Goal: Task Accomplishment & Management: Use online tool/utility

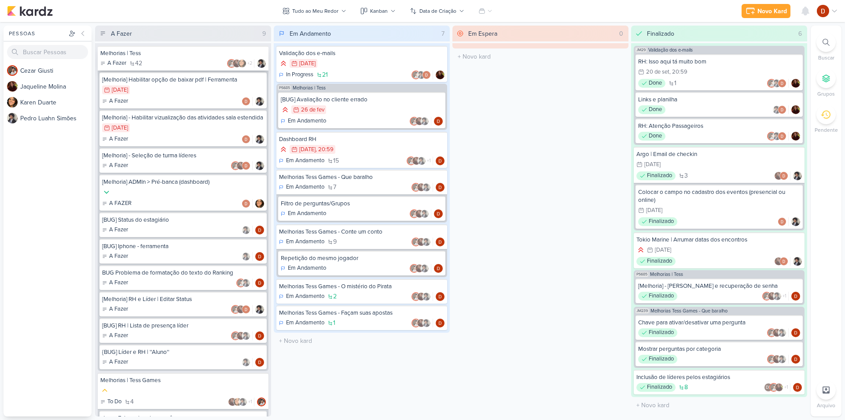
click at [166, 61] on div "A Fazer 42 +2" at bounding box center [183, 63] width 166 height 9
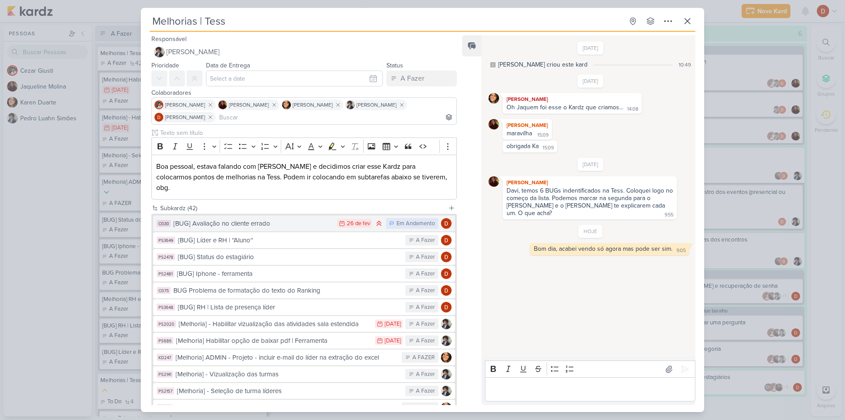
click at [255, 218] on div "[BUG] Avaliação no cliente errado" at bounding box center [252, 223] width 159 height 10
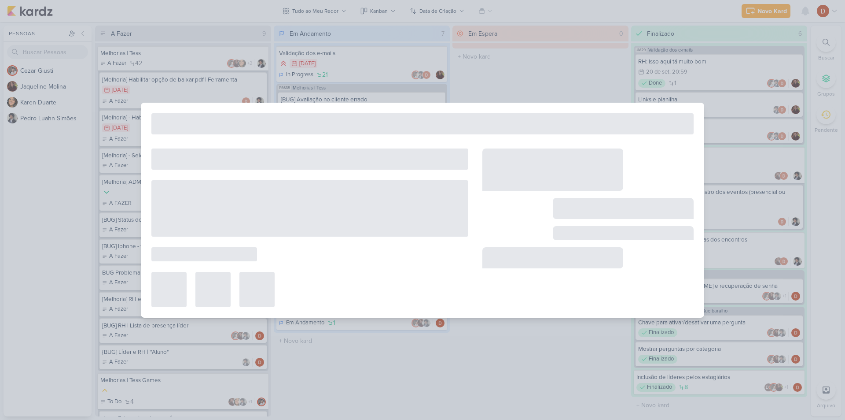
type input "[BUG] Avaliação no cliente errado"
type input "[DATE] 23:59"
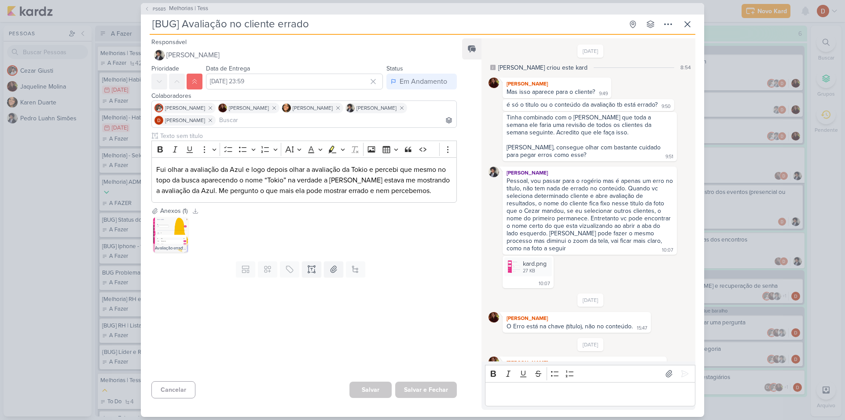
scroll to position [160, 0]
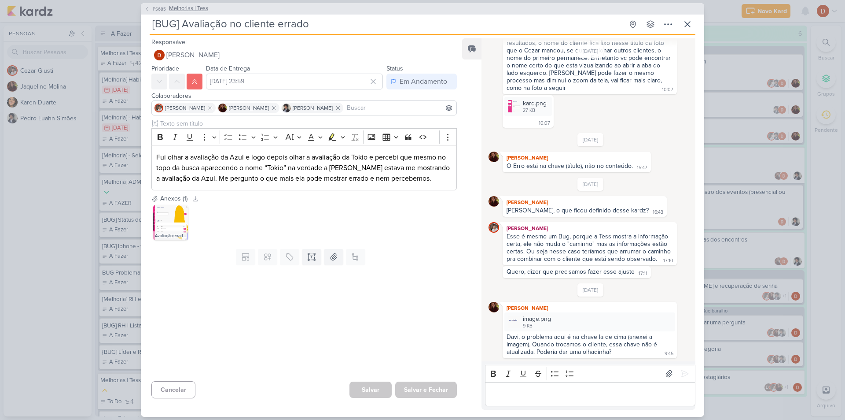
click at [159, 12] on button "PS685 Melhorias | Tess" at bounding box center [176, 8] width 64 height 9
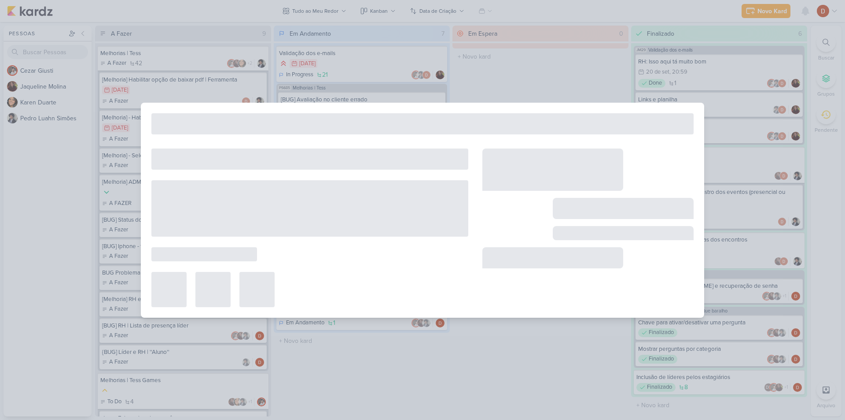
type input "Melhorias | Tess"
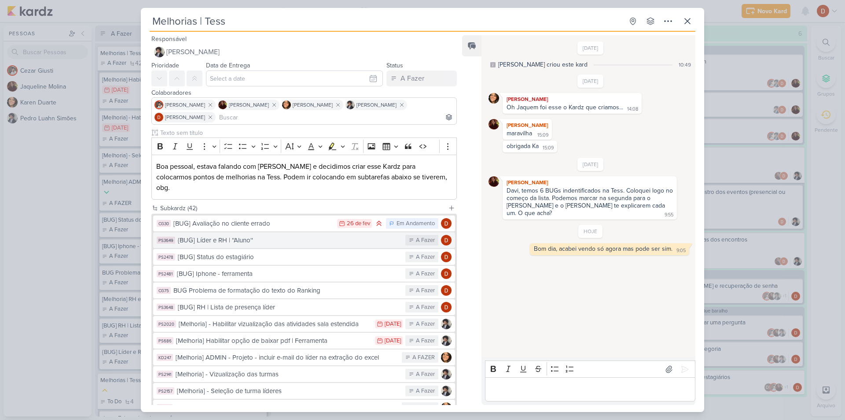
click at [248, 235] on div "{BUG] Líder e RH | ''Aluno''" at bounding box center [289, 240] width 223 height 10
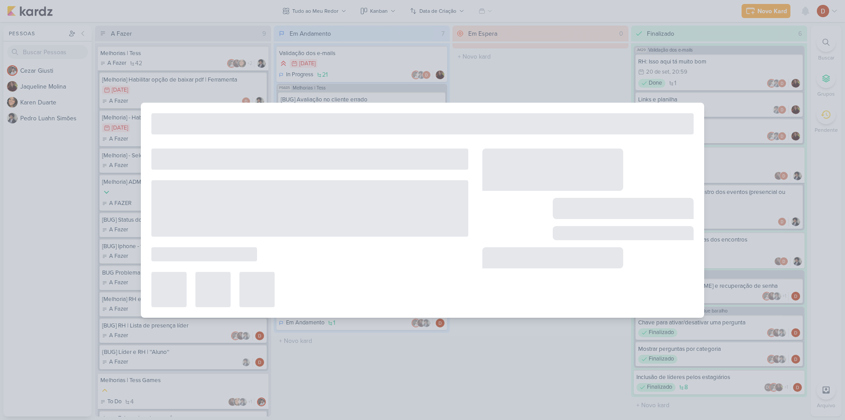
type input "{BUG] Líder e RH | ''Aluno''"
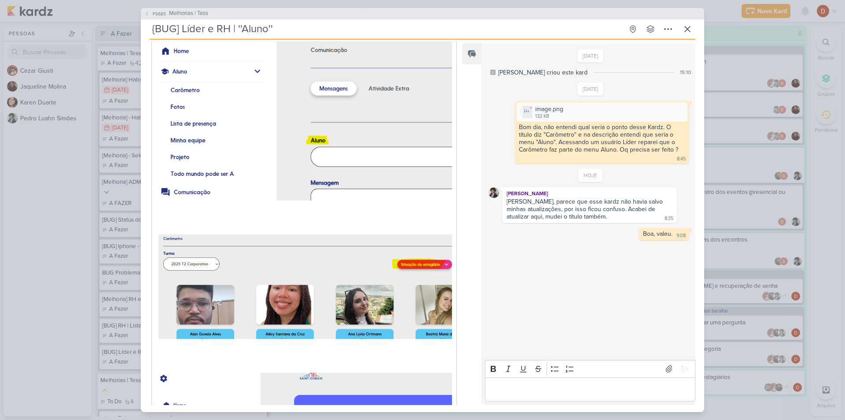
scroll to position [264, 0]
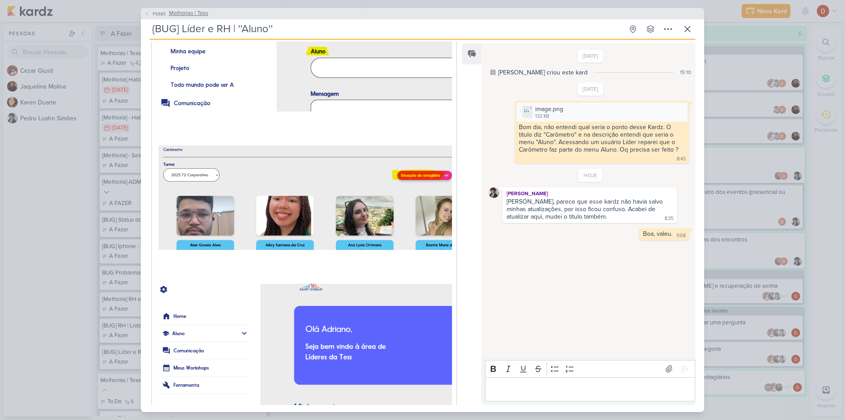
click at [170, 14] on span "Melhorias | Tess" at bounding box center [188, 13] width 39 height 9
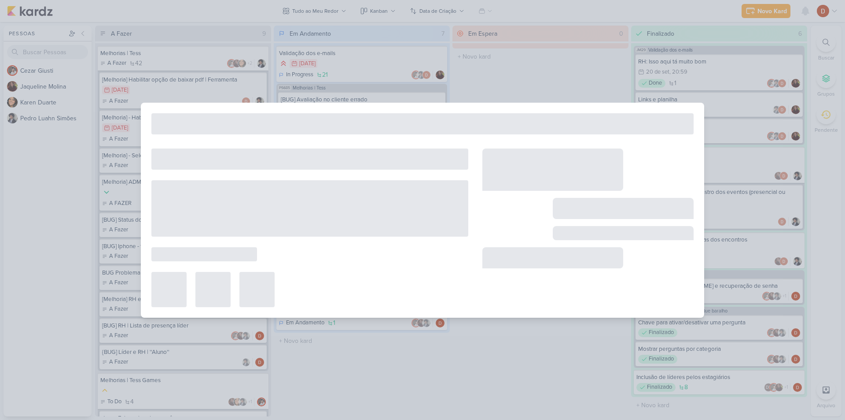
type input "Melhorias | Tess"
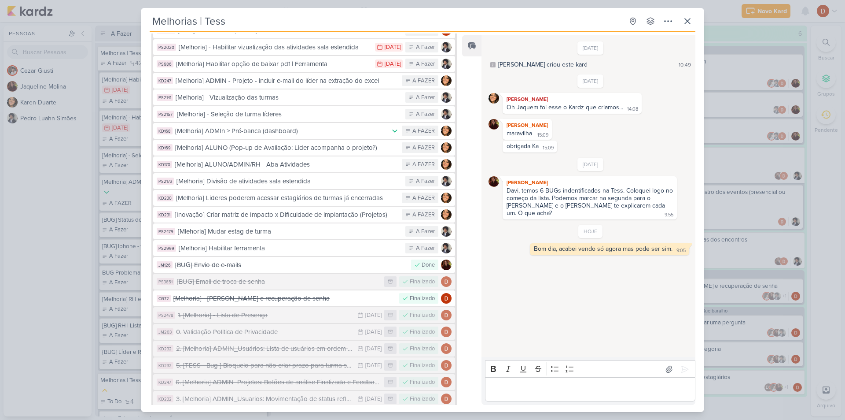
scroll to position [0, 0]
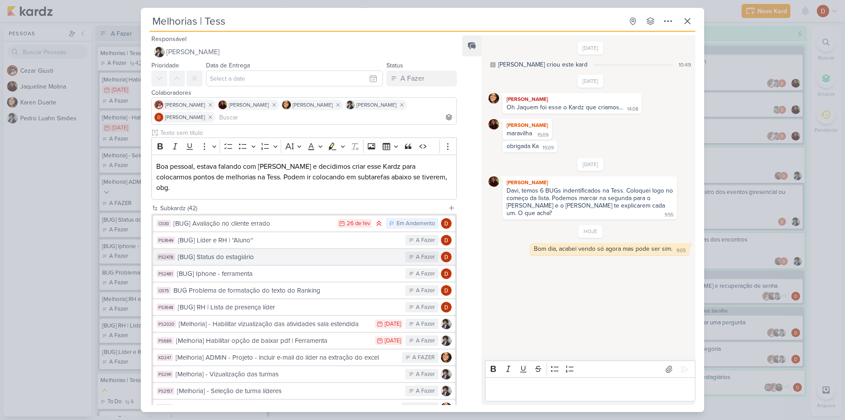
click at [259, 252] on div "[BUG] Status do estagiário" at bounding box center [289, 257] width 223 height 10
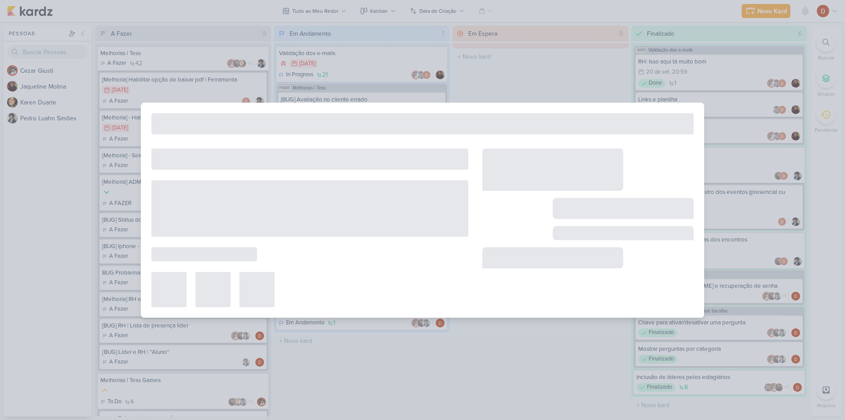
type input "[BUG] Status do estagiário"
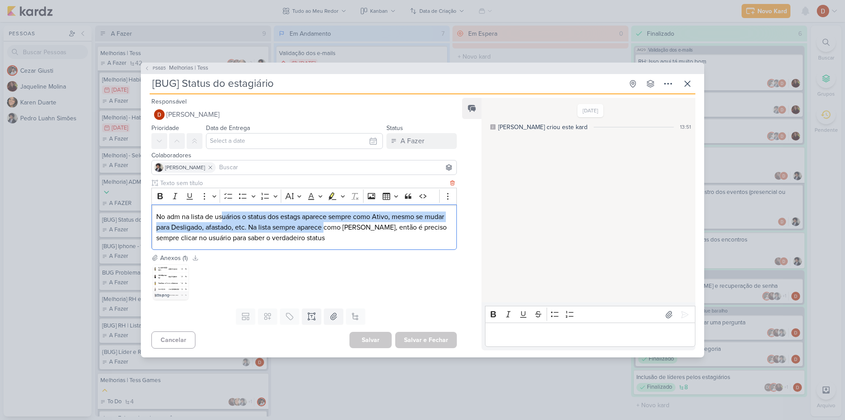
drag, startPoint x: 221, startPoint y: 218, endPoint x: 326, endPoint y: 227, distance: 104.7
click at [326, 227] on p "No adm na lista de usuários o status dos estags aparece sempre como Ativo, mesm…" at bounding box center [304, 227] width 296 height 32
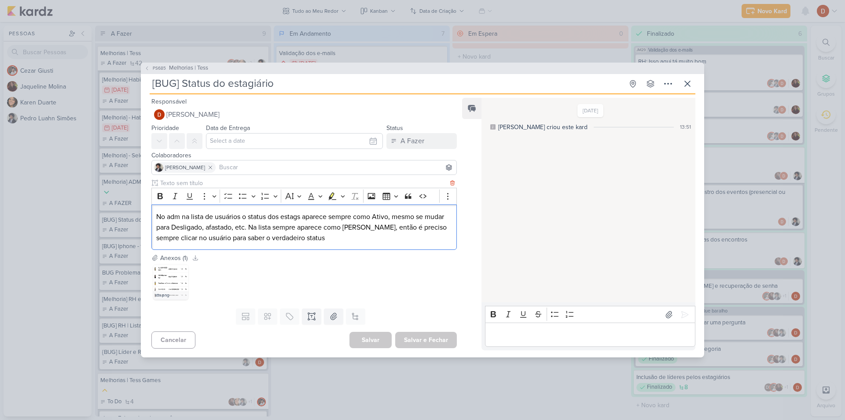
click at [323, 240] on p "No adm na lista de usuários o status dos estags aparece sempre como Ativo, mesm…" at bounding box center [304, 227] width 296 height 32
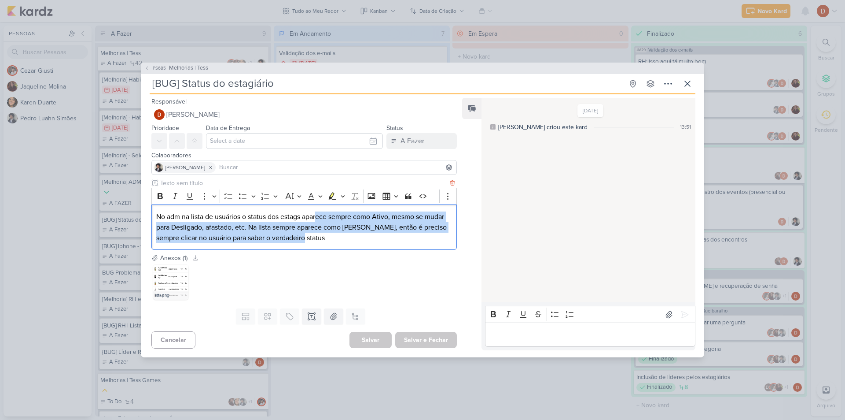
drag, startPoint x: 323, startPoint y: 242, endPoint x: 319, endPoint y: 215, distance: 27.2
click at [319, 215] on p "No adm na lista de usuários o status dos estags aparece sempre como Ativo, mesm…" at bounding box center [304, 227] width 296 height 32
click at [310, 240] on p "No adm na lista de usuários o status dos estags aparece sempre como Ativo, mesm…" at bounding box center [304, 227] width 296 height 32
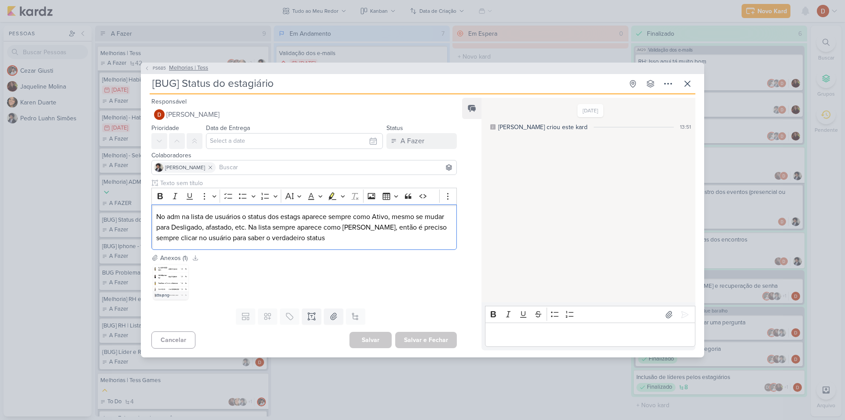
click at [157, 68] on span "PS685" at bounding box center [159, 68] width 16 height 7
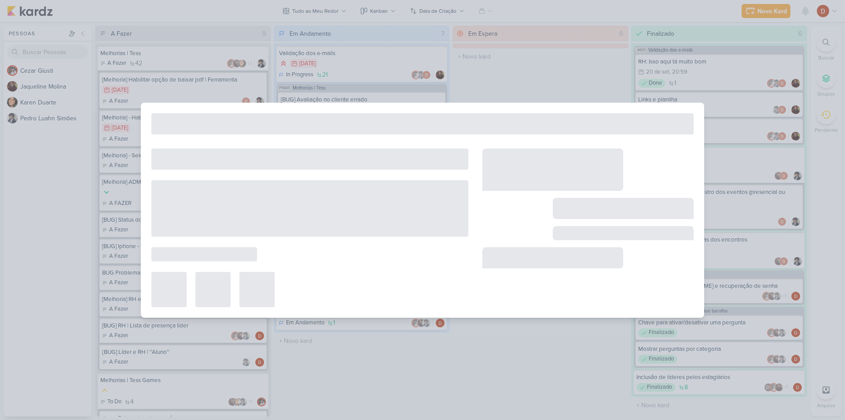
type input "Melhorias | Tess"
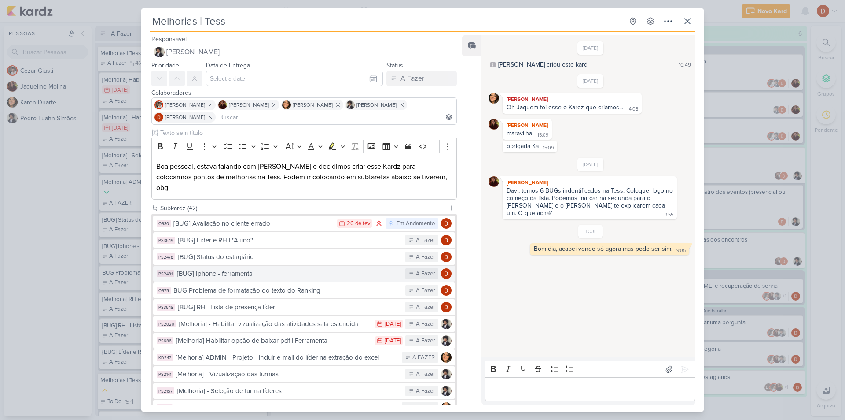
click at [228, 269] on div "[BUG] Iphone - ferramenta" at bounding box center [289, 274] width 224 height 10
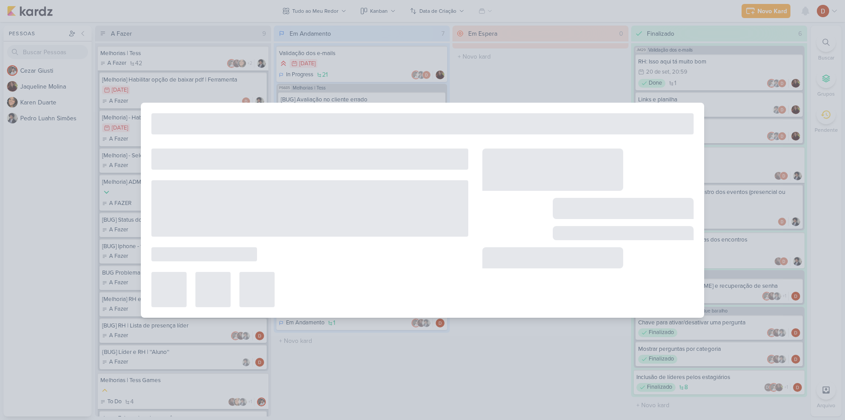
type input "[BUG] Iphone - ferramenta"
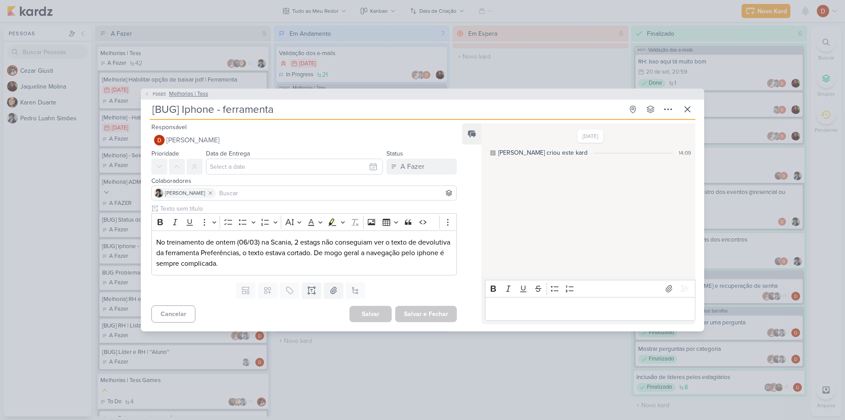
click at [162, 92] on span "PS685" at bounding box center [159, 94] width 16 height 7
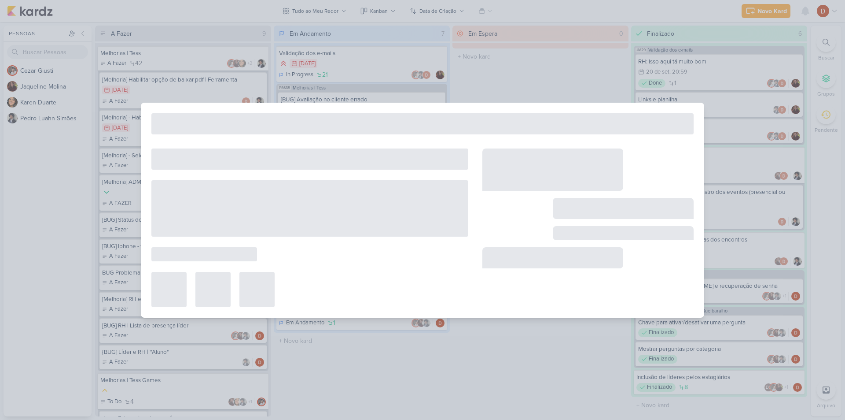
type input "Melhorias | Tess"
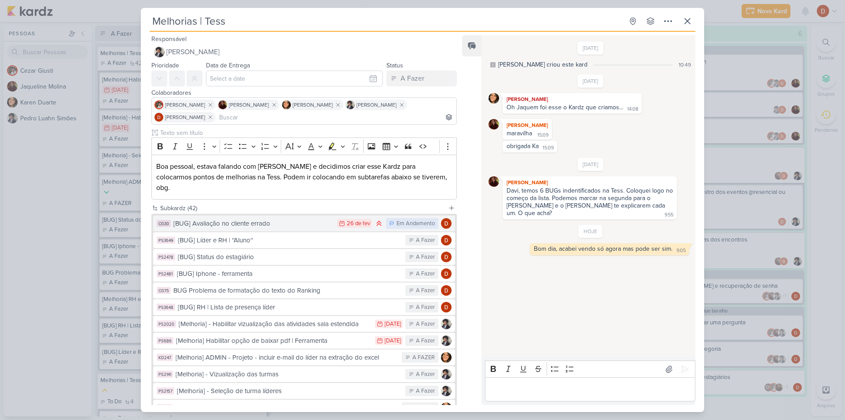
click at [203, 218] on div "[BUG] Avaliação no cliente errado" at bounding box center [252, 223] width 159 height 10
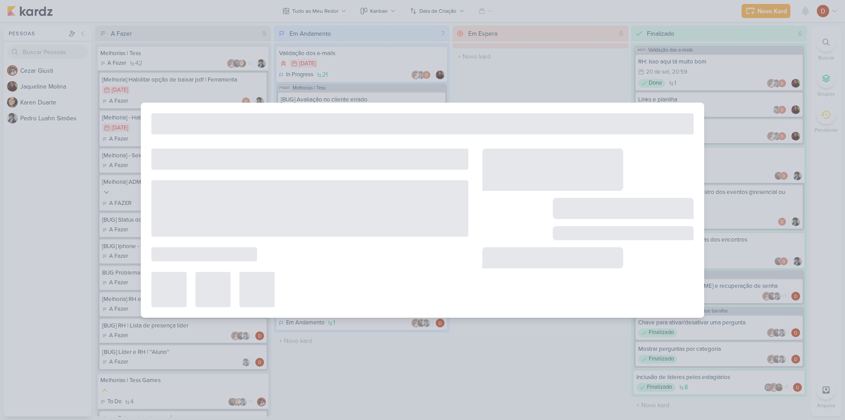
type input "[BUG] Avaliação no cliente errado"
type input "26 de fevereiro de 2025 às 23:59"
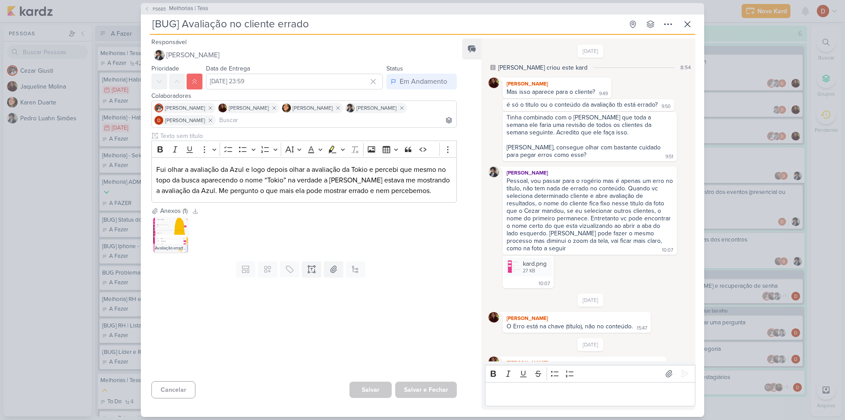
scroll to position [160, 0]
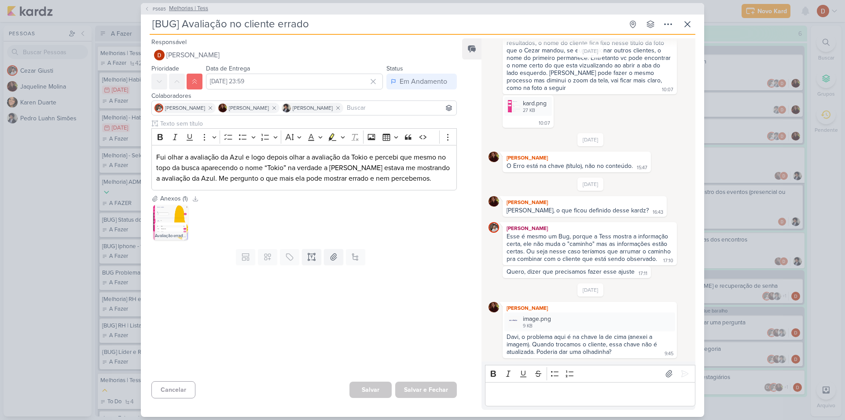
click at [151, 8] on button "PS685 Melhorias | Tess" at bounding box center [176, 8] width 64 height 9
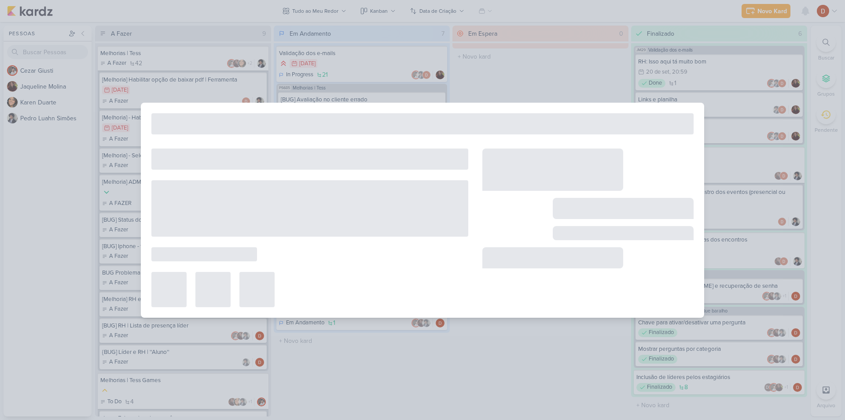
type input "Melhorias | Tess"
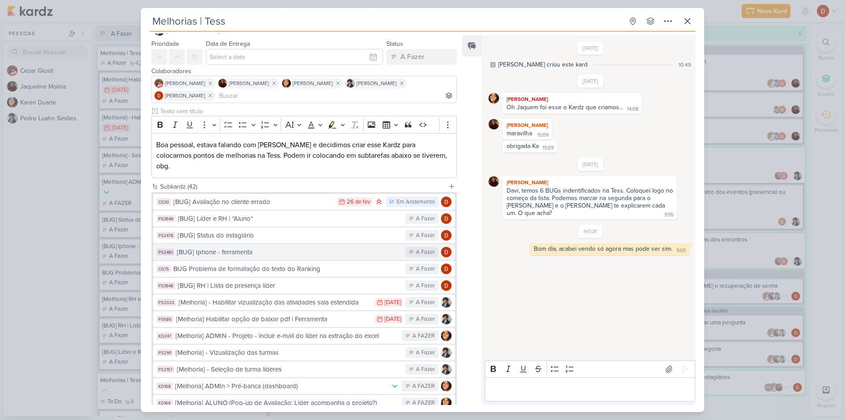
scroll to position [44, 0]
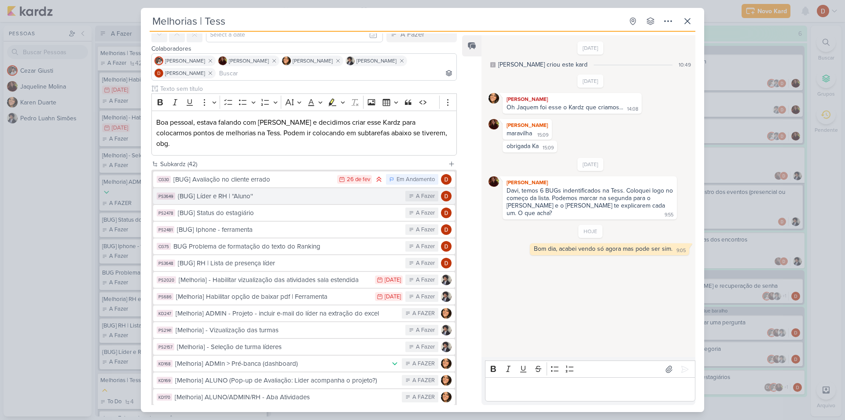
click at [303, 191] on div "{BUG] Líder e RH | ''Aluno''" at bounding box center [289, 196] width 223 height 10
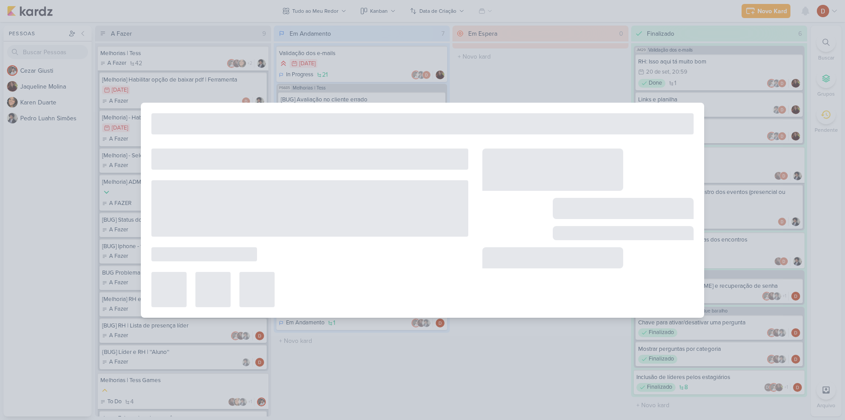
type input "{BUG] Líder e RH | ''Aluno''"
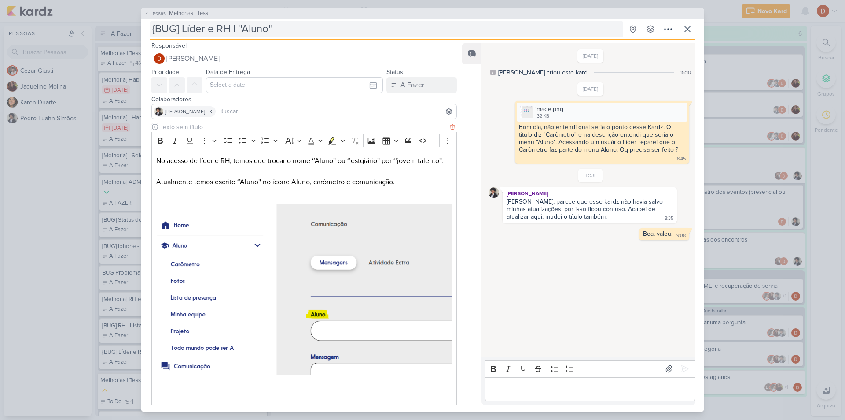
scroll to position [0, 0]
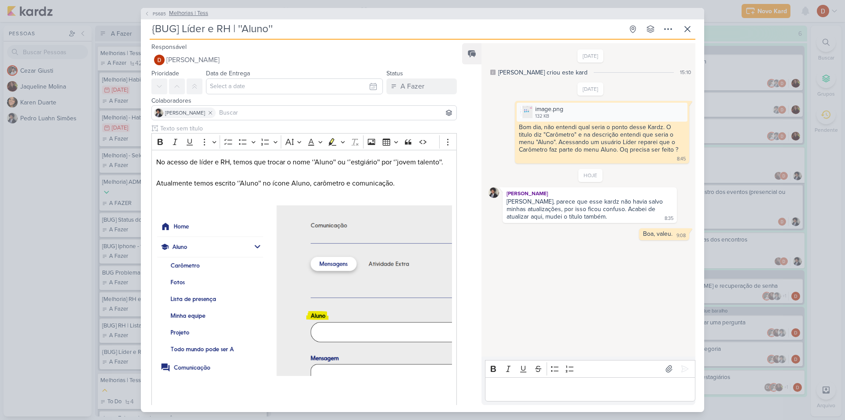
click at [163, 11] on span "PS685" at bounding box center [159, 14] width 16 height 7
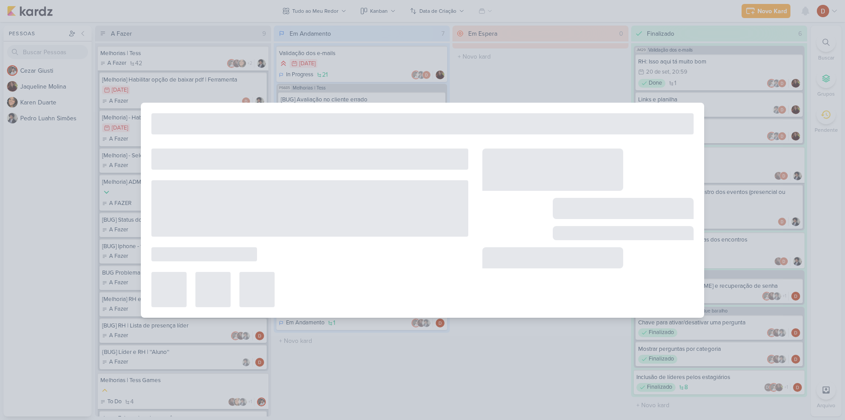
type input "Melhorias | Tess"
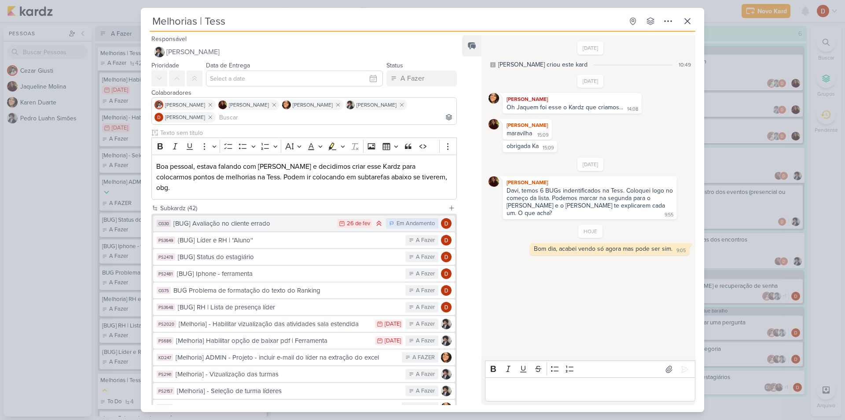
scroll to position [44, 0]
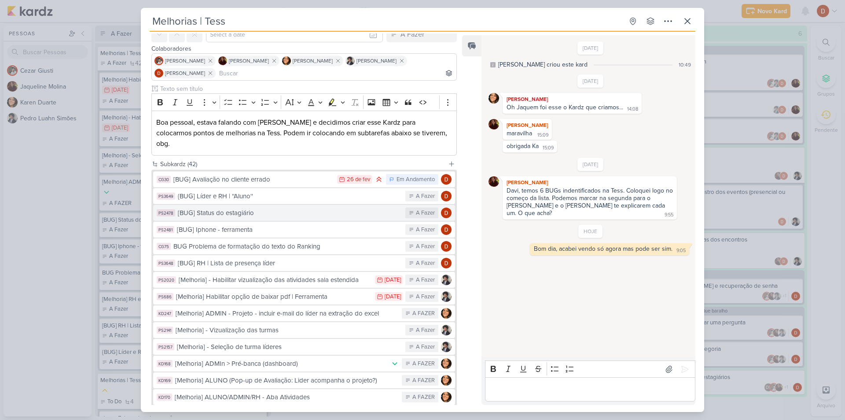
click at [222, 208] on div "[BUG] Status do estagiário" at bounding box center [289, 213] width 223 height 10
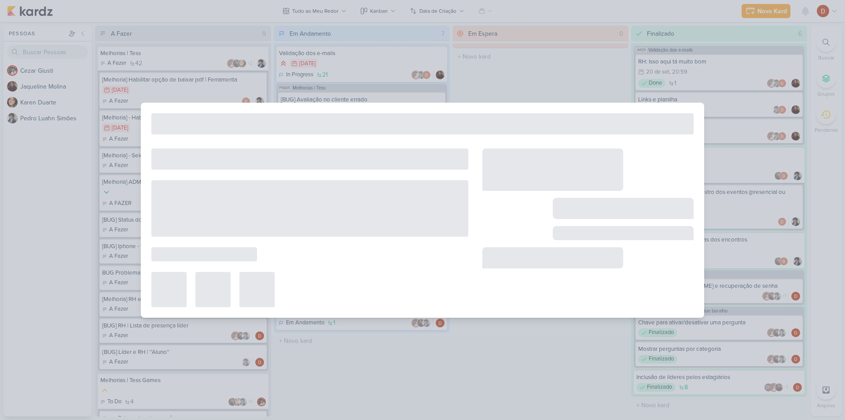
type input "[BUG] Status do estagiário"
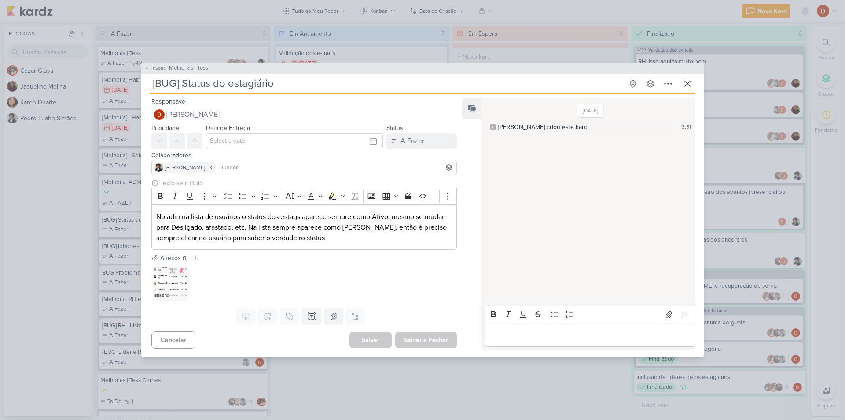
click at [160, 280] on img at bounding box center [170, 281] width 35 height 35
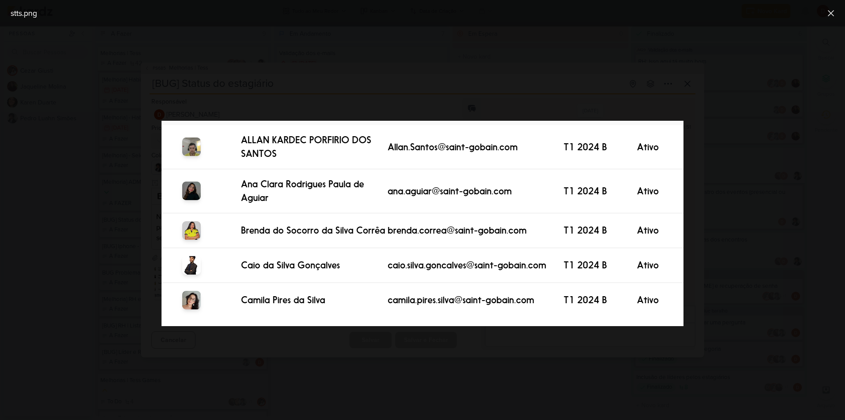
click at [505, 97] on div at bounding box center [422, 222] width 845 height 393
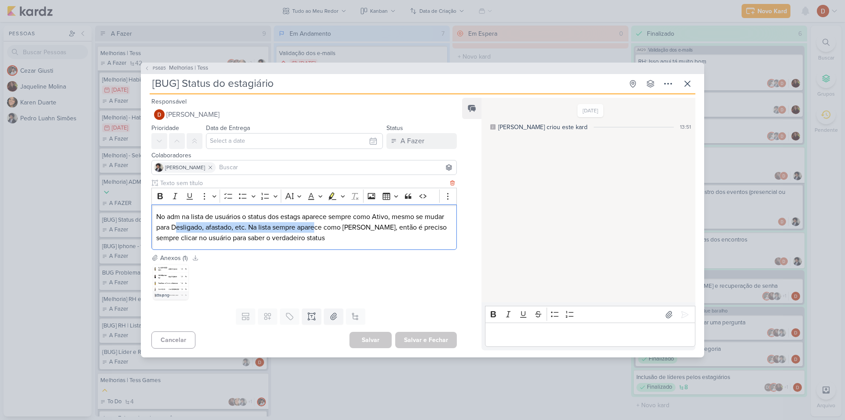
drag, startPoint x: 175, startPoint y: 223, endPoint x: 318, endPoint y: 225, distance: 143.1
click at [318, 225] on p "No adm na lista de usuários o status dos estags aparece sempre como Ativo, mesm…" at bounding box center [304, 227] width 296 height 32
drag, startPoint x: 310, startPoint y: 214, endPoint x: 355, endPoint y: 221, distance: 44.9
click at [355, 221] on p "No adm na lista de usuários o status dos estags aparece sempre como Ativo, mesm…" at bounding box center [304, 227] width 296 height 32
drag, startPoint x: 205, startPoint y: 224, endPoint x: 273, endPoint y: 233, distance: 68.4
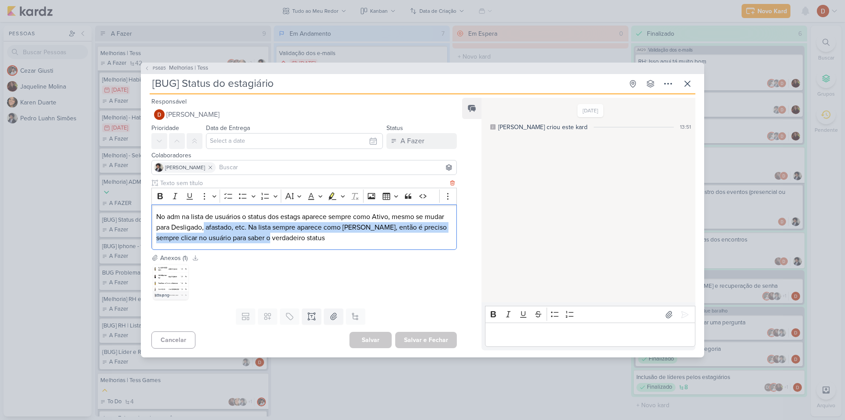
click at [273, 233] on p "No adm na lista de usuários o status dos estags aparece sempre como Ativo, mesm…" at bounding box center [304, 227] width 296 height 32
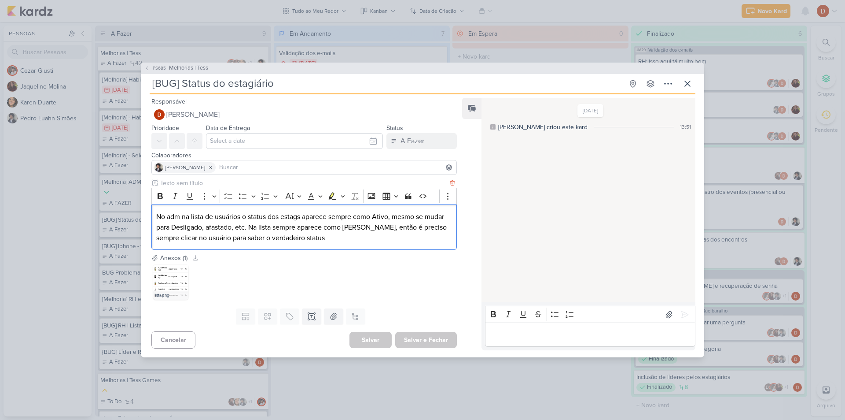
click at [293, 240] on p "No adm na lista de usuários o status dos estags aparece sempre como Ativo, mesm…" at bounding box center [304, 227] width 296 height 32
drag, startPoint x: 317, startPoint y: 237, endPoint x: 300, endPoint y: 225, distance: 20.9
click at [300, 225] on p "No adm na lista de usuários o status dos estags aparece sempre como Ativo, mesm…" at bounding box center [304, 227] width 296 height 32
click at [323, 244] on div "No adm na lista de usuários o status dos estags aparece sempre como Ativo, mesm…" at bounding box center [304, 226] width 306 height 45
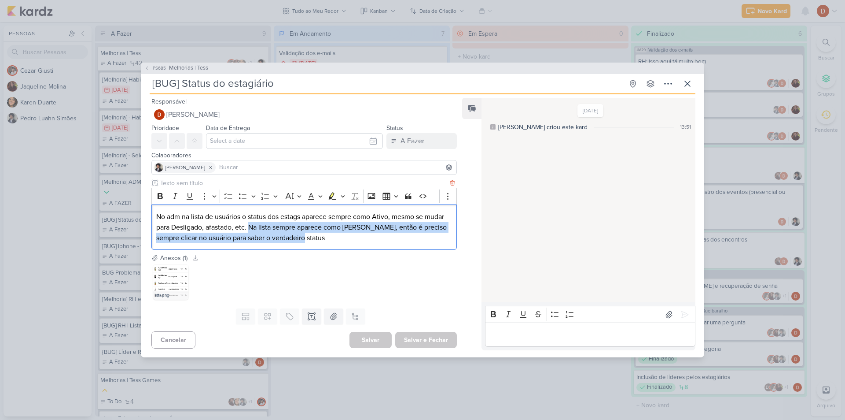
drag, startPoint x: 299, startPoint y: 235, endPoint x: 251, endPoint y: 232, distance: 47.6
click at [251, 232] on p "No adm na lista de usuários o status dos estags aparece sempre como Ativo, mesm…" at bounding box center [304, 227] width 296 height 32
click at [250, 240] on p "No adm na lista de usuários o status dos estags aparece sempre como Ativo, mesm…" at bounding box center [304, 227] width 296 height 32
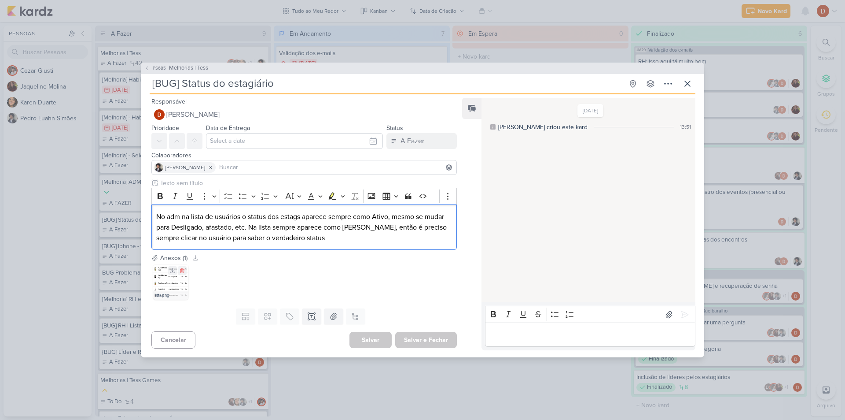
click at [160, 273] on img at bounding box center [170, 281] width 35 height 35
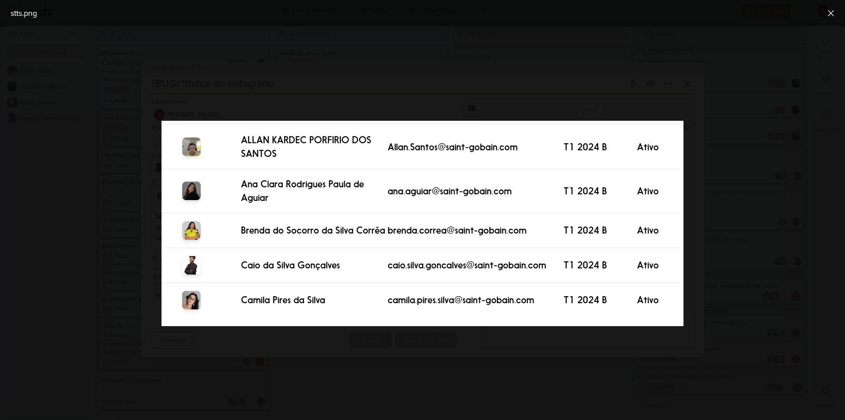
click at [265, 109] on div at bounding box center [422, 222] width 845 height 393
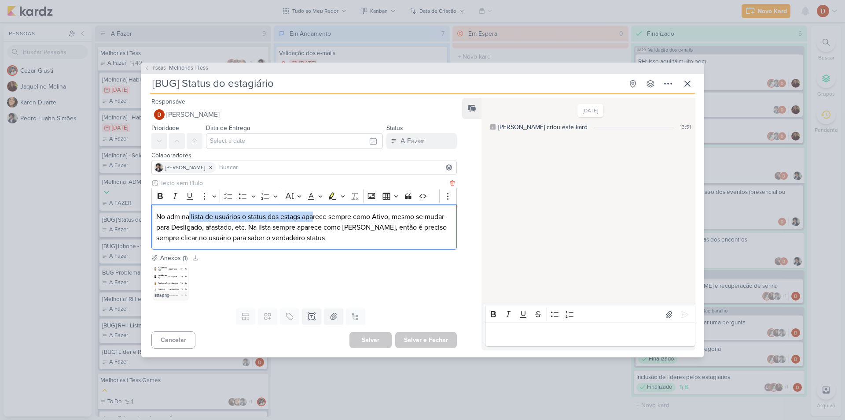
drag, startPoint x: 188, startPoint y: 210, endPoint x: 317, endPoint y: 221, distance: 129.1
click at [317, 221] on div "No adm na lista de usuários o status dos estags aparece sempre como Ativo, mesm…" at bounding box center [304, 226] width 306 height 45
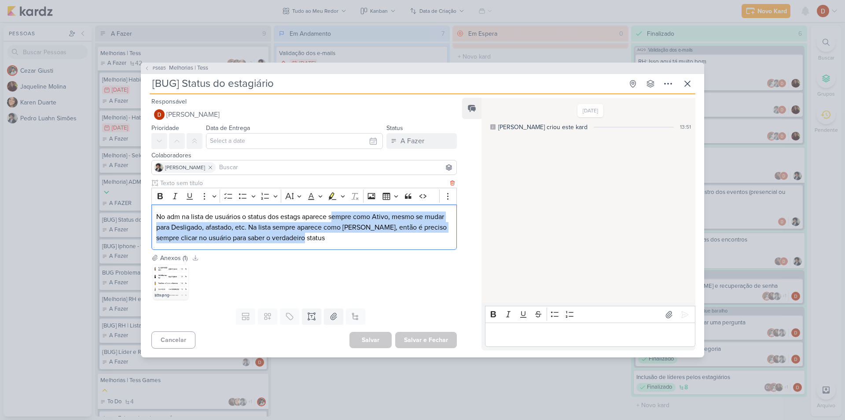
drag, startPoint x: 346, startPoint y: 234, endPoint x: 333, endPoint y: 220, distance: 18.7
click at [333, 220] on p "No adm na lista de usuários o status dos estags aparece sempre como Ativo, mesm…" at bounding box center [304, 227] width 296 height 32
drag, startPoint x: 321, startPoint y: 243, endPoint x: 302, endPoint y: 215, distance: 33.8
click at [302, 215] on div "No adm na lista de usuários o status dos estags aparece sempre como Ativo, mesm…" at bounding box center [304, 226] width 306 height 45
click at [317, 246] on div "No adm na lista de usuários o status dos estags aparece sempre como Ativo, mesm…" at bounding box center [304, 226] width 306 height 45
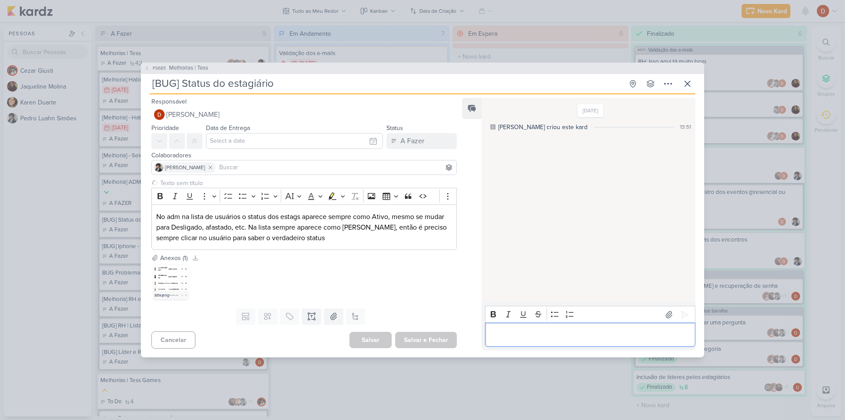
click at [572, 335] on p "Editor editing area: main" at bounding box center [590, 334] width 201 height 11
click at [681, 310] on icon at bounding box center [685, 314] width 9 height 9
click at [148, 70] on icon at bounding box center [146, 68] width 5 height 5
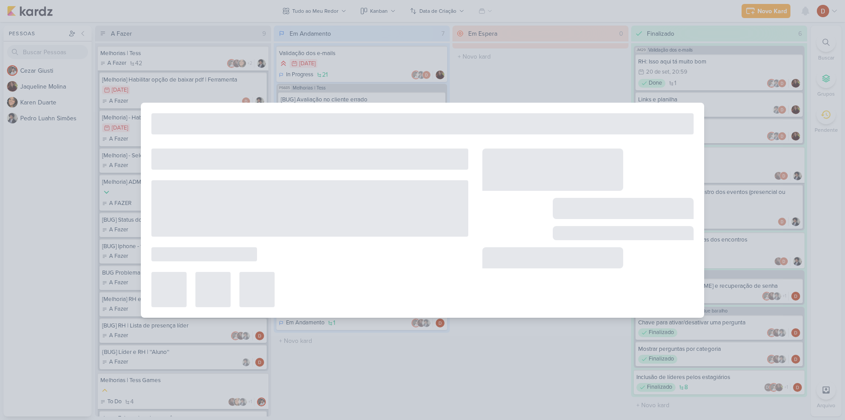
type input "Melhorias | Tess"
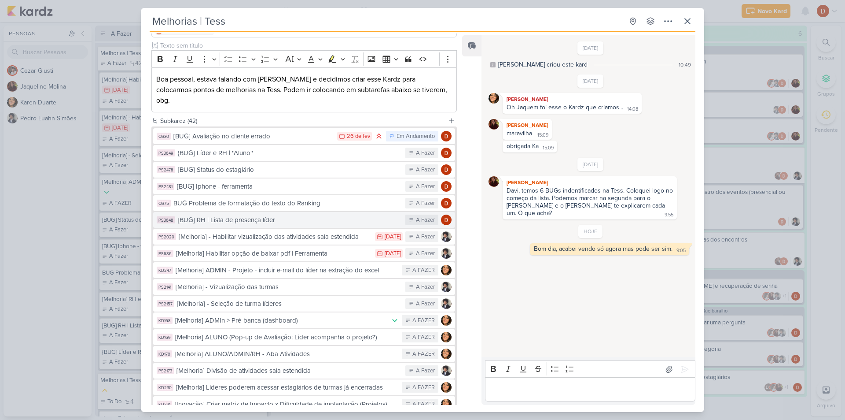
scroll to position [88, 0]
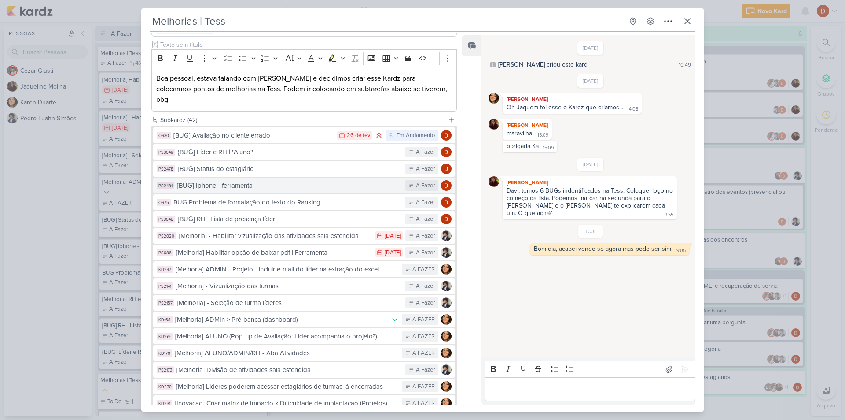
click at [260, 181] on div "[BUG] Iphone - ferramenta" at bounding box center [289, 186] width 224 height 10
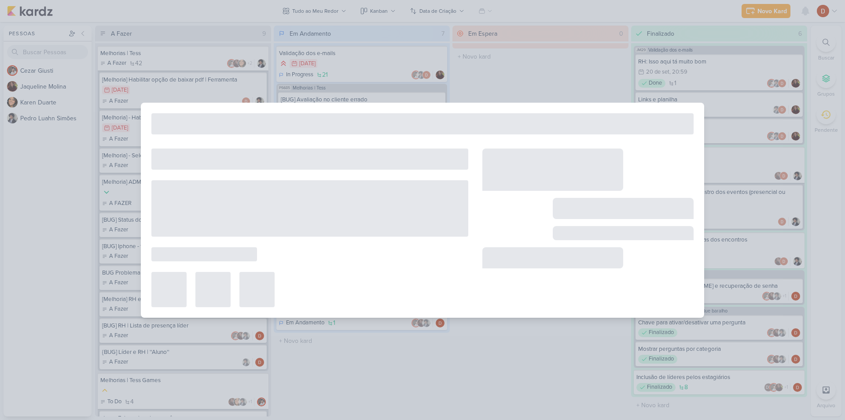
type input "[BUG] Iphone - ferramenta"
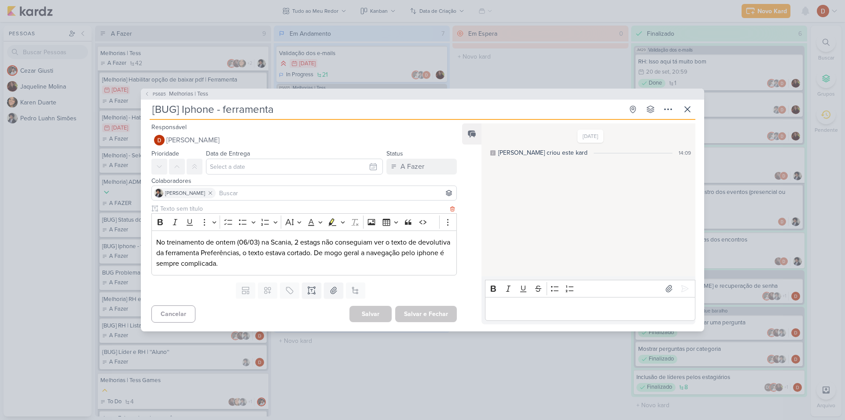
click at [249, 246] on p "No treinamento de ontem (06/03) na Scania, 2 estags não conseguiam ver o texto …" at bounding box center [304, 253] width 296 height 32
click at [295, 259] on p "No treinamento de ontem (06/03) na Scania, 2 estags não conseguiam ver o texto …" at bounding box center [304, 253] width 296 height 32
click at [165, 93] on span "PS685" at bounding box center [159, 94] width 16 height 7
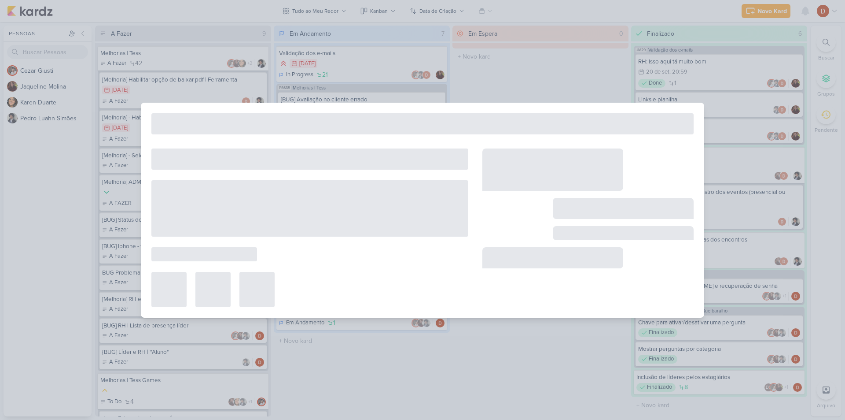
type input "Melhorias | Tess"
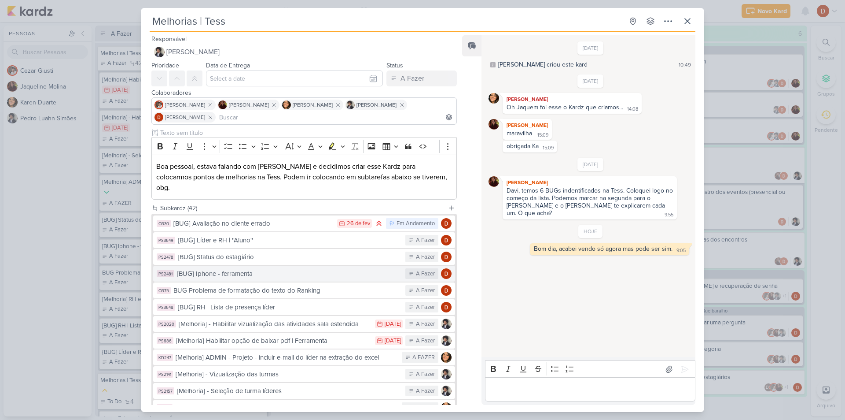
click at [231, 269] on div "[BUG] Iphone - ferramenta" at bounding box center [289, 274] width 224 height 10
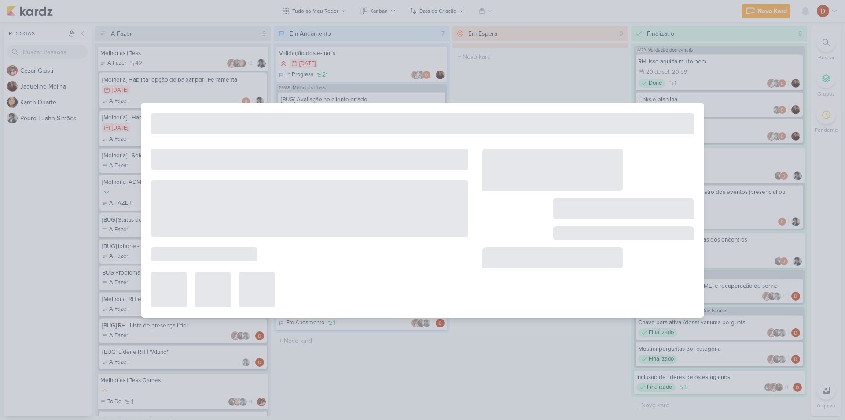
type input "[BUG] Iphone - ferramenta"
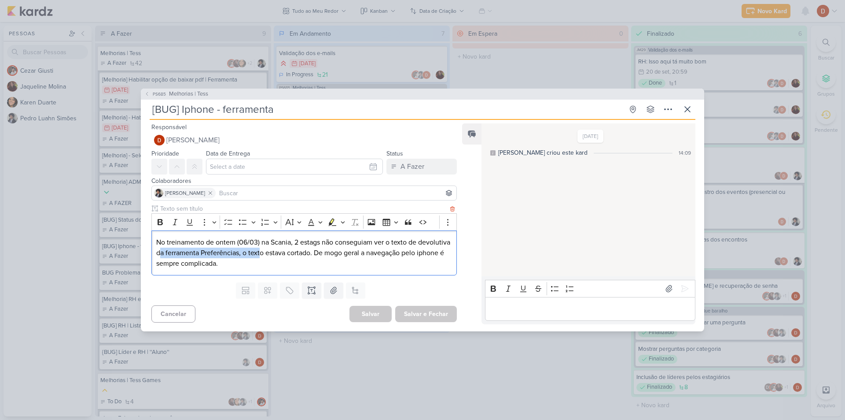
drag, startPoint x: 194, startPoint y: 249, endPoint x: 294, endPoint y: 251, distance: 100.4
click at [294, 251] on p "No treinamento de ontem (06/03) na Scania, 2 estags não conseguiam ver o texto …" at bounding box center [304, 253] width 296 height 32
drag, startPoint x: 326, startPoint y: 234, endPoint x: 349, endPoint y: 240, distance: 23.2
click at [349, 240] on div "No treinamento de ontem (06/03) na Scania, 2 estags não conseguiam ver o texto …" at bounding box center [304, 252] width 306 height 45
click at [221, 256] on p "No treinamento de ontem (06/03) na Scania, 2 estags não conseguiam ver o texto …" at bounding box center [304, 253] width 296 height 32
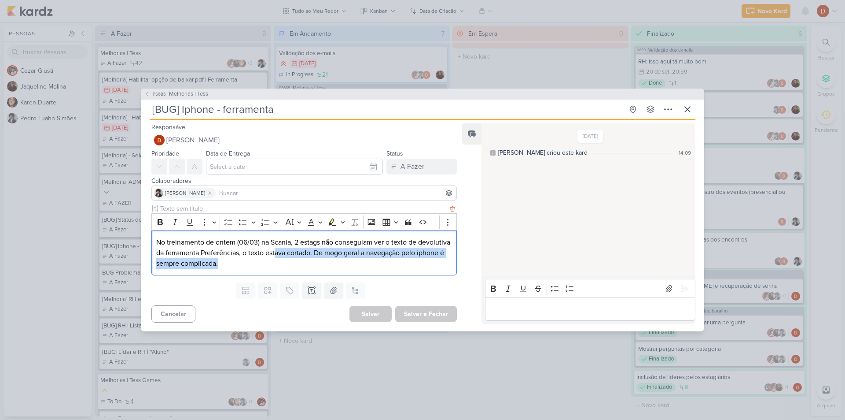
drag, startPoint x: 269, startPoint y: 259, endPoint x: 310, endPoint y: 257, distance: 41.5
click at [310, 257] on p "No treinamento de ontem (06/03) na Scania, 2 estags não conseguiam ver o texto …" at bounding box center [304, 253] width 296 height 32
click at [303, 263] on p "No treinamento de ontem (06/03) na Scania, 2 estags não conseguiam ver o texto …" at bounding box center [304, 253] width 296 height 32
drag, startPoint x: 295, startPoint y: 267, endPoint x: 283, endPoint y: 255, distance: 16.5
click at [283, 255] on p "No treinamento de ontem (06/03) na Scania, 2 estags não conseguiam ver o texto …" at bounding box center [304, 253] width 296 height 32
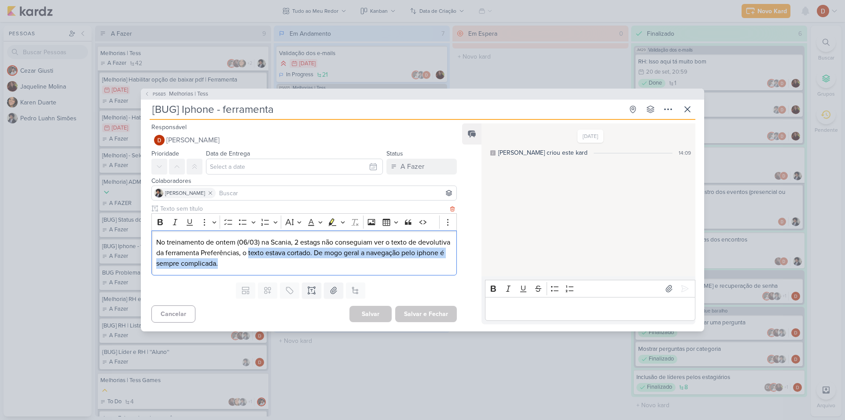
click at [283, 255] on p "No treinamento de ontem (06/03) na Scania, 2 estags não conseguiam ver o texto …" at bounding box center [304, 253] width 296 height 32
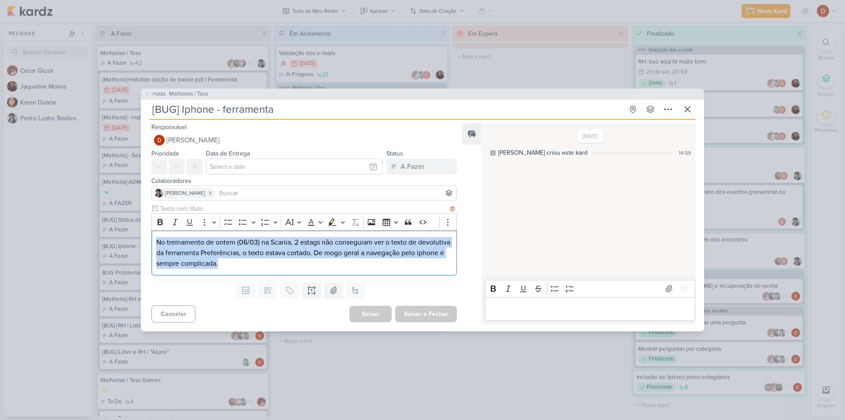
click at [283, 255] on p "No treinamento de ontem (06/03) na Scania, 2 estags não conseguiam ver o texto …" at bounding box center [304, 253] width 296 height 32
click at [395, 258] on p "No treinamento de ontem (06/03) na Scania, 2 estags não conseguiam ver o texto …" at bounding box center [304, 253] width 296 height 32
drag, startPoint x: 311, startPoint y: 268, endPoint x: 179, endPoint y: 244, distance: 134.8
click at [179, 244] on p "No treinamento de ontem (06/03) na Scania, 2 estags não conseguiam ver o texto …" at bounding box center [304, 253] width 296 height 32
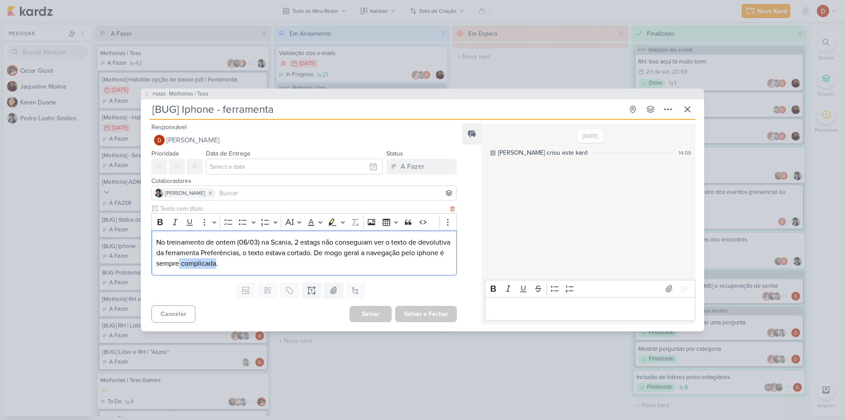
drag, startPoint x: 222, startPoint y: 265, endPoint x: 261, endPoint y: 265, distance: 38.8
click at [261, 265] on p "No treinamento de ontem (06/03) na Scania, 2 estags não conseguiam ver o texto …" at bounding box center [304, 253] width 296 height 32
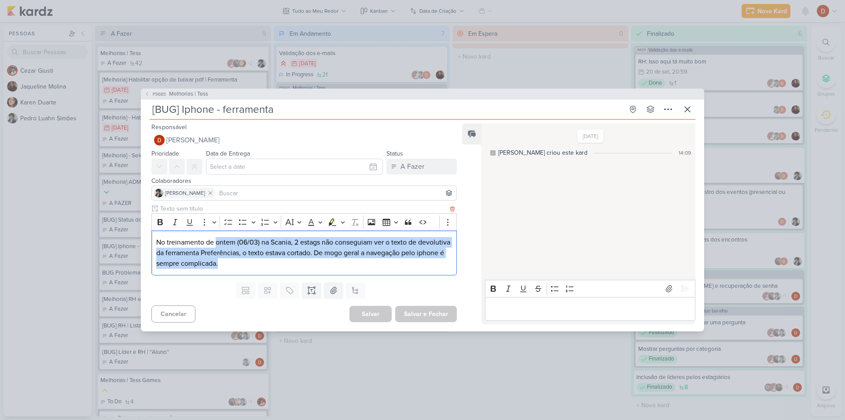
drag, startPoint x: 276, startPoint y: 263, endPoint x: 217, endPoint y: 235, distance: 65.8
click at [217, 235] on div "No treinamento de ontem (06/03) na Scania, 2 estags não conseguiam ver o texto …" at bounding box center [304, 252] width 306 height 45
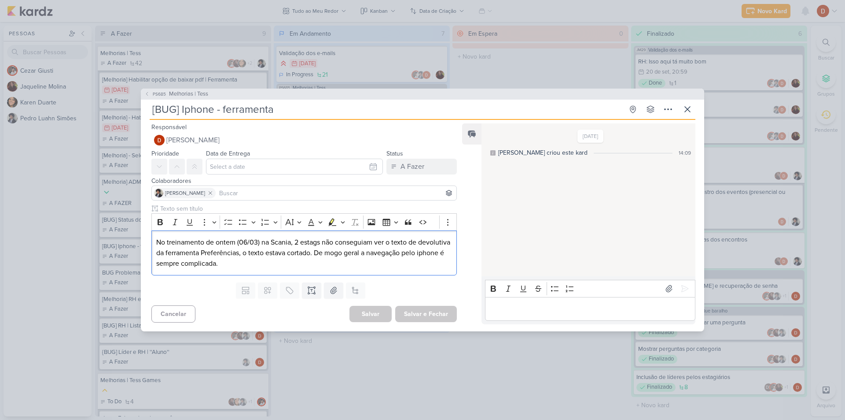
click at [519, 304] on p "Editor editing area: main" at bounding box center [590, 308] width 201 height 11
click at [682, 286] on icon at bounding box center [685, 288] width 7 height 7
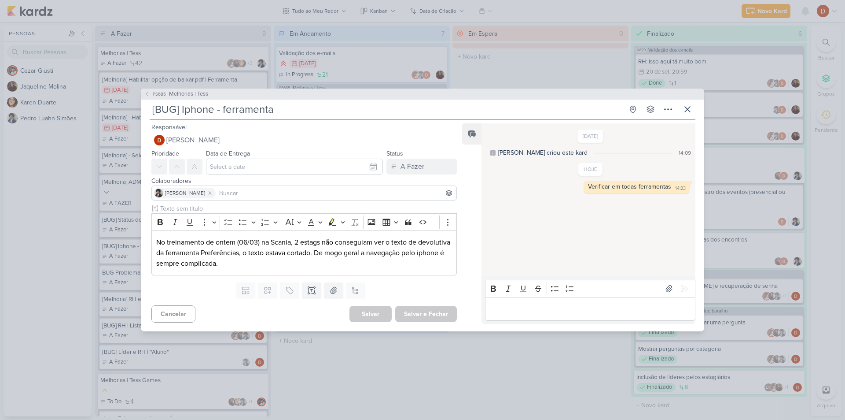
click at [158, 88] on div "PS685 Melhorias | Tess [BUG] Iphone - ferramenta Criado por [PERSON_NAME]" at bounding box center [422, 210] width 845 height 420
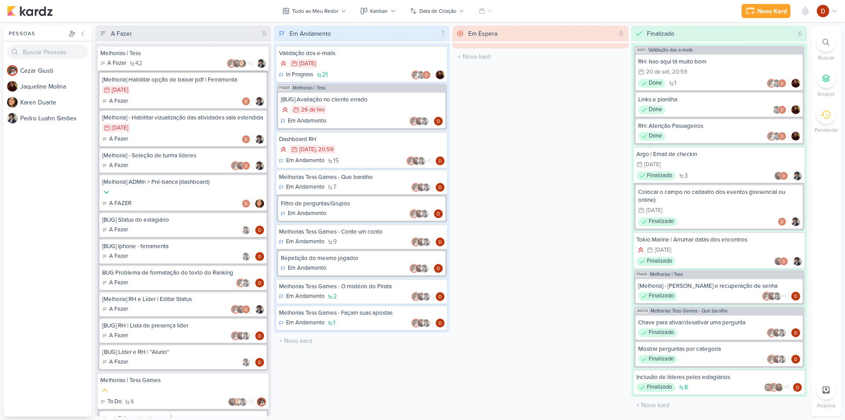
click at [190, 62] on div "A Fazer 42 +2" at bounding box center [183, 63] width 166 height 9
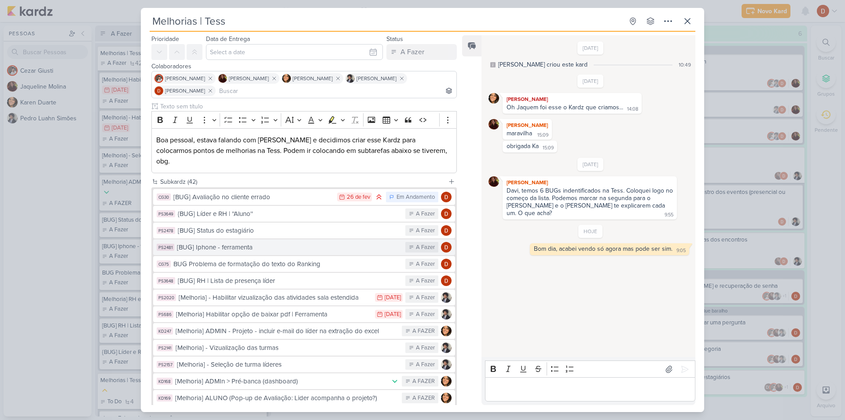
scroll to position [44, 0]
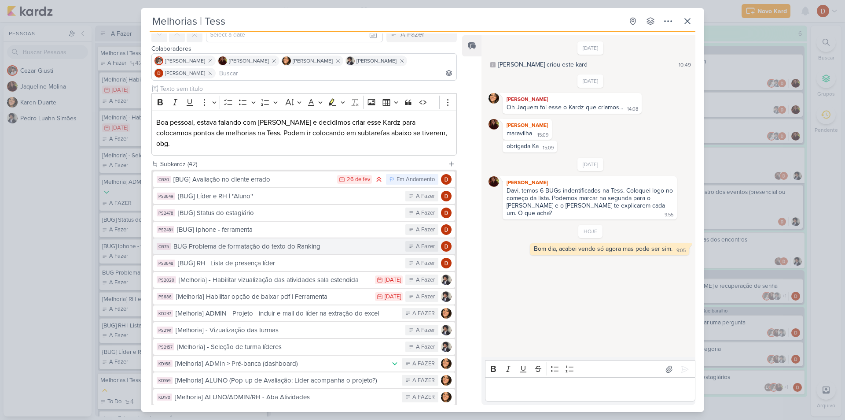
click at [253, 241] on button "CG75 BUG Problema de formatação do texto do Ranking A Fazer" at bounding box center [304, 246] width 302 height 16
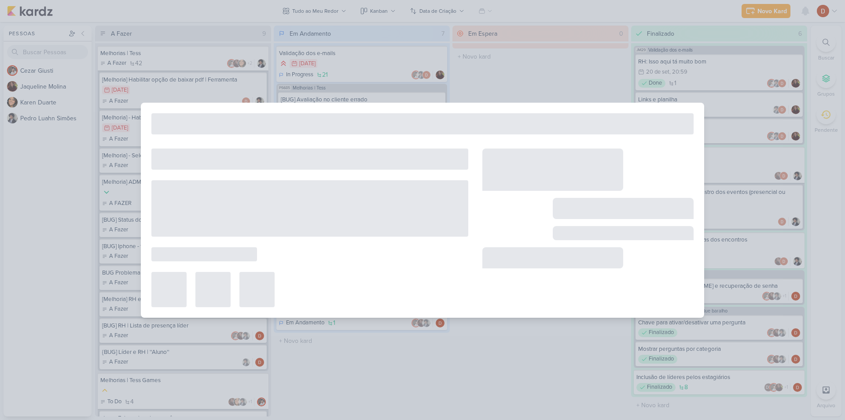
type input "BUG Problema de formatação do texto do Ranking"
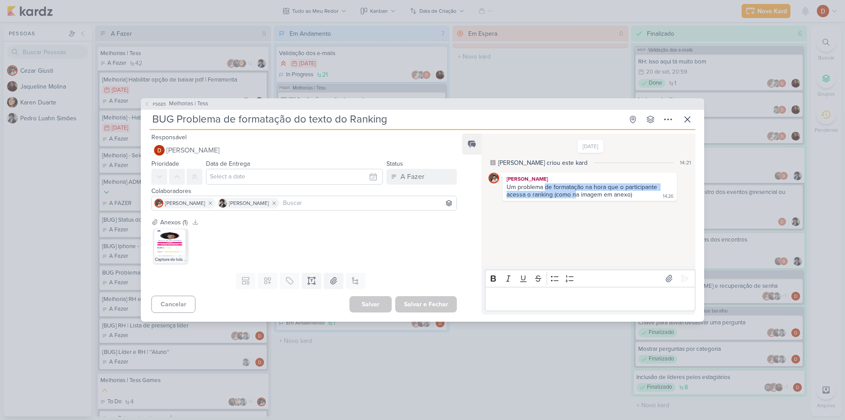
drag, startPoint x: 545, startPoint y: 187, endPoint x: 577, endPoint y: 201, distance: 35.1
click at [577, 201] on div "11/8/25 Cezar criou este kard 14:21 Cezar Giusti Um problema de formatação na h…" at bounding box center [588, 200] width 213 height 132
click at [167, 250] on img at bounding box center [170, 246] width 35 height 35
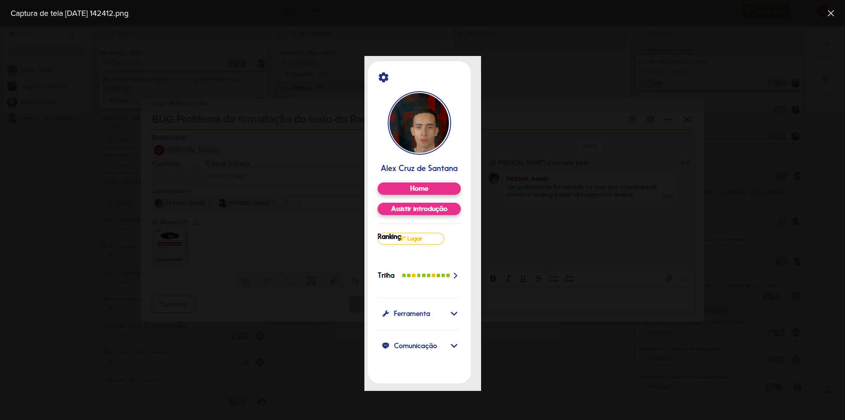
click at [591, 157] on div at bounding box center [422, 222] width 845 height 393
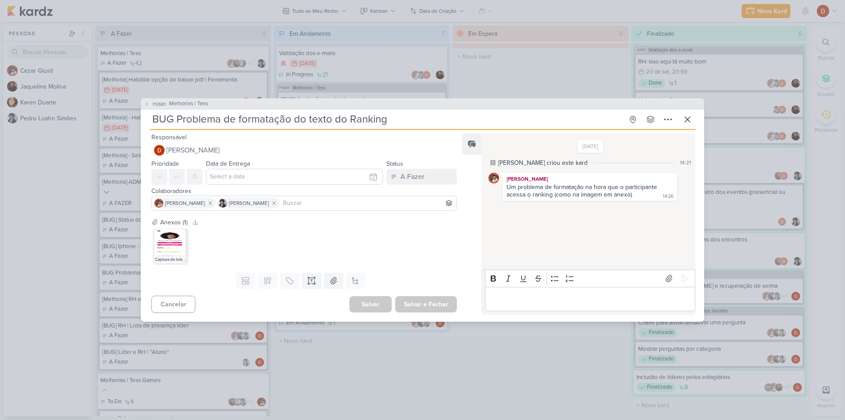
drag, startPoint x: 581, startPoint y: 142, endPoint x: 615, endPoint y: 147, distance: 34.8
click at [615, 147] on div "11/8/25 Cezar criou este kard 14:21 Cezar Giusti Um problema de formatação na h…" at bounding box center [591, 170] width 204 height 61
click at [529, 299] on p "Editor editing area: main" at bounding box center [590, 298] width 201 height 11
click at [158, 243] on img at bounding box center [170, 246] width 35 height 35
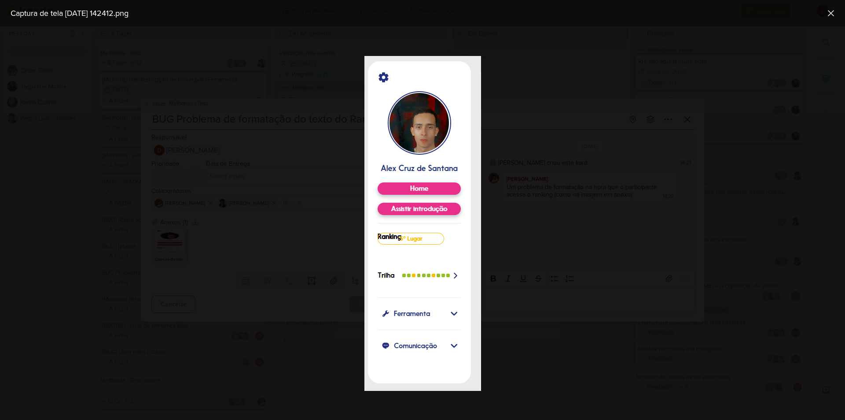
click at [620, 199] on div at bounding box center [422, 222] width 845 height 393
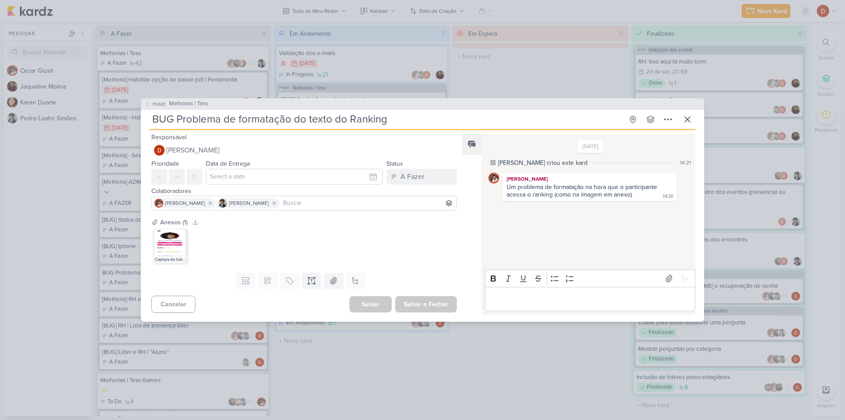
click at [532, 306] on div "Editor editing area: main" at bounding box center [590, 299] width 210 height 24
click at [150, 100] on button "PS685 Melhorias | Tess" at bounding box center [176, 104] width 64 height 9
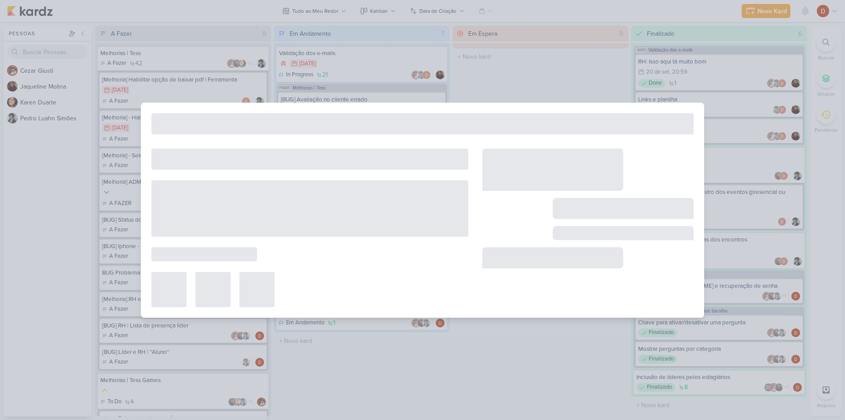
type input "Melhorias | Tess"
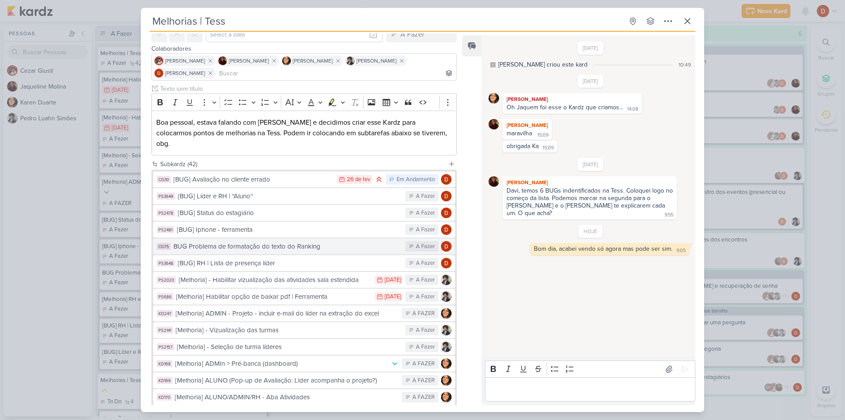
click at [243, 241] on div "BUG Problema de formatação do texto do Ranking" at bounding box center [287, 246] width 228 height 10
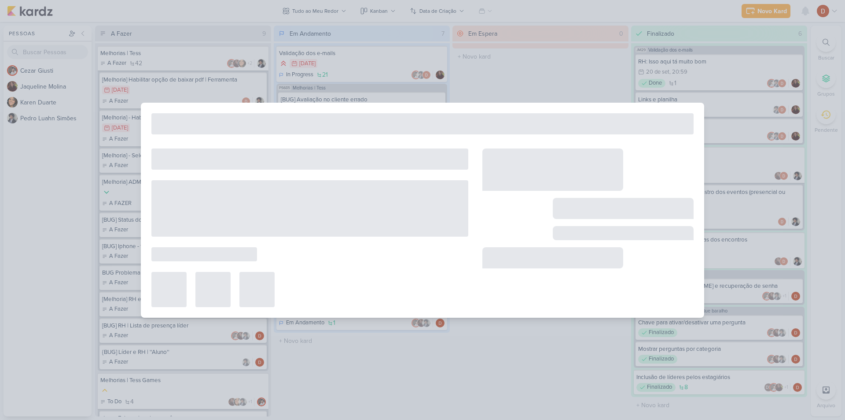
type input "BUG Problema de formatação do texto do Ranking"
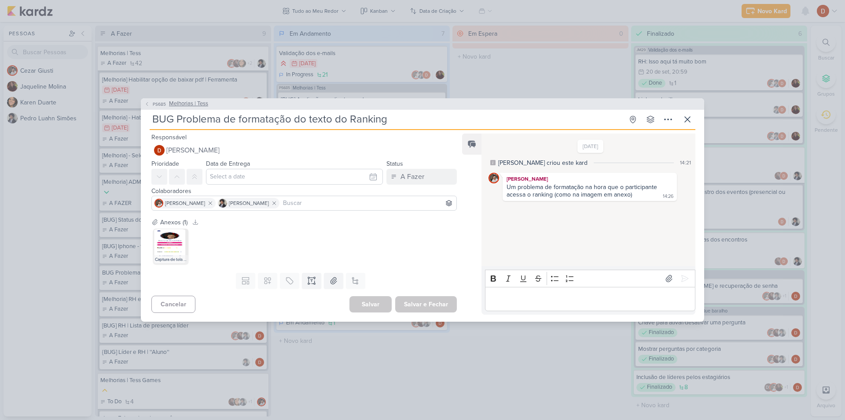
click at [152, 103] on span "PS685" at bounding box center [159, 104] width 16 height 7
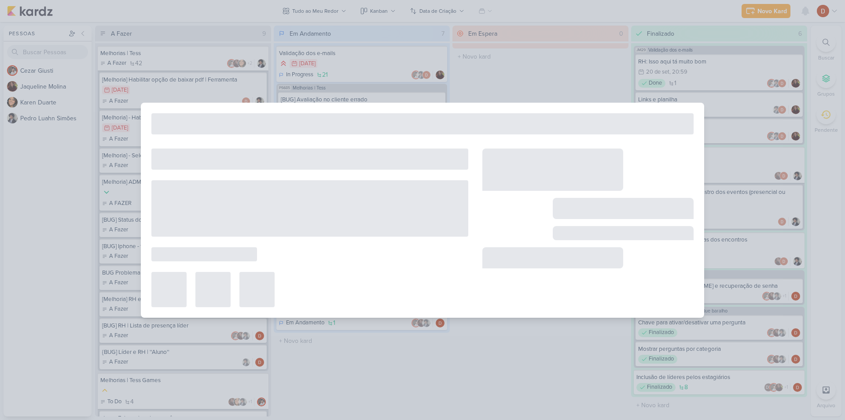
type input "Melhorias | Tess"
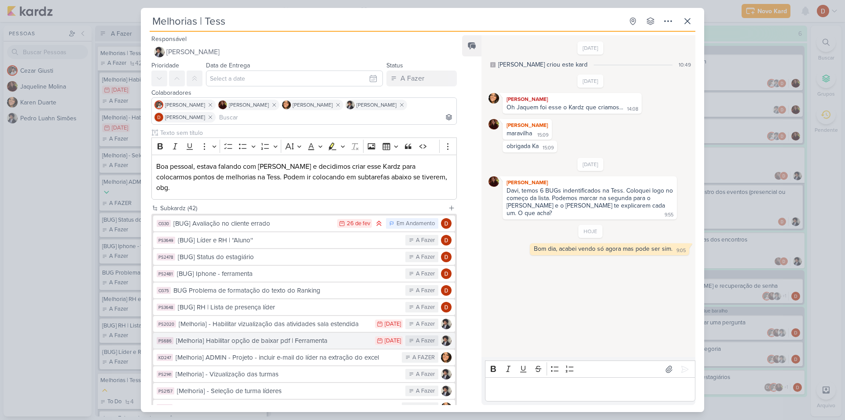
scroll to position [88, 0]
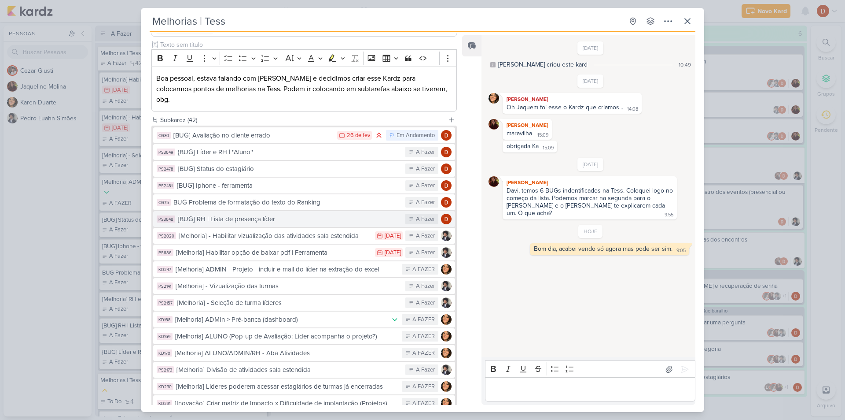
click at [238, 214] on div "[BUG] RH | Lista de presença líder" at bounding box center [289, 219] width 223 height 10
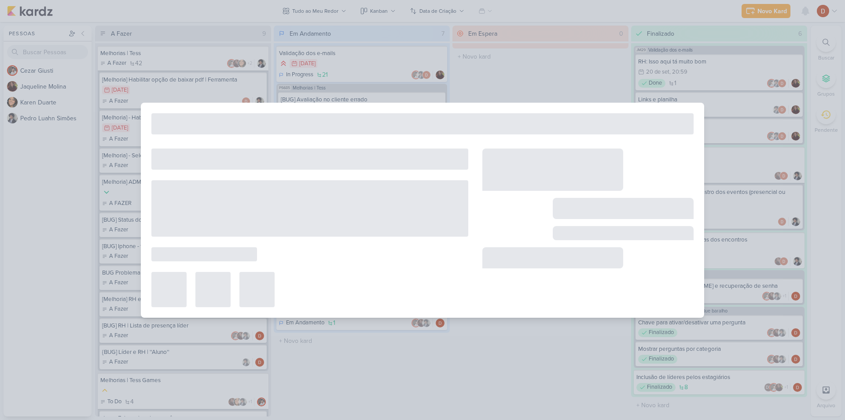
type input "[BUG] RH | Lista de presença líder"
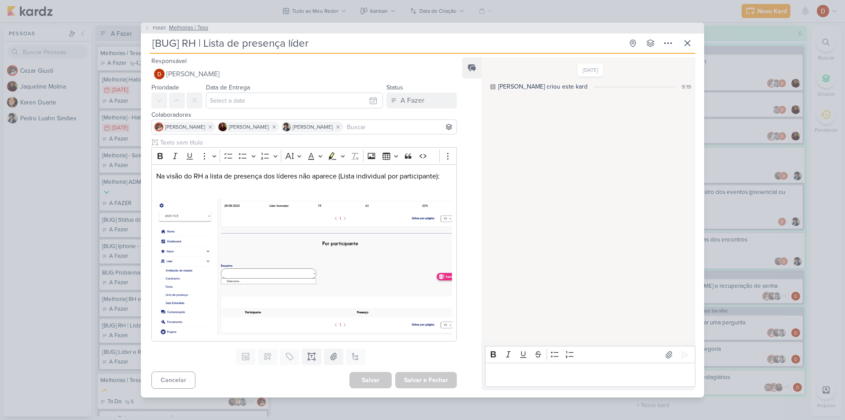
click at [168, 29] on button "PS685 Melhorias | Tess" at bounding box center [176, 28] width 64 height 9
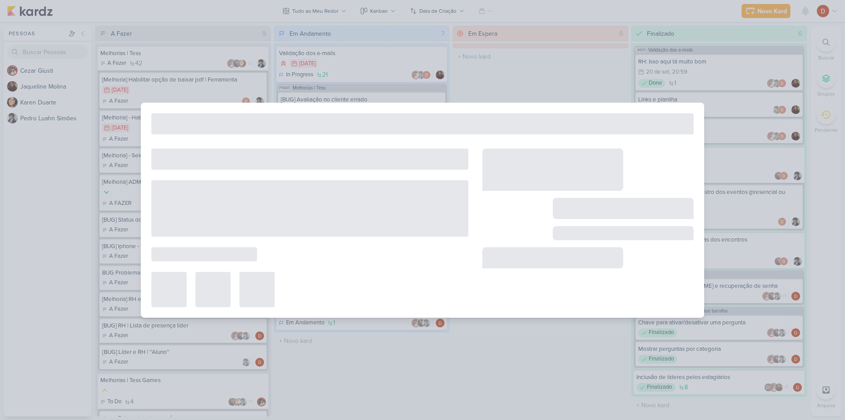
type input "Melhorias | Tess"
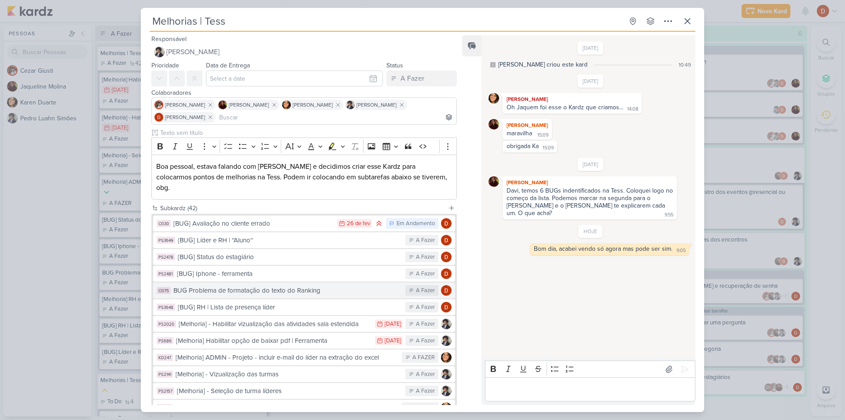
click at [215, 285] on div "BUG Problema de formatação do texto do Ranking" at bounding box center [287, 290] width 228 height 10
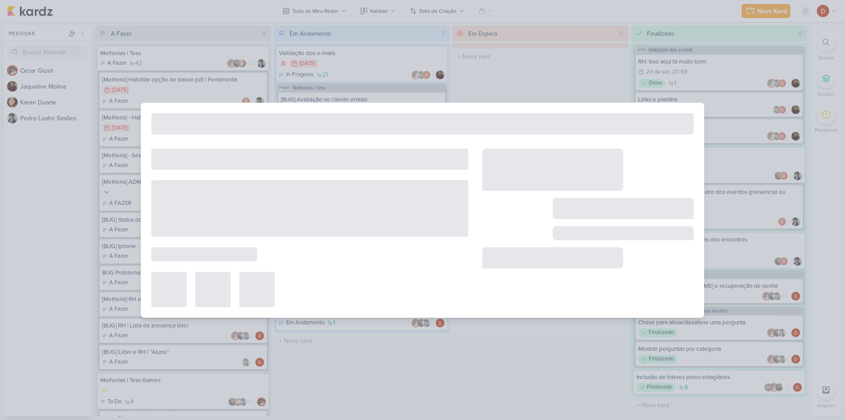
type input "BUG Problema de formatação do texto do Ranking"
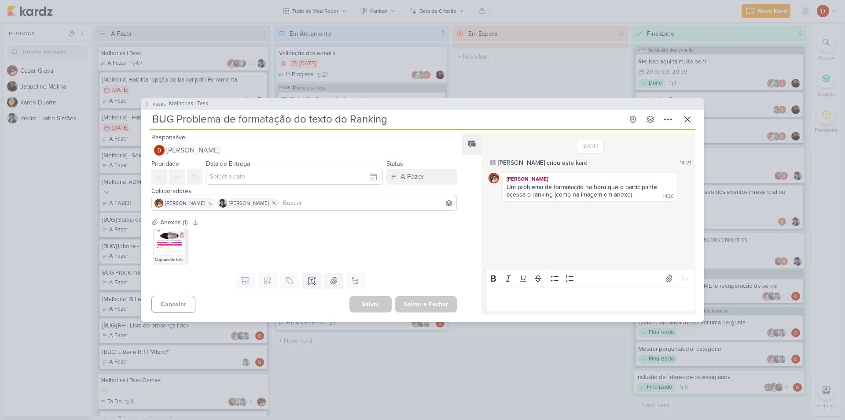
click at [158, 246] on img at bounding box center [170, 246] width 35 height 35
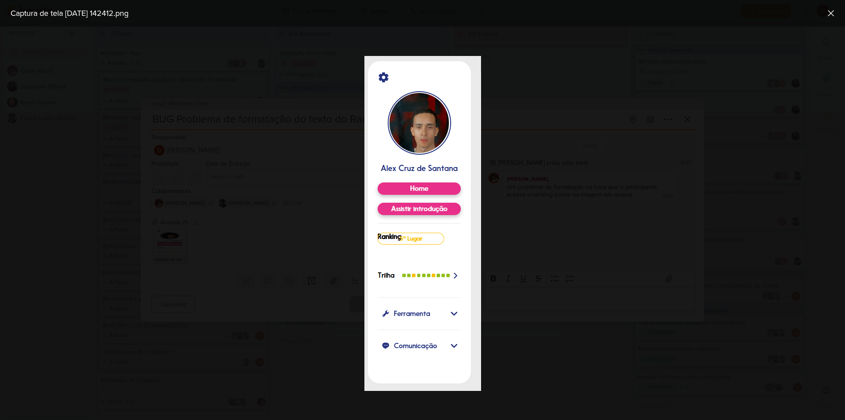
click at [516, 273] on div at bounding box center [422, 222] width 845 height 393
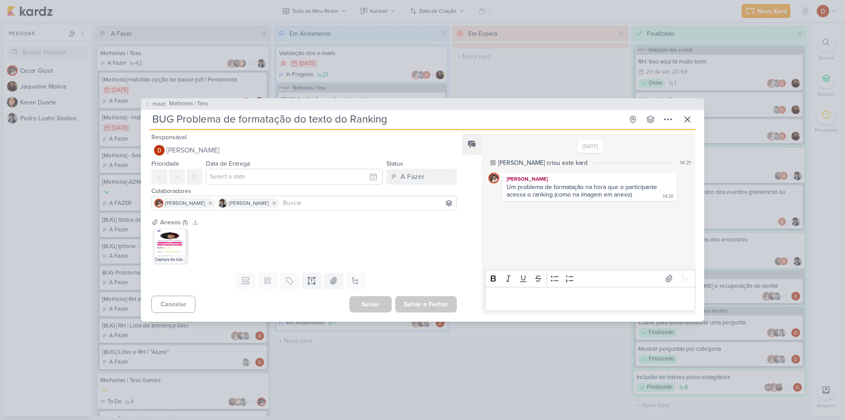
click at [524, 306] on div "Editor editing area: main" at bounding box center [590, 299] width 210 height 24
click at [678, 267] on button at bounding box center [685, 268] width 14 height 14
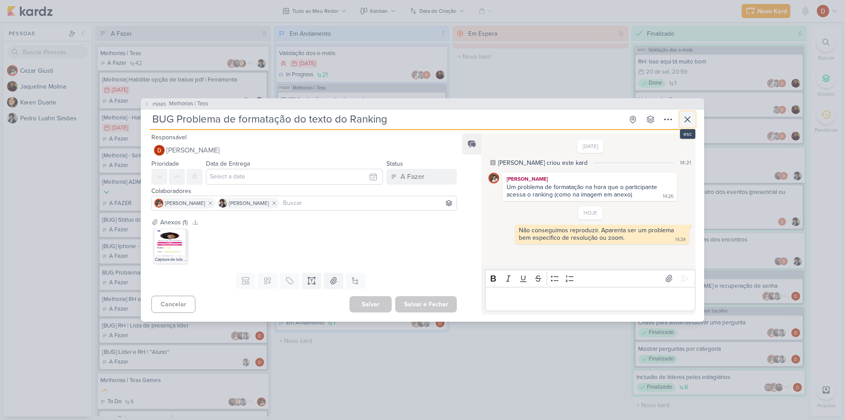
click at [691, 116] on icon at bounding box center [688, 119] width 11 height 11
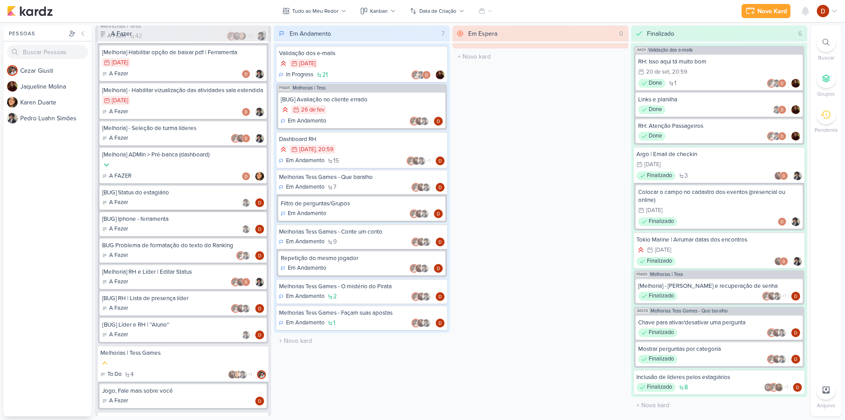
scroll to position [44, 0]
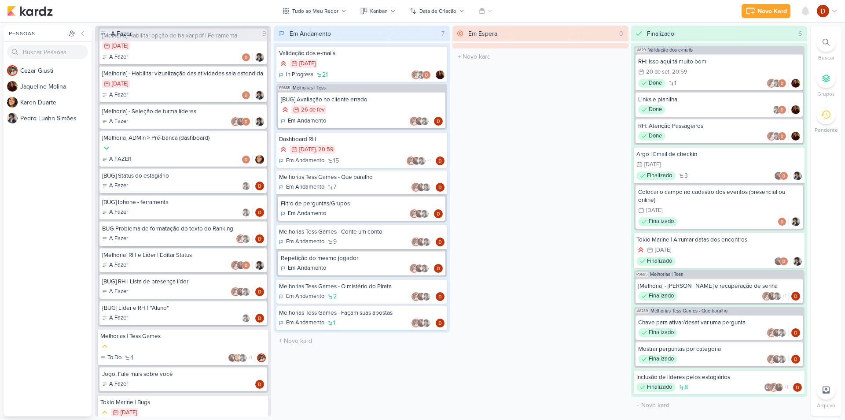
click at [151, 241] on div "BUG Problema de formatação do texto do Ranking A Fazer" at bounding box center [183, 233] width 167 height 25
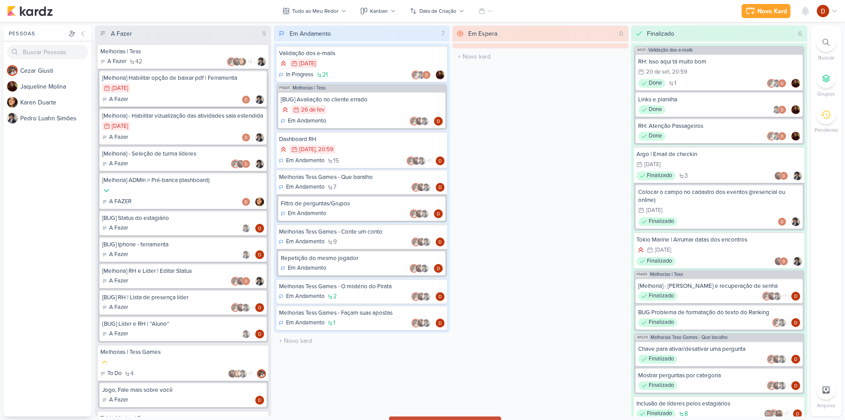
scroll to position [0, 0]
click at [150, 59] on div "Melhorias | Tess A Fazer 42 +2" at bounding box center [183, 58] width 171 height 25
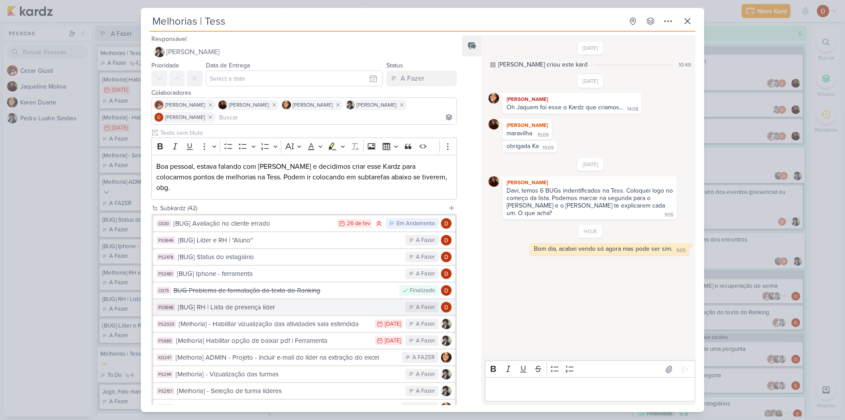
click at [225, 302] on div "[BUG] RH | Lista de presença líder" at bounding box center [289, 307] width 223 height 10
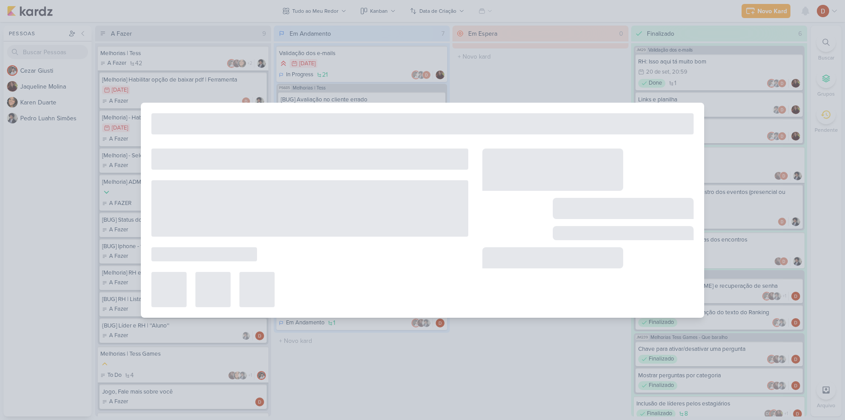
type input "[BUG] RH | Lista de presença líder"
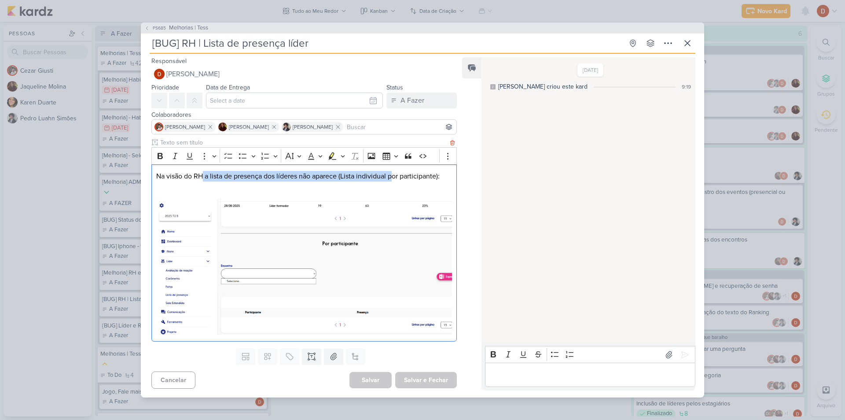
drag, startPoint x: 203, startPoint y: 180, endPoint x: 396, endPoint y: 178, distance: 193.3
click at [396, 178] on p "Na visão do RH a lista de presença dos líderes não aparece (Lista individual po…" at bounding box center [304, 176] width 296 height 11
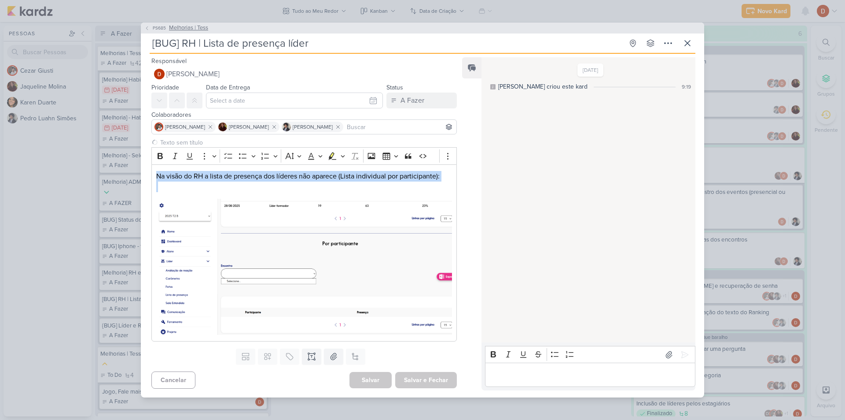
click at [153, 25] on span "PS685" at bounding box center [159, 28] width 16 height 7
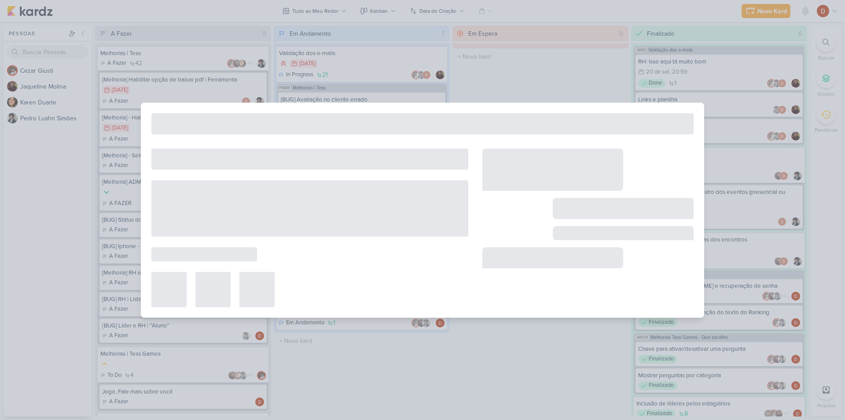
type input "Melhorias | Tess"
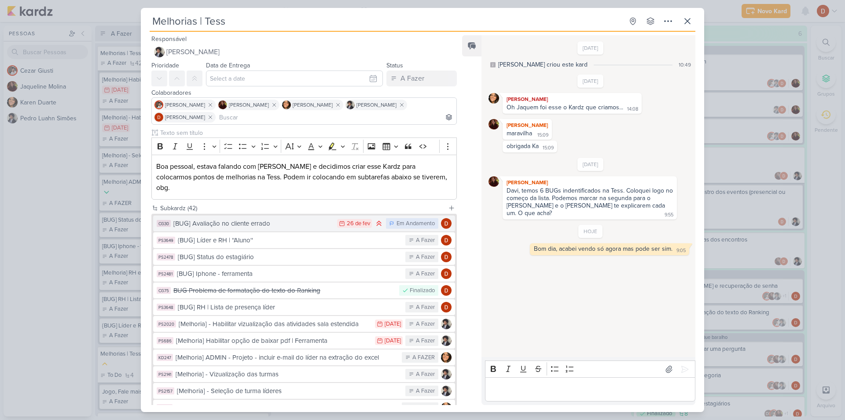
click at [232, 215] on button "CG30 [BUG] Avaliação no cliente errado 26/2 26 de fev Em Andamento" at bounding box center [304, 223] width 302 height 16
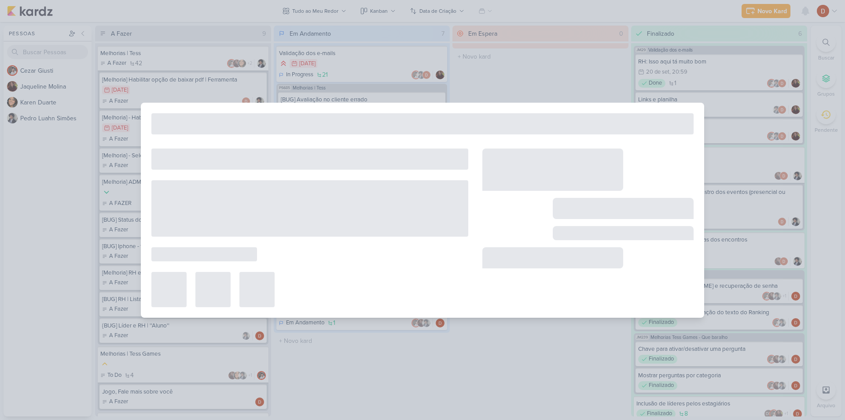
type input "[BUG] Avaliação no cliente errado"
type input "26 de fevereiro de 2025 às 23:59"
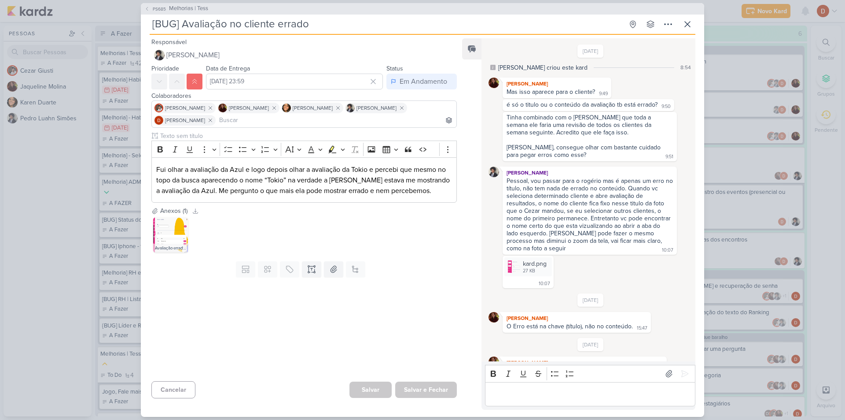
scroll to position [160, 0]
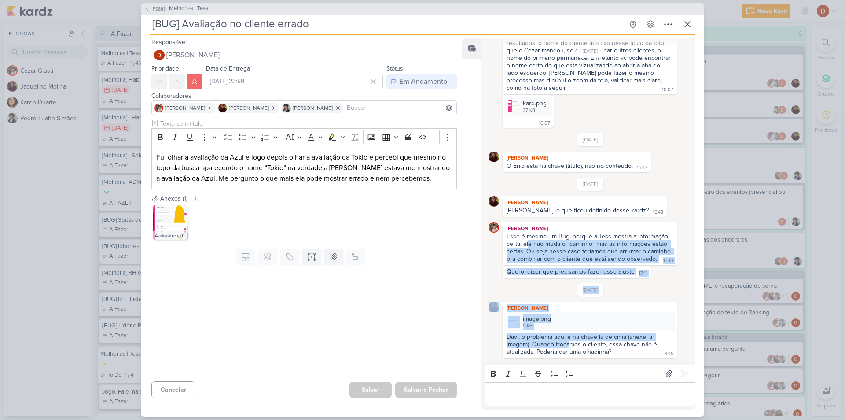
drag, startPoint x: 571, startPoint y: 347, endPoint x: 528, endPoint y: 243, distance: 112.6
click at [528, 243] on div "28/5/24 Cezar criou este kard 8:54 Jaqueline Molina Mas isso aparece para o cli…" at bounding box center [588, 200] width 213 height 322
click at [536, 259] on div "Esse é mesmo um Bug, porque a Tess mostra a informação certa, ele não muda o "c…" at bounding box center [590, 248] width 166 height 30
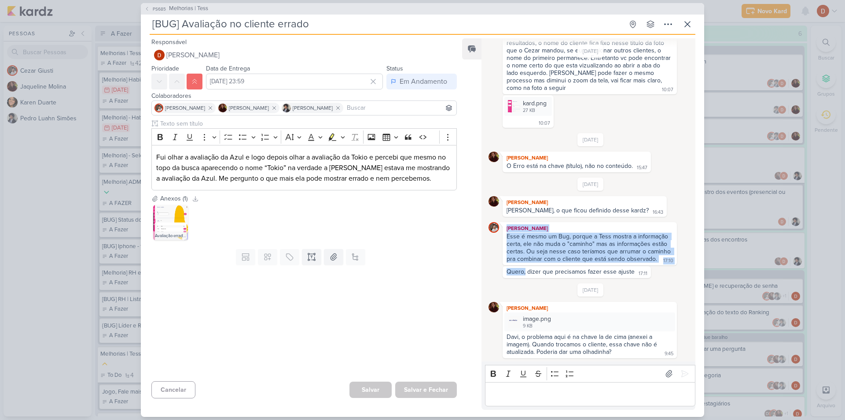
drag, startPoint x: 525, startPoint y: 276, endPoint x: 506, endPoint y: 229, distance: 50.5
click at [506, 229] on div "24/9/25 Jaqueline Molina Luahn, o que ficou definido desse kardz? 16:43 16:43 C…" at bounding box center [591, 227] width 204 height 100
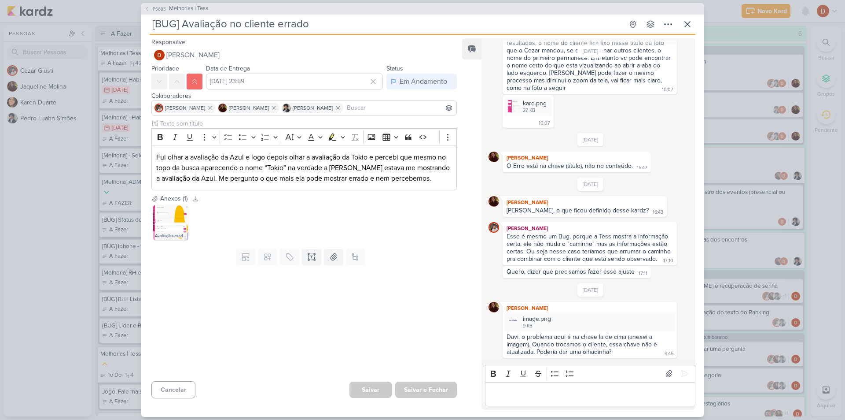
click at [533, 272] on div "Quero, dizer que precisamos fazer esse ajuste" at bounding box center [571, 271] width 128 height 7
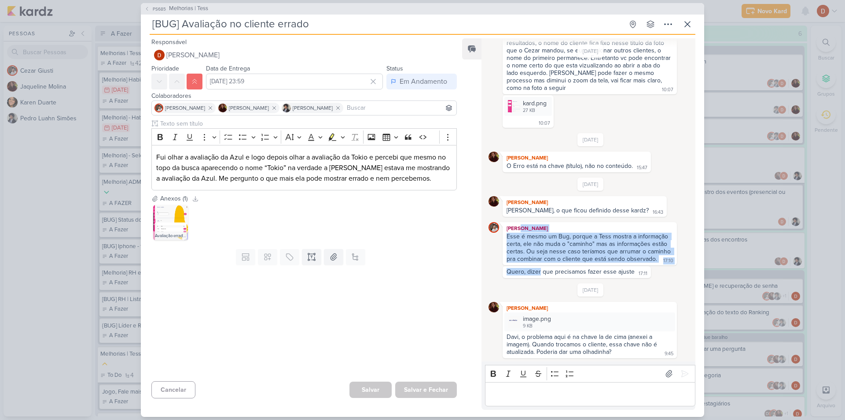
drag, startPoint x: 533, startPoint y: 272, endPoint x: 520, endPoint y: 217, distance: 56.7
click at [520, 217] on div "24/9/25 Jaqueline Molina Luahn, o que ficou definido desse kardz? 16:43 16:43 C…" at bounding box center [591, 227] width 204 height 100
click at [538, 263] on div "Cezar Giusti Esse é mesmo um Bug, porque a Tess mostra a informação certa, ele …" at bounding box center [590, 243] width 174 height 43
drag, startPoint x: 590, startPoint y: 257, endPoint x: 555, endPoint y: 229, distance: 44.8
click at [555, 229] on div "Cezar Giusti Esse é mesmo um Bug, porque a Tess mostra a informação certa, ele …" at bounding box center [590, 243] width 174 height 43
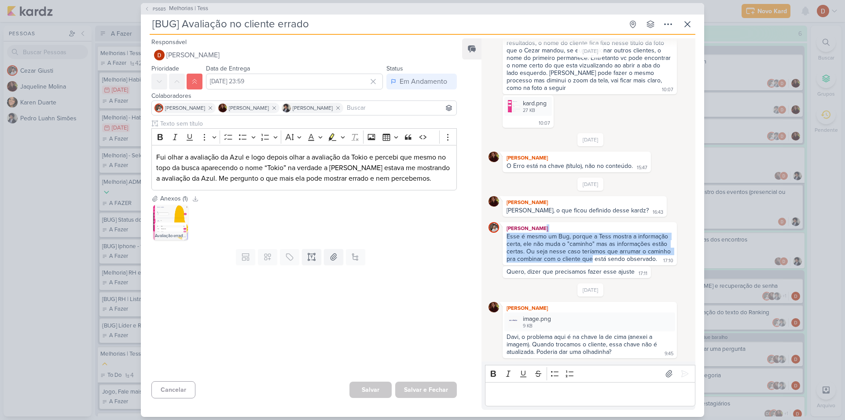
click at [555, 229] on div "[PERSON_NAME]" at bounding box center [590, 228] width 171 height 9
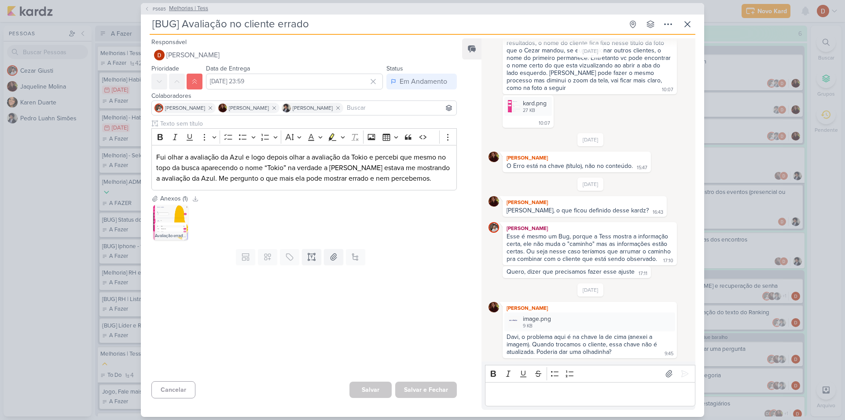
click at [157, 9] on span "PS685" at bounding box center [159, 9] width 16 height 7
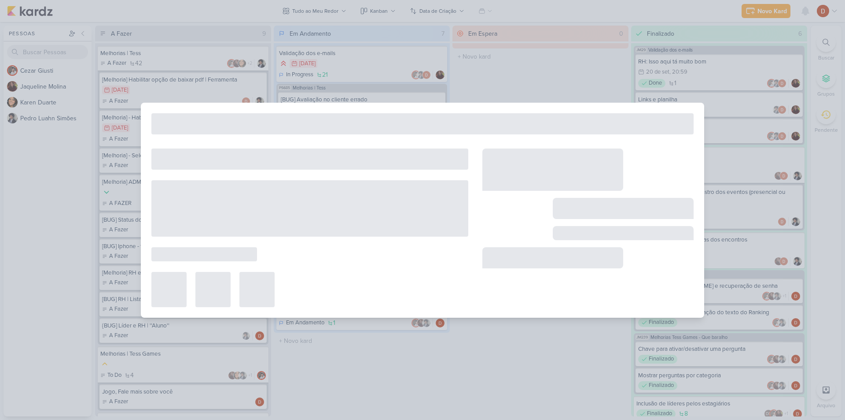
type input "Melhorias | Tess"
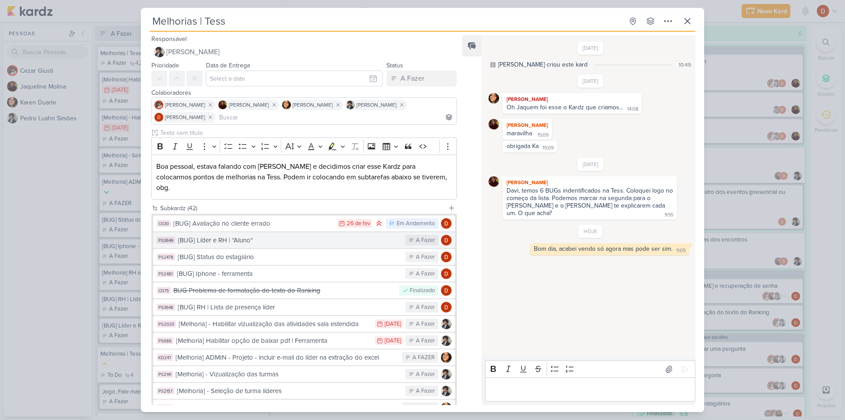
click at [274, 235] on div "{BUG] Líder e RH | ''Aluno''" at bounding box center [289, 240] width 223 height 10
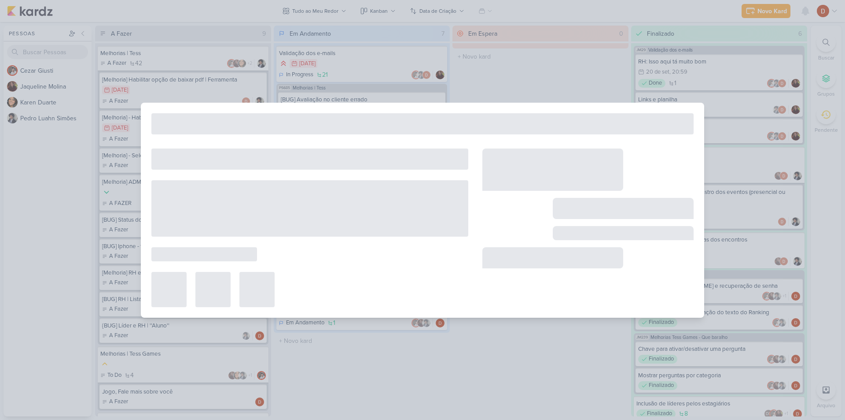
type input "{BUG] Líder e RH | ''Aluno''"
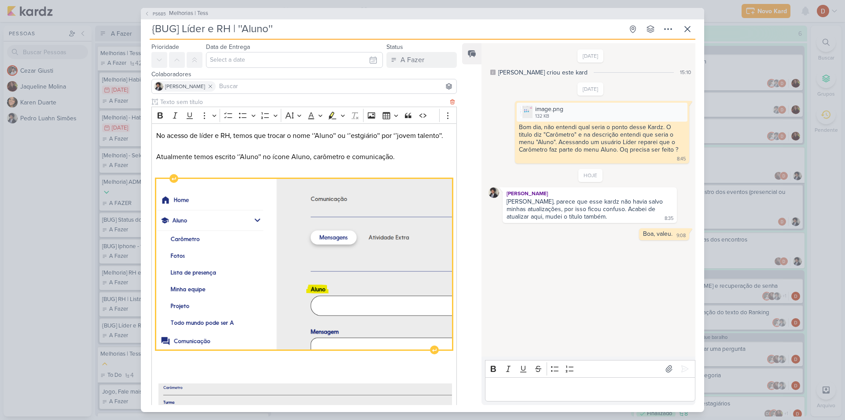
scroll to position [0, 0]
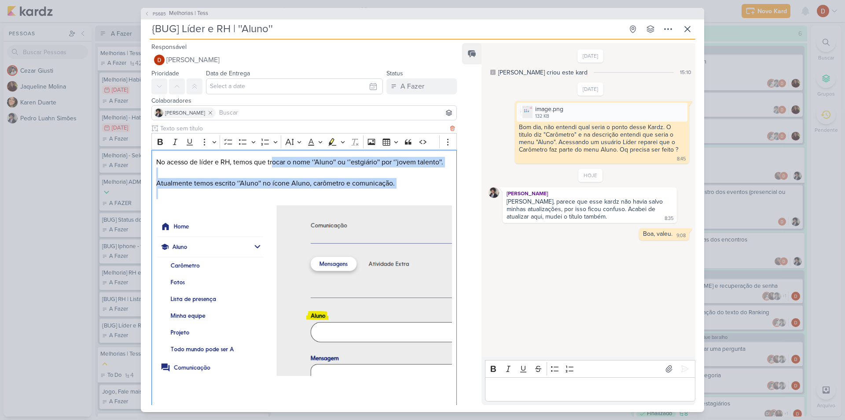
click at [409, 191] on p "Editor editing area: main" at bounding box center [304, 193] width 296 height 11
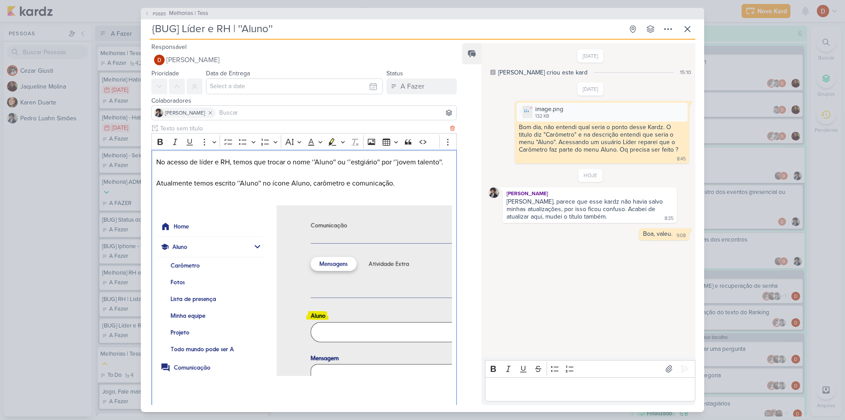
drag, startPoint x: 368, startPoint y: 175, endPoint x: 226, endPoint y: 164, distance: 142.2
click at [424, 157] on p "No acesso de líder e RH, temos que trocar o nome ‘’Aluno'' ou ‘’estgiário'' por…" at bounding box center [304, 162] width 296 height 11
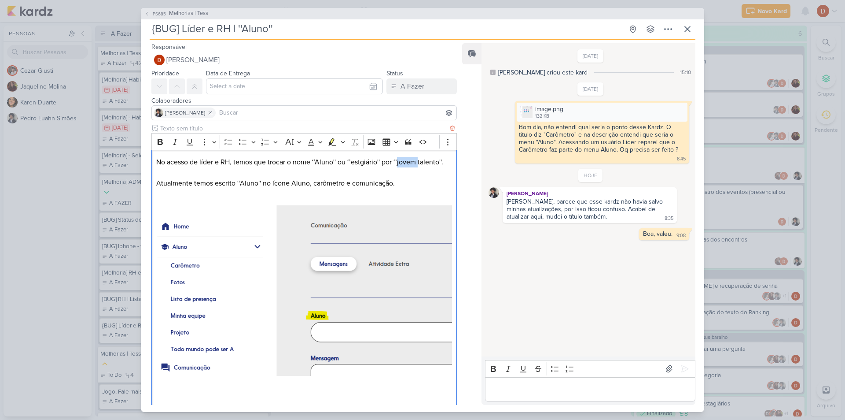
click at [424, 162] on p "No acesso de líder e RH, temos que trocar o nome ‘’Aluno'' ou ‘’estgiário'' por…" at bounding box center [304, 162] width 296 height 11
click at [404, 195] on p "Editor editing area: main" at bounding box center [304, 193] width 296 height 11
click at [156, 11] on span "PS685" at bounding box center [159, 14] width 16 height 7
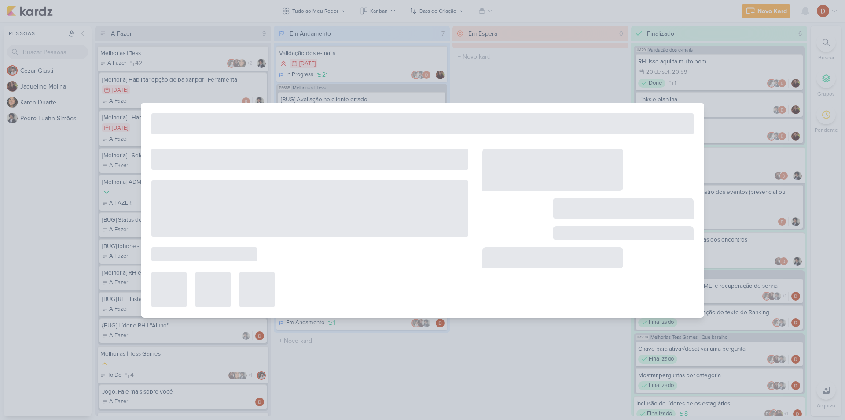
type input "Melhorias | Tess"
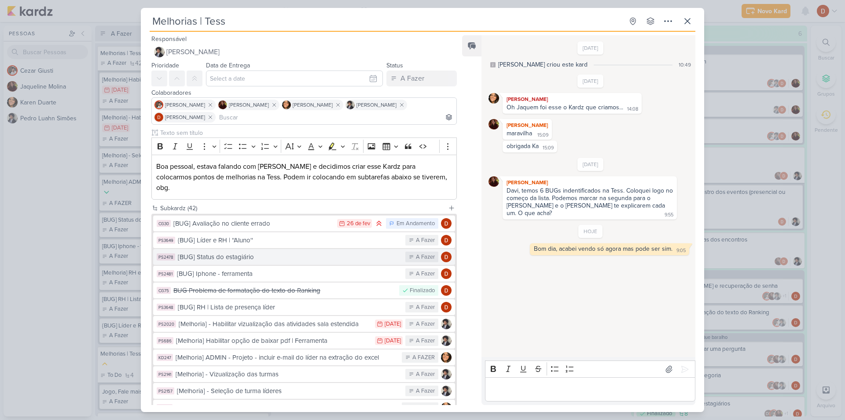
click at [244, 252] on div "[BUG] Status do estagiário" at bounding box center [289, 257] width 223 height 10
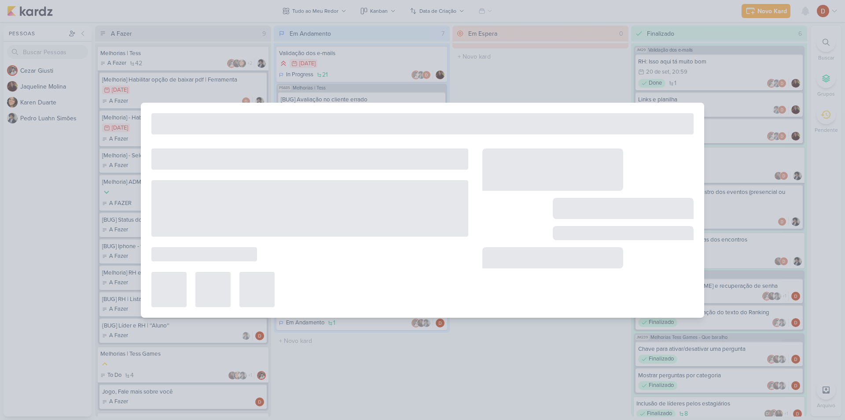
type input "[BUG] Status do estagiário"
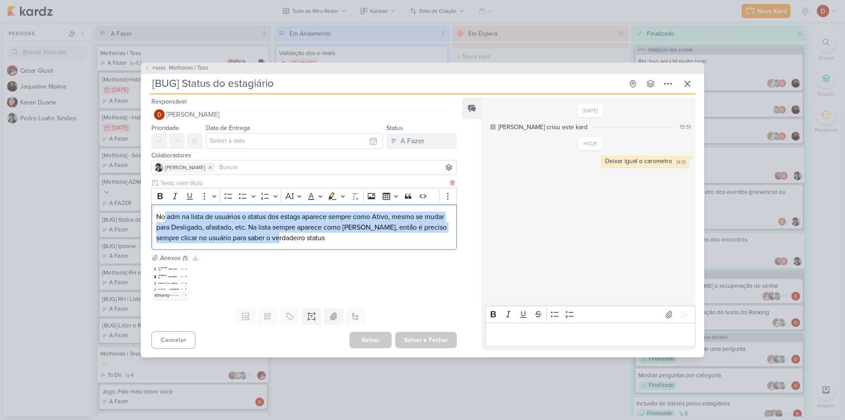
drag, startPoint x: 166, startPoint y: 212, endPoint x: 283, endPoint y: 234, distance: 118.7
click at [283, 234] on p "No adm na lista de usuários o status dos estags aparece sempre como Ativo, mesm…" at bounding box center [304, 227] width 296 height 32
drag, startPoint x: 277, startPoint y: 240, endPoint x: 242, endPoint y: 206, distance: 48.9
click at [242, 206] on div "No adm na lista de usuários o status dos estags aparece sempre como Ativo, mesm…" at bounding box center [304, 226] width 306 height 45
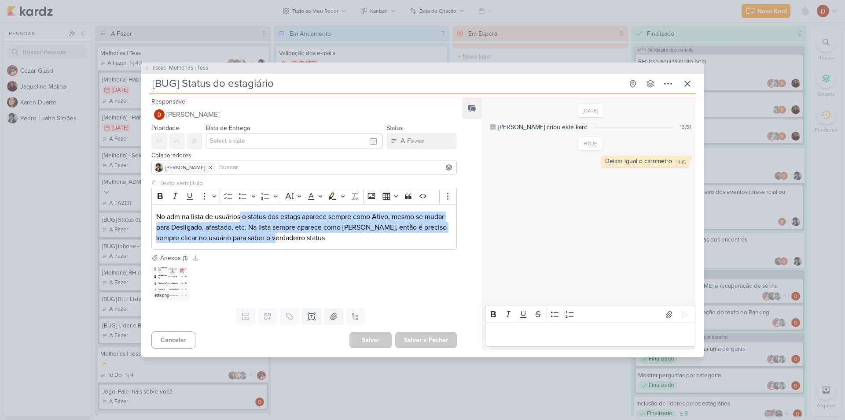
click at [161, 282] on img at bounding box center [170, 281] width 35 height 35
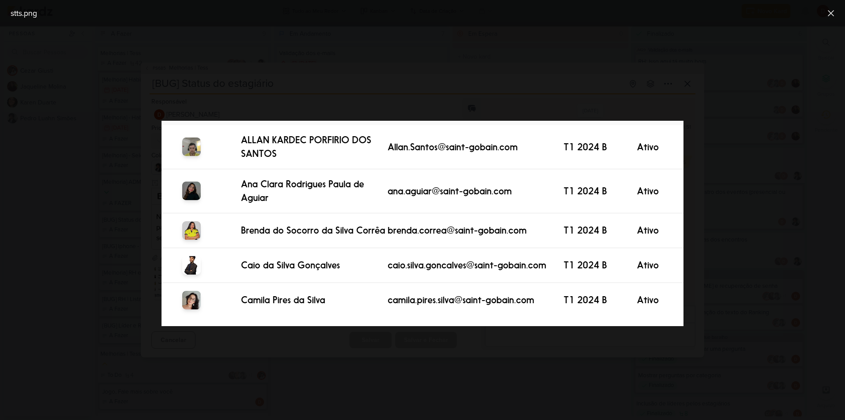
click at [706, 87] on div at bounding box center [422, 222] width 845 height 393
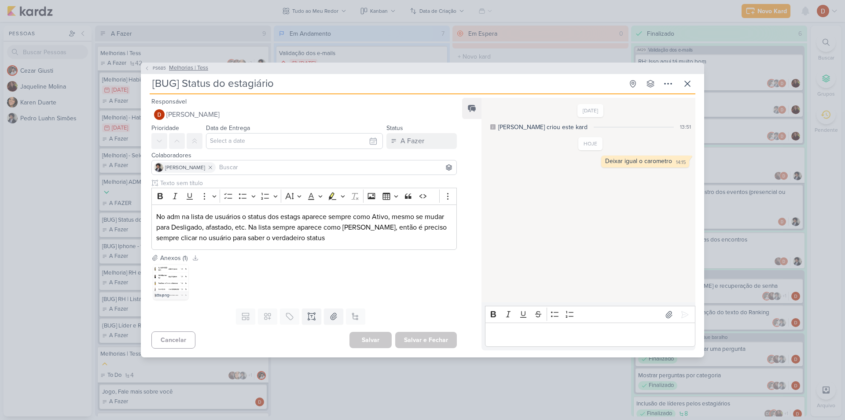
click at [153, 64] on button "PS685 Melhorias | Tess" at bounding box center [176, 68] width 64 height 9
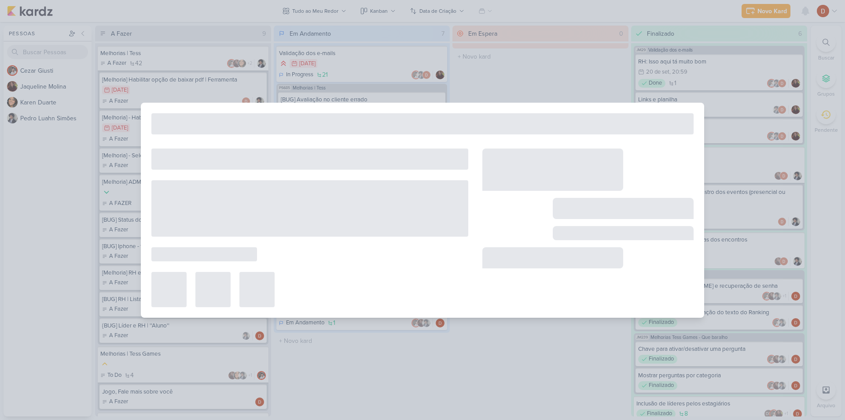
type input "Melhorias | Tess"
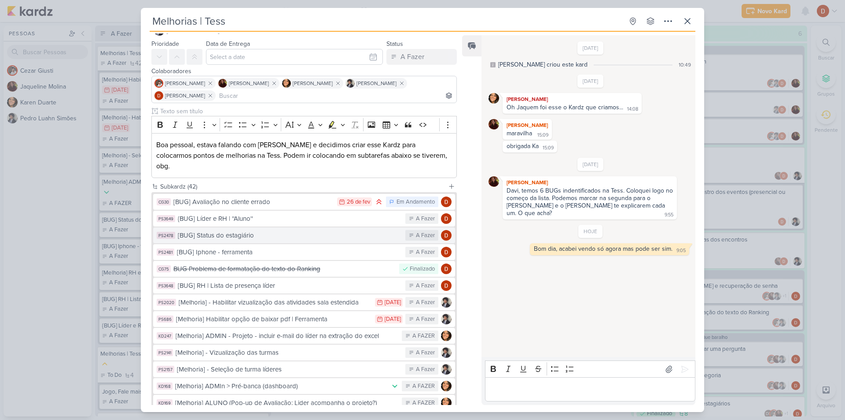
scroll to position [44, 0]
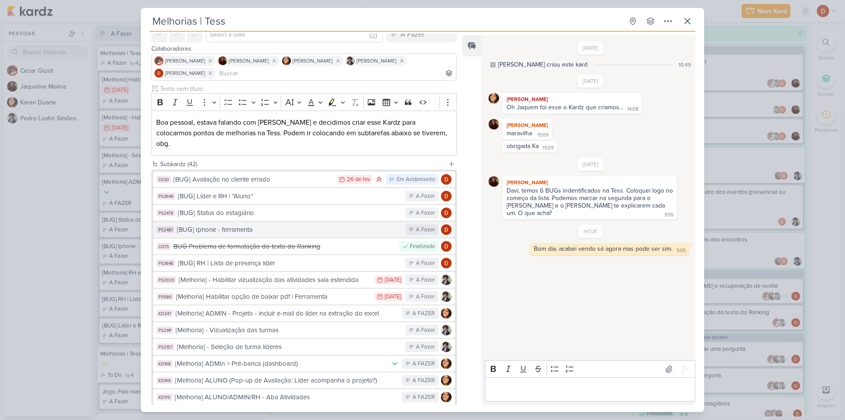
click at [227, 224] on button "PS2481 [BUG] Iphone - ferramenta A Fazer" at bounding box center [304, 229] width 302 height 16
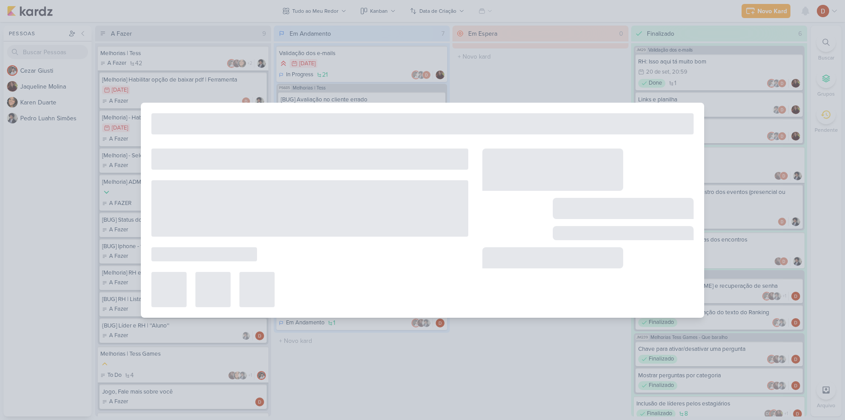
type input "[BUG] Iphone - ferramenta"
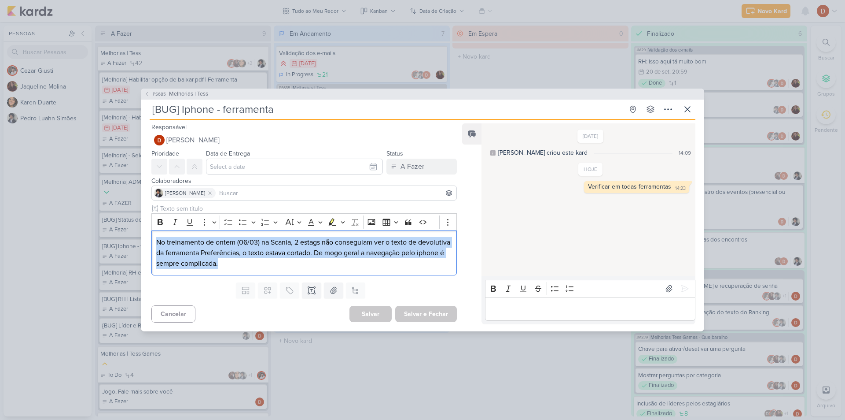
drag, startPoint x: 290, startPoint y: 259, endPoint x: 141, endPoint y: 235, distance: 150.7
click at [141, 235] on div "Rich Text Editor Bold Italic Underline More To-do List Bulleted List Bulleted L…" at bounding box center [301, 241] width 320 height 75
click at [319, 254] on p "No treinamento de ontem (06/03) na Scania, 2 estags não conseguiam ver o texto …" at bounding box center [304, 253] width 296 height 32
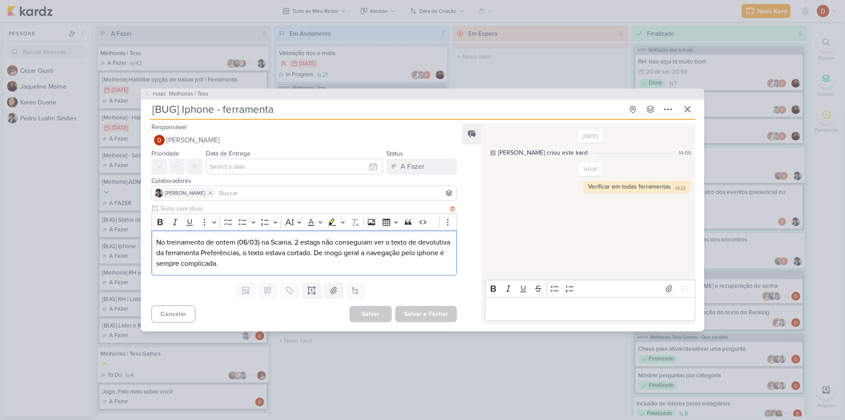
click at [285, 262] on p "No treinamento de ontem (06/03) na Scania, 2 estags não conseguiam ver o texto …" at bounding box center [304, 253] width 296 height 32
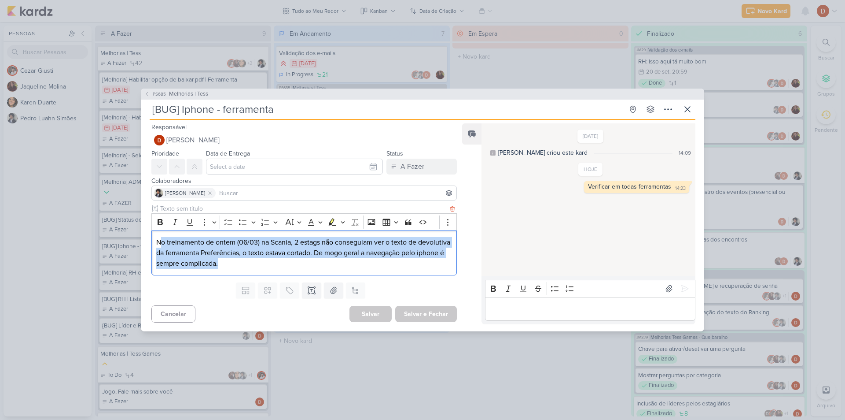
drag, startPoint x: 283, startPoint y: 262, endPoint x: 162, endPoint y: 241, distance: 122.9
click at [162, 241] on p "No treinamento de ontem (06/03) na Scania, 2 estags não conseguiam ver o texto …" at bounding box center [304, 253] width 296 height 32
click at [253, 253] on p "No treinamento de ontem (06/03) na Scania, 2 estags não conseguiam ver o texto …" at bounding box center [304, 253] width 296 height 32
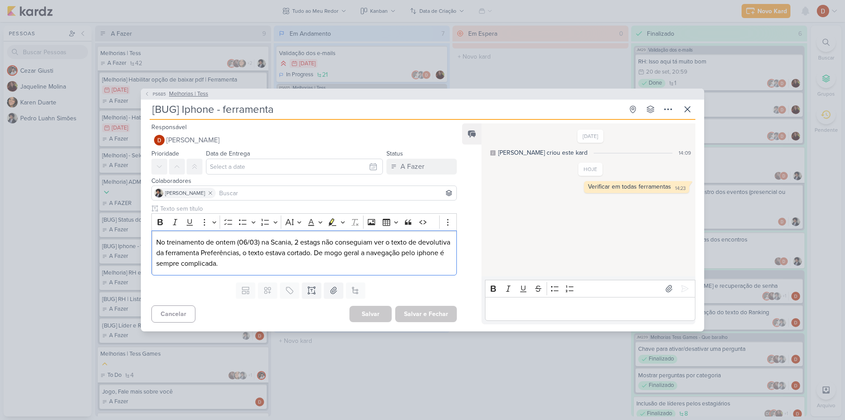
click at [147, 93] on icon at bounding box center [147, 94] width 2 height 4
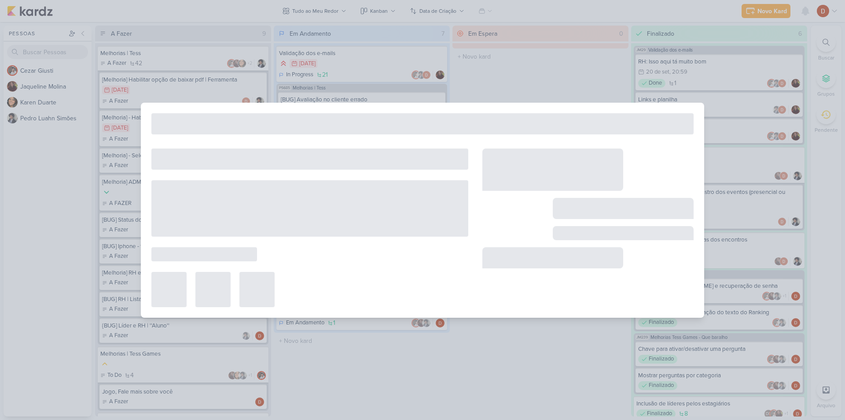
type input "Melhorias | Tess"
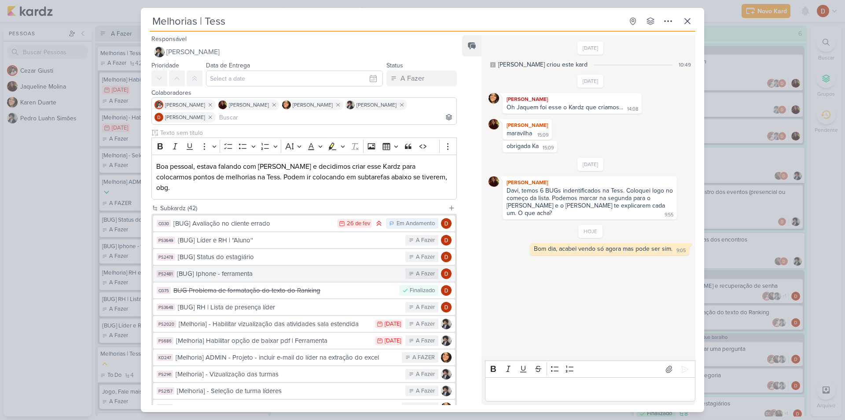
click at [269, 269] on button "PS2481 [BUG] Iphone - ferramenta A Fazer" at bounding box center [304, 274] width 302 height 16
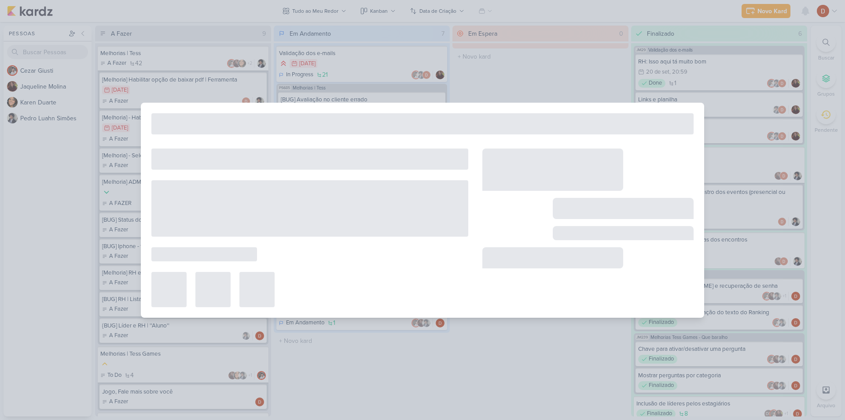
type input "[BUG] Iphone - ferramenta"
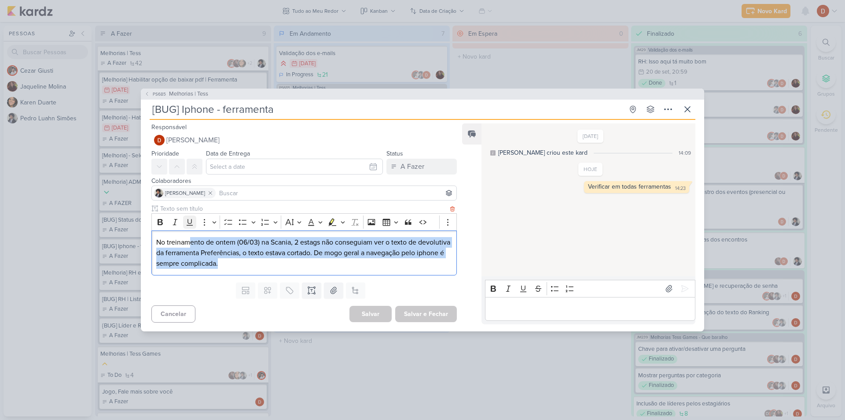
drag, startPoint x: 299, startPoint y: 262, endPoint x: 188, endPoint y: 227, distance: 116.1
click at [188, 227] on div "Rich Text Editor Bold Italic Underline More To-do List Bulleted List Bulleted L…" at bounding box center [304, 244] width 306 height 62
click at [185, 254] on p "No treinamento de ontem (06/03) na Scania, 2 estags não conseguiam ver o texto …" at bounding box center [304, 253] width 296 height 32
drag, startPoint x: 171, startPoint y: 247, endPoint x: 222, endPoint y: 263, distance: 53.2
click at [222, 263] on p "No treinamento de ontem (06/03) na Scania, 2 estags não conseguiam ver o texto …" at bounding box center [304, 253] width 296 height 32
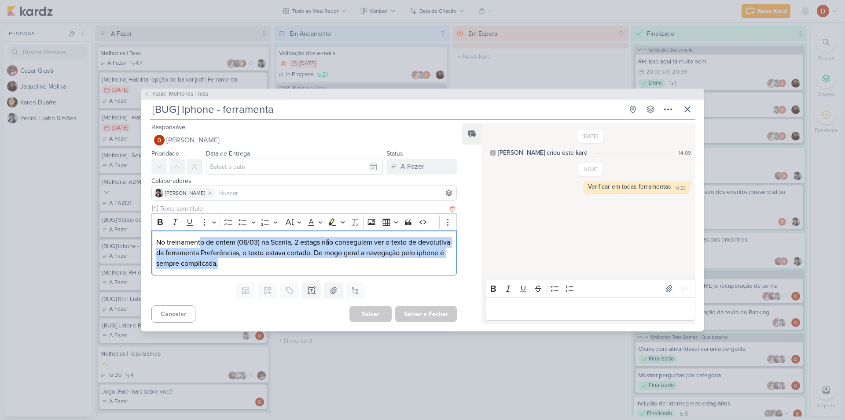
drag, startPoint x: 281, startPoint y: 266, endPoint x: 199, endPoint y: 240, distance: 85.6
click at [199, 240] on p "No treinamento de ontem (06/03) na Scania, 2 estags não conseguiam ver o texto …" at bounding box center [304, 253] width 296 height 32
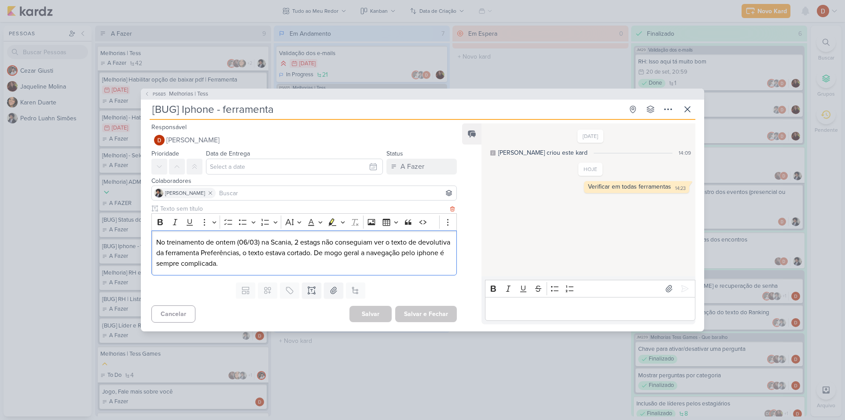
click at [196, 244] on p "No treinamento de ontem (06/03) na Scania, 2 estags não conseguiam ver o texto …" at bounding box center [304, 253] width 296 height 32
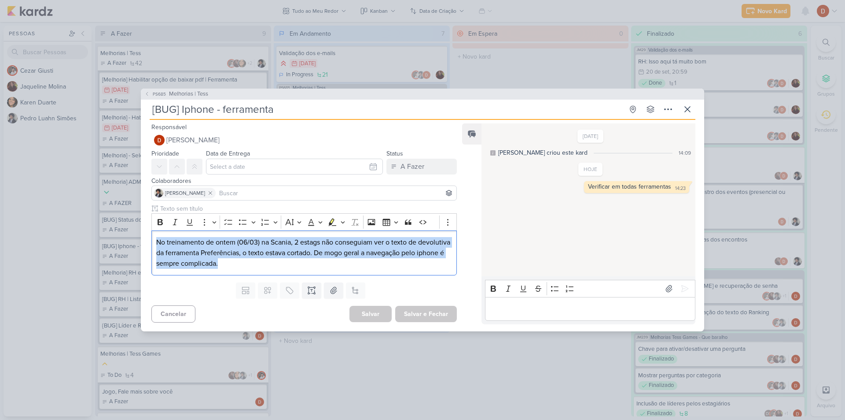
drag, startPoint x: 281, startPoint y: 261, endPoint x: 151, endPoint y: 234, distance: 133.1
click at [151, 234] on div "Rich Text Editor Bold Italic Underline More To-do List Bulleted List Bulleted L…" at bounding box center [301, 241] width 320 height 75
click at [235, 262] on p "No treinamento de ontem (06/03) na Scania, 2 estags não conseguiam ver o texto …" at bounding box center [304, 253] width 296 height 32
drag, startPoint x: 266, startPoint y: 262, endPoint x: 148, endPoint y: 237, distance: 120.5
click at [148, 237] on div "Rich Text Editor Bold Italic Underline More To-do List Bulleted List Bulleted L…" at bounding box center [301, 241] width 320 height 75
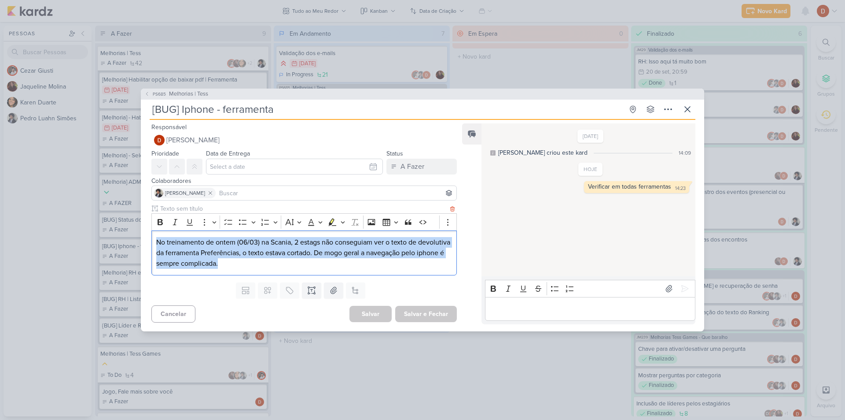
click at [294, 257] on p "No treinamento de ontem (06/03) na Scania, 2 estags não conseguiam ver o texto …" at bounding box center [304, 253] width 296 height 32
drag, startPoint x: 288, startPoint y: 269, endPoint x: 116, endPoint y: 245, distance: 174.2
click at [116, 245] on div "PS685 Melhorias | Tess [BUG] Iphone - ferramenta Criado por [PERSON_NAME]" at bounding box center [422, 210] width 845 height 420
click at [292, 263] on p "No treinamento de ontem (06/03) na Scania, 2 estags não conseguiam ver o texto …" at bounding box center [304, 253] width 296 height 32
drag, startPoint x: 292, startPoint y: 263, endPoint x: 111, endPoint y: 240, distance: 182.4
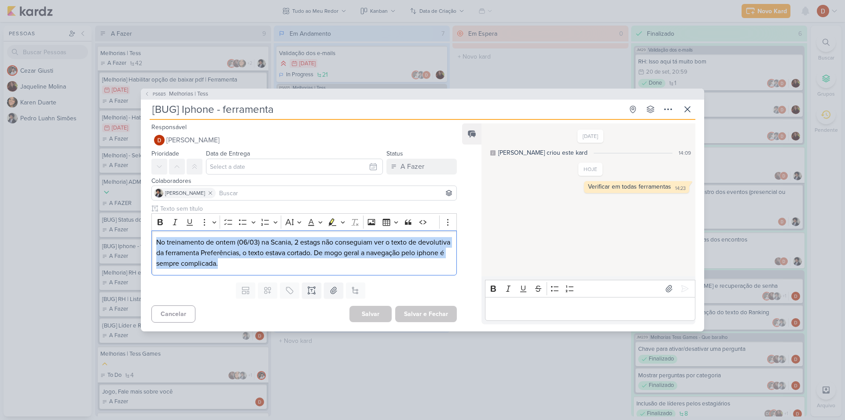
click at [111, 240] on div "PS685 Melhorias | Tess [BUG] Iphone - ferramenta Criado por [PERSON_NAME]" at bounding box center [422, 210] width 845 height 420
click at [302, 260] on p "No treinamento de ontem (06/03) na Scania, 2 estags não conseguiam ver o texto …" at bounding box center [304, 253] width 296 height 32
drag, startPoint x: 261, startPoint y: 258, endPoint x: 178, endPoint y: 247, distance: 83.9
click at [155, 238] on div "No treinamento de ontem (06/03) na Scania, 2 estags não conseguiam ver o texto …" at bounding box center [304, 252] width 306 height 45
click at [284, 256] on p "No treinamento de ontem (06/03) na Scania, 2 estags não conseguiam ver o texto …" at bounding box center [304, 253] width 296 height 32
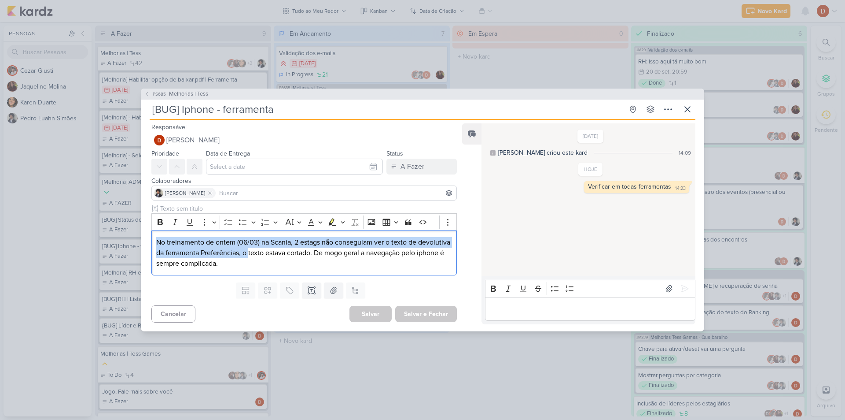
drag, startPoint x: 282, startPoint y: 258, endPoint x: 143, endPoint y: 229, distance: 142.0
click at [143, 229] on div "Rich Text Editor Bold Italic Underline More To-do List Bulleted List Bulleted L…" at bounding box center [301, 241] width 320 height 75
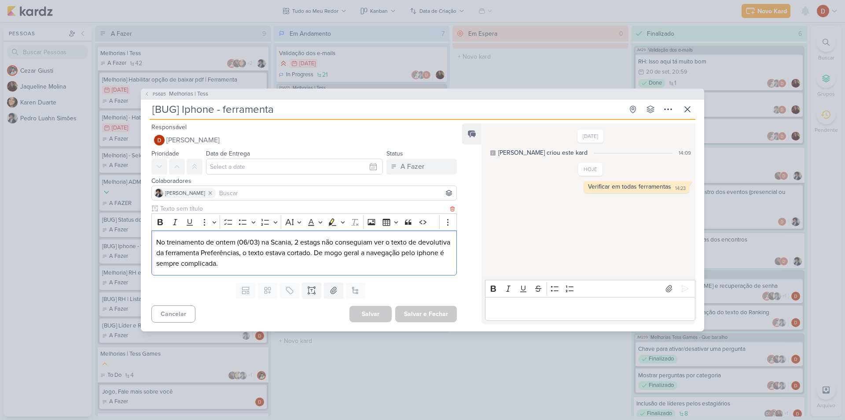
click at [269, 262] on p "No treinamento de ontem (06/03) na Scania, 2 estags não conseguiam ver o texto …" at bounding box center [304, 253] width 296 height 32
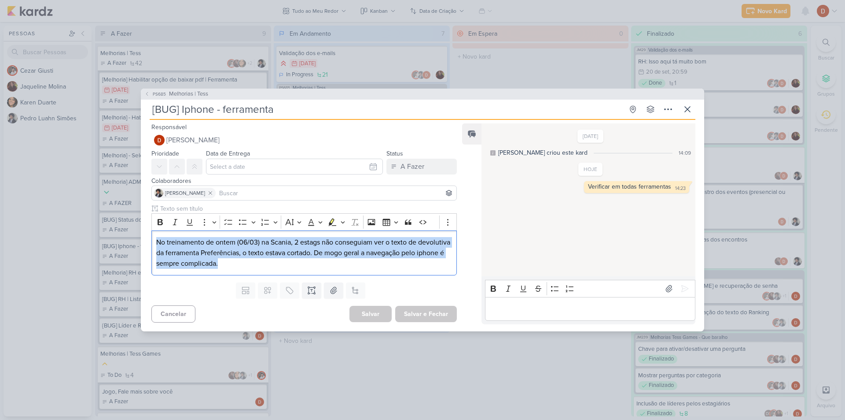
drag, startPoint x: 279, startPoint y: 269, endPoint x: 130, endPoint y: 244, distance: 150.6
click at [130, 244] on div "PS685 Melhorias | Tess [BUG] Iphone - ferramenta Criado por [PERSON_NAME]" at bounding box center [422, 210] width 845 height 420
click at [257, 257] on p "No treinamento de ontem (06/03) na Scania, 2 estags não conseguiam ver o texto …" at bounding box center [304, 253] width 296 height 32
drag, startPoint x: 278, startPoint y: 266, endPoint x: 152, endPoint y: 238, distance: 129.4
click at [152, 238] on div "No treinamento de ontem (06/03) na Scania, 2 estags não conseguiam ver o texto …" at bounding box center [304, 252] width 306 height 45
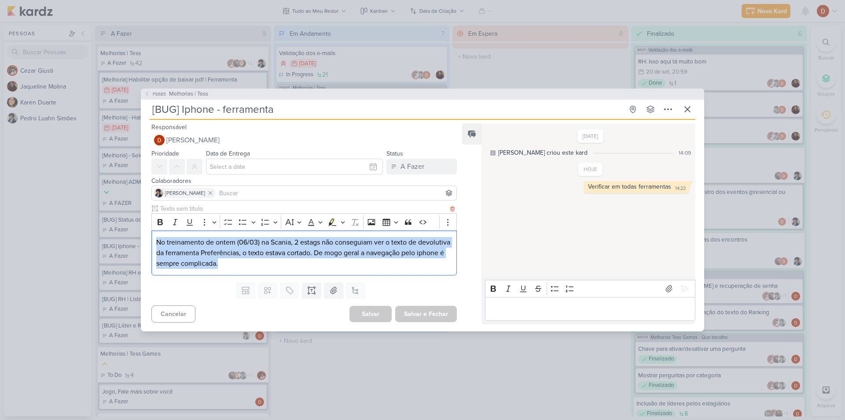
click at [168, 247] on p "No treinamento de ontem (06/03) na Scania, 2 estags não conseguiam ver o texto …" at bounding box center [304, 253] width 296 height 32
drag, startPoint x: 268, startPoint y: 260, endPoint x: 151, endPoint y: 243, distance: 117.5
click at [151, 243] on div "No treinamento de ontem (06/03) na Scania, 2 estags não conseguiam ver o texto …" at bounding box center [304, 252] width 306 height 45
drag, startPoint x: 281, startPoint y: 255, endPoint x: 118, endPoint y: 244, distance: 163.8
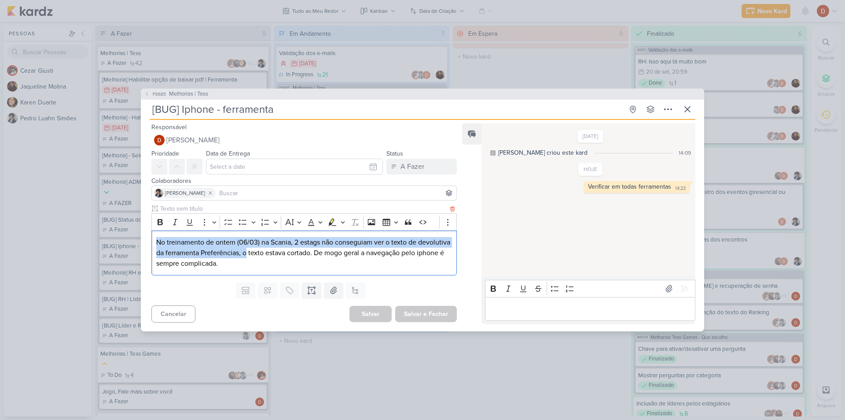
click at [118, 244] on div "PS685 Melhorias | Tess [BUG] Iphone - ferramenta Criado por [PERSON_NAME]" at bounding box center [422, 210] width 845 height 420
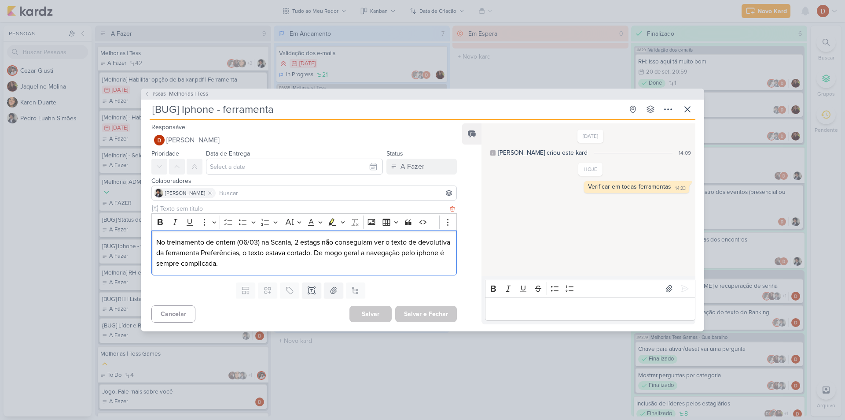
click at [245, 269] on p "No treinamento de ontem (06/03) na Scania, 2 estags não conseguiam ver o texto …" at bounding box center [304, 253] width 296 height 32
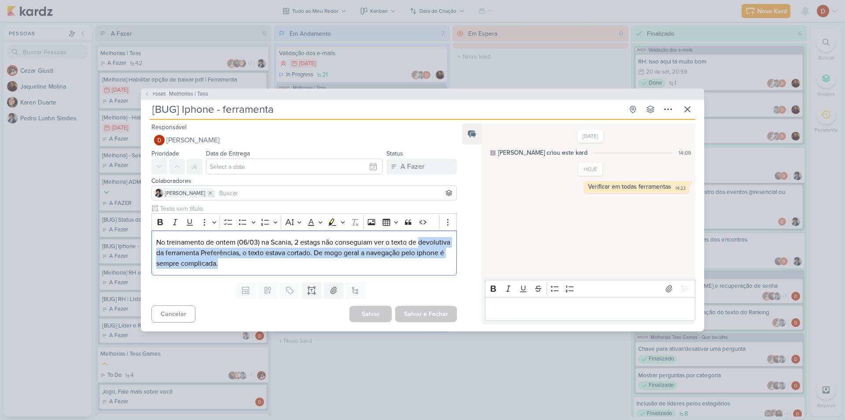
drag, startPoint x: 273, startPoint y: 270, endPoint x: 129, endPoint y: 249, distance: 146.3
click at [129, 249] on div "PS685 Melhorias | Tess [BUG] Iphone - ferramenta Criado por [PERSON_NAME]" at bounding box center [422, 210] width 845 height 420
click at [227, 258] on p "No treinamento de ontem (06/03) na Scania, 2 estags não conseguiam ver o texto …" at bounding box center [304, 253] width 296 height 32
drag, startPoint x: 312, startPoint y: 268, endPoint x: 114, endPoint y: 225, distance: 203.2
click at [114, 225] on div "PS685 Melhorias | Tess [BUG] Iphone - ferramenta Criado por [PERSON_NAME]" at bounding box center [422, 210] width 845 height 420
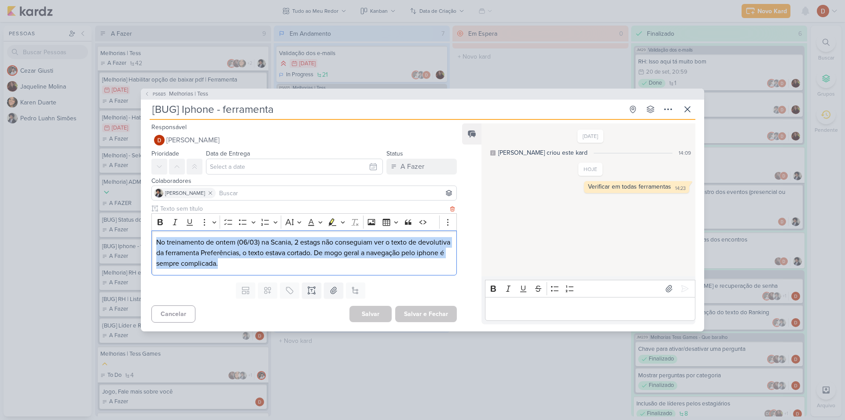
click at [262, 254] on p "No treinamento de ontem (06/03) na Scania, 2 estags não conseguiam ver o texto …" at bounding box center [304, 253] width 296 height 32
drag, startPoint x: 275, startPoint y: 266, endPoint x: 160, endPoint y: 234, distance: 119.5
click at [160, 234] on div "No treinamento de ontem (06/03) na Scania, 2 estags não conseguiam ver o texto …" at bounding box center [304, 252] width 306 height 45
click at [174, 258] on p "No treinamento de ontem (06/03) na Scania, 2 estags não conseguiam ver o texto …" at bounding box center [304, 253] width 296 height 32
drag, startPoint x: 277, startPoint y: 258, endPoint x: 137, endPoint y: 244, distance: 140.8
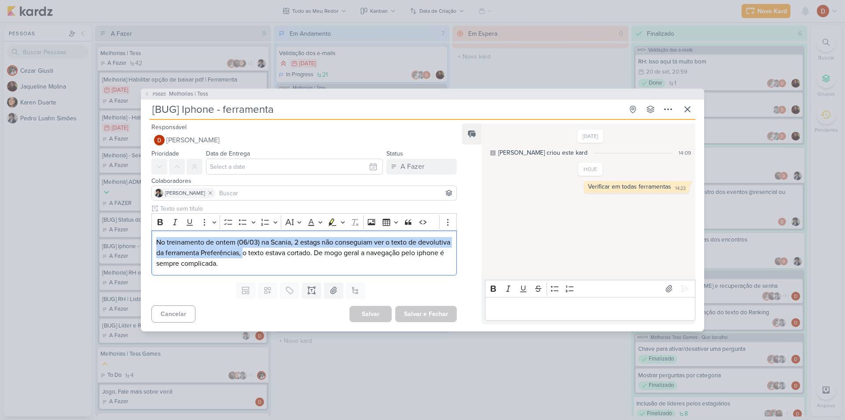
click at [137, 244] on div "PS685 Melhorias | Tess [BUG] Iphone - ferramenta Criado por [PERSON_NAME]" at bounding box center [422, 210] width 845 height 420
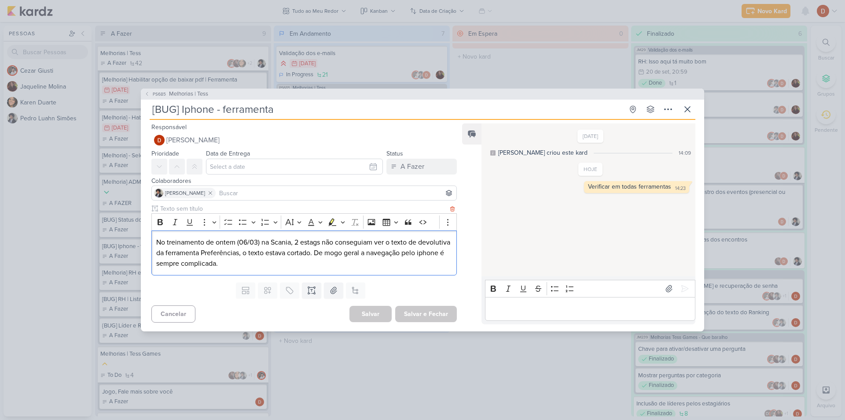
click at [245, 265] on p "No treinamento de ontem (06/03) na Scania, 2 estags não conseguiam ver o texto …" at bounding box center [304, 253] width 296 height 32
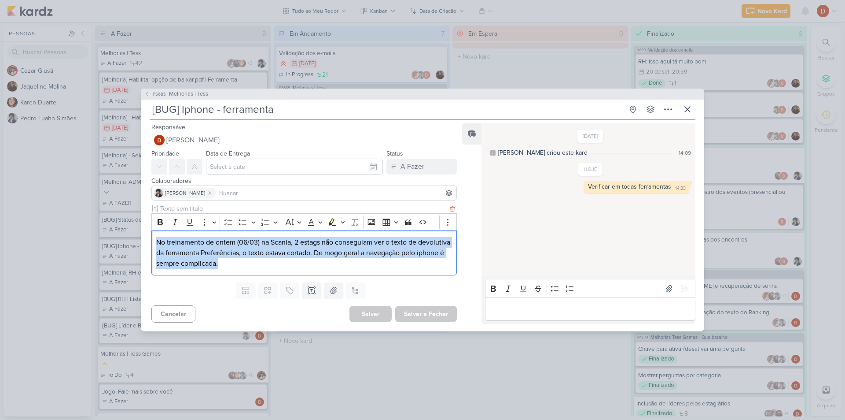
drag, startPoint x: 281, startPoint y: 262, endPoint x: 134, endPoint y: 238, distance: 149.1
click at [134, 238] on div "PS685 Melhorias | Tess [BUG] Iphone - ferramenta Criado por [PERSON_NAME]" at bounding box center [422, 210] width 845 height 420
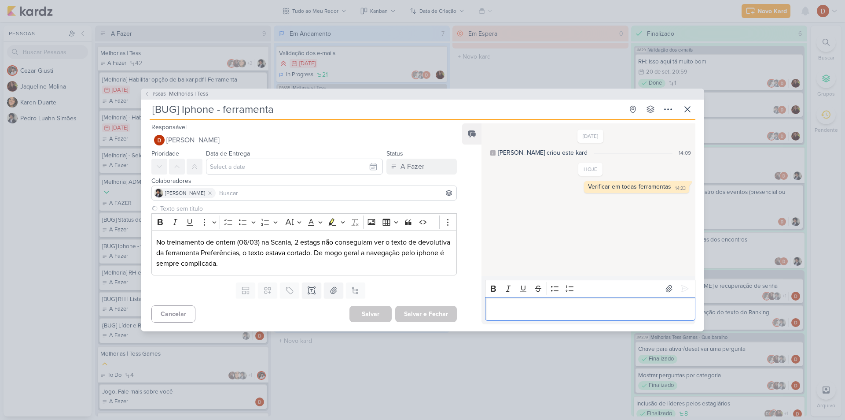
click at [554, 311] on p "Editor editing area: main" at bounding box center [590, 308] width 201 height 11
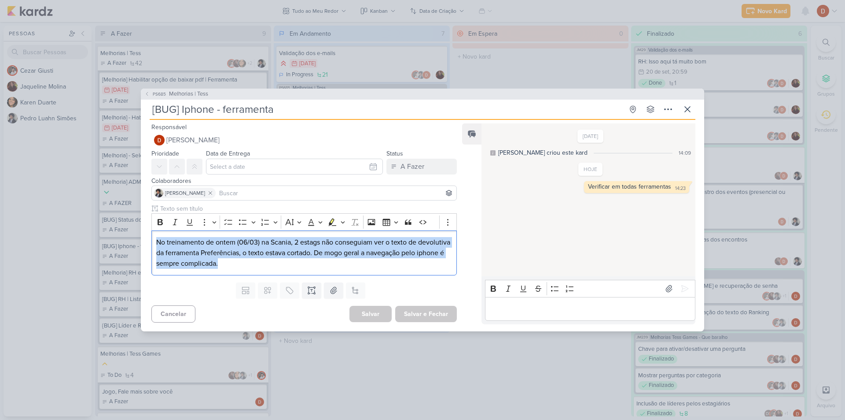
drag, startPoint x: 338, startPoint y: 267, endPoint x: 0, endPoint y: 200, distance: 344.4
click at [0, 200] on div "PS685 Melhorias | Tess [BUG] Iphone - ferramenta Criado por [PERSON_NAME]" at bounding box center [422, 210] width 845 height 420
click at [242, 262] on p "No treinamento de ontem (06/03) na Scania, 2 estags não conseguiam ver o texto …" at bounding box center [304, 253] width 296 height 32
drag, startPoint x: 274, startPoint y: 263, endPoint x: 102, endPoint y: 229, distance: 175.5
click at [102, 229] on div "PS685 Melhorias | Tess [BUG] Iphone - ferramenta Criado por [PERSON_NAME]" at bounding box center [422, 210] width 845 height 420
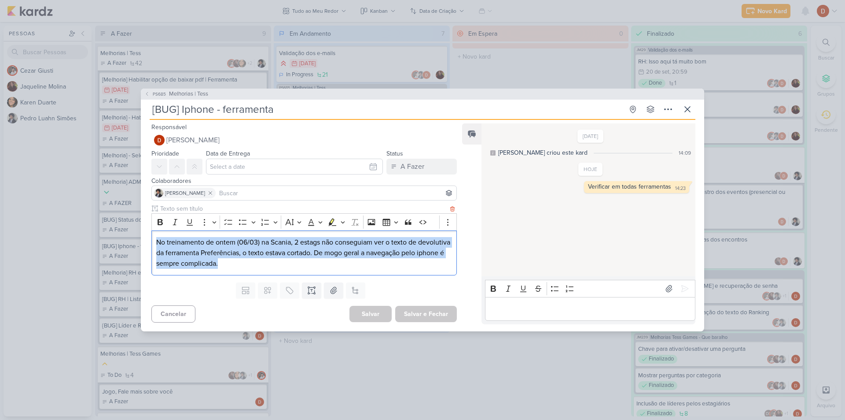
click at [227, 249] on p "No treinamento de ontem (06/03) na Scania, 2 estags não conseguiam ver o texto …" at bounding box center [304, 253] width 296 height 32
drag, startPoint x: 272, startPoint y: 258, endPoint x: 145, endPoint y: 228, distance: 130.5
click at [145, 228] on div "Rich Text Editor Bold Italic Underline More To-do List Bulleted List Bulleted L…" at bounding box center [301, 241] width 320 height 75
click at [210, 260] on p "No treinamento de ontem (06/03) na Scania, 2 estags não conseguiam ver o texto …" at bounding box center [304, 253] width 296 height 32
drag, startPoint x: 226, startPoint y: 246, endPoint x: 133, endPoint y: 228, distance: 94.2
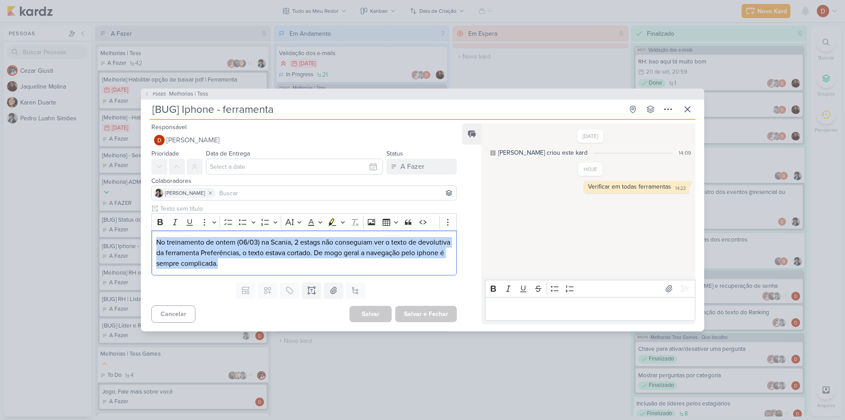
click at [133, 228] on div "PS685 Melhorias | Tess [BUG] Iphone - ferramenta Criado por [PERSON_NAME]" at bounding box center [422, 210] width 845 height 420
click at [208, 259] on p "No treinamento de ontem (06/03) na Scania, 2 estags não conseguiam ver o texto …" at bounding box center [304, 253] width 296 height 32
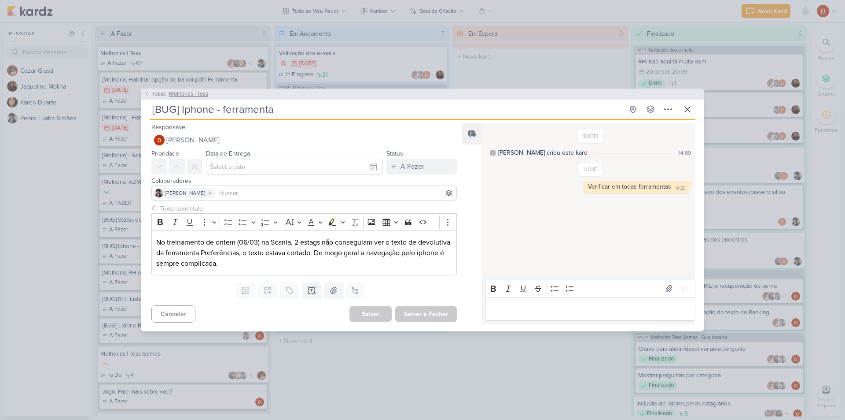
click at [154, 90] on button "PS685 Melhorias | Tess" at bounding box center [176, 94] width 64 height 9
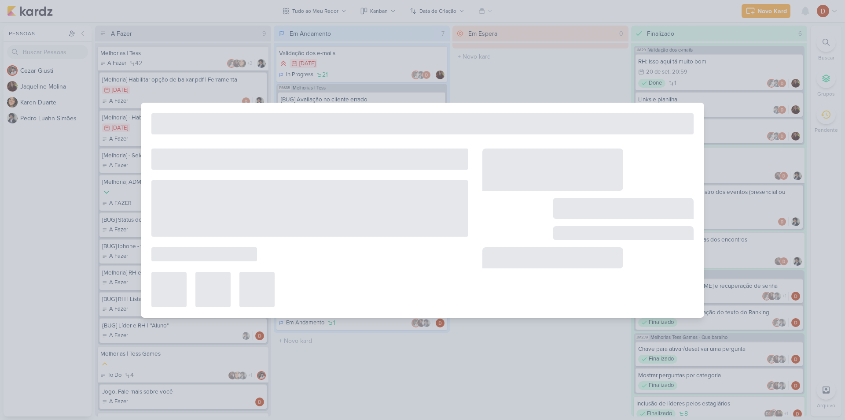
type input "Melhorias | Tess"
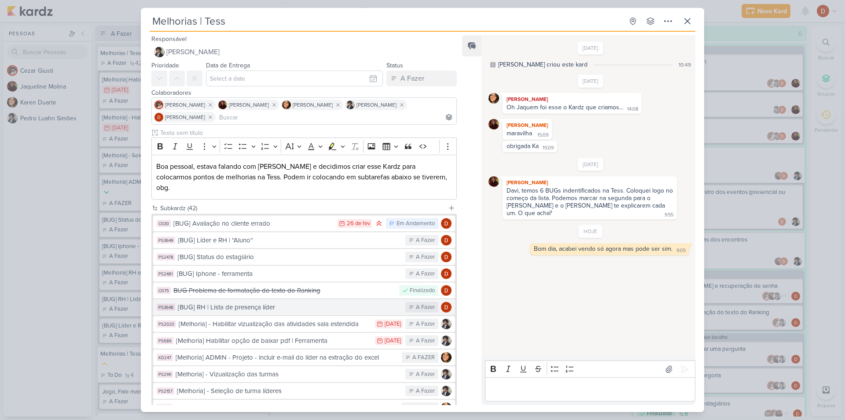
click at [274, 302] on div "[BUG] RH | Lista de presença líder" at bounding box center [289, 307] width 223 height 10
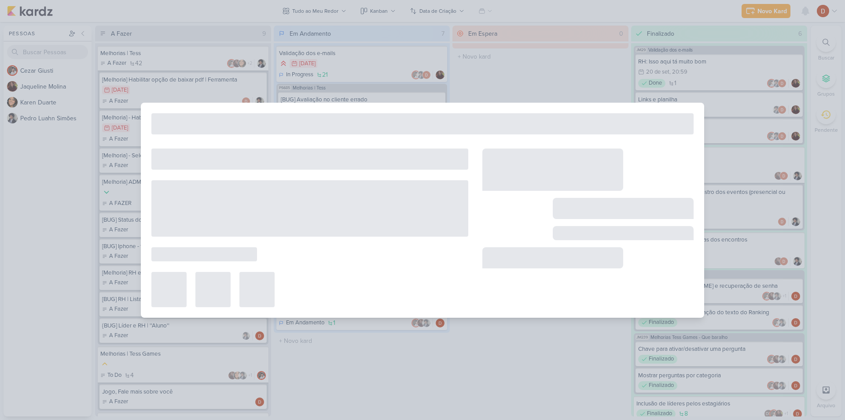
type input "[BUG] RH | Lista de presença líder"
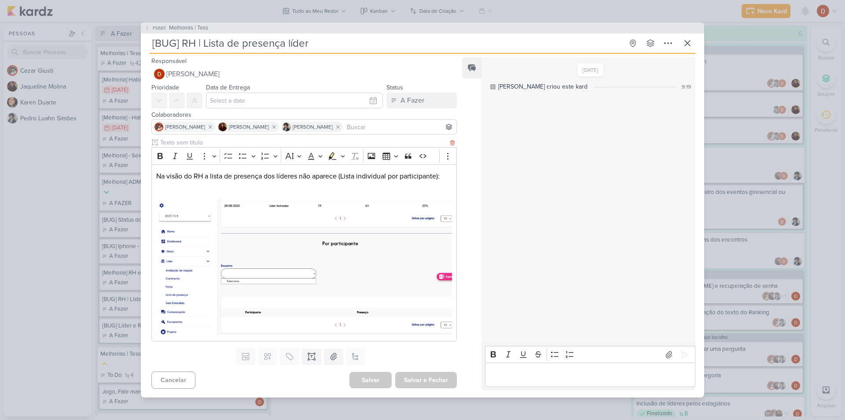
click at [331, 180] on p "Na visão do RH a lista de presença dos líderes não aparece (Lista individual po…" at bounding box center [304, 176] width 296 height 11
click at [307, 178] on p "Na visão do RH a lista de presença dos líderes não aparece (Lista individual po…" at bounding box center [304, 176] width 296 height 11
click at [306, 178] on p "Na visão do RH a lista de presença dos líderes não aparece (Lista individual po…" at bounding box center [304, 176] width 296 height 11
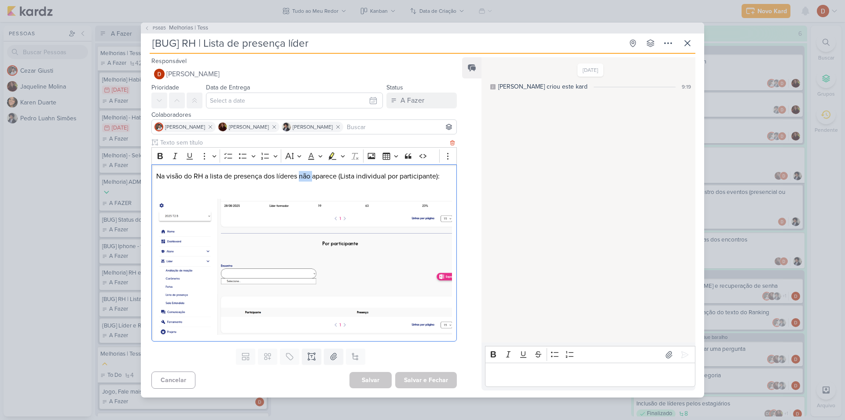
click at [306, 178] on p "Na visão do RH a lista de presença dos líderes não aparece (Lista individual po…" at bounding box center [304, 176] width 296 height 11
click at [203, 177] on p "Na visão do RH a lista de presença dos líderes não aparece (Lista individual po…" at bounding box center [304, 176] width 296 height 11
drag, startPoint x: 223, startPoint y: 174, endPoint x: 227, endPoint y: 177, distance: 4.9
click at [227, 177] on p "Na visão do RH a lista de presença dos líderes não aparece (Lista individual po…" at bounding box center [304, 176] width 296 height 11
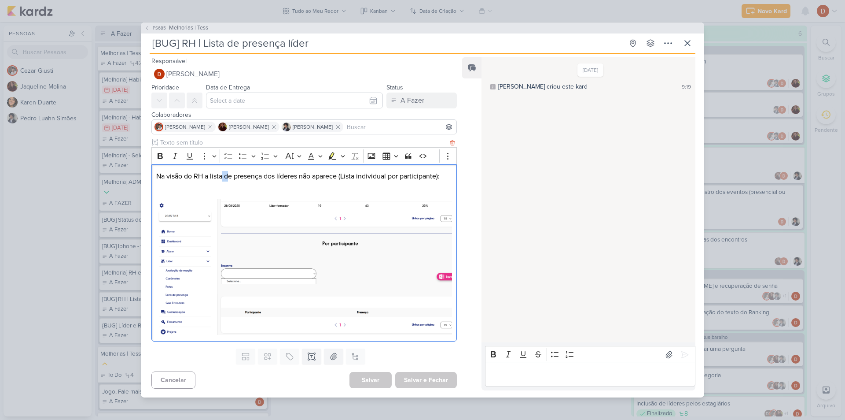
click at [227, 177] on p "Na visão do RH a lista de presença dos líderes não aparece (Lista individual po…" at bounding box center [304, 176] width 296 height 11
click at [230, 177] on p "Na visão do RH a lista de presença dos líderes não aparece (Lista individual po…" at bounding box center [304, 176] width 296 height 11
click at [157, 20] on div "PS685 Melhorias | Tess [BUG] RH | Lista de presença líder Criado por [PERSON_NA…" at bounding box center [422, 210] width 845 height 420
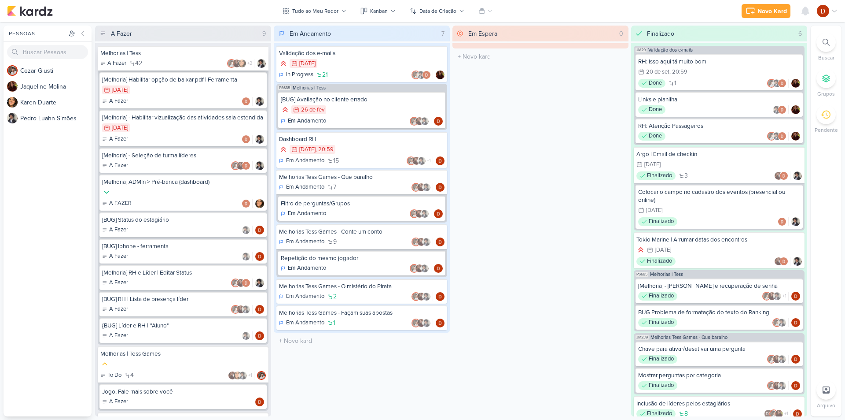
click at [144, 52] on div "Melhorias | Tess" at bounding box center [183, 53] width 166 height 8
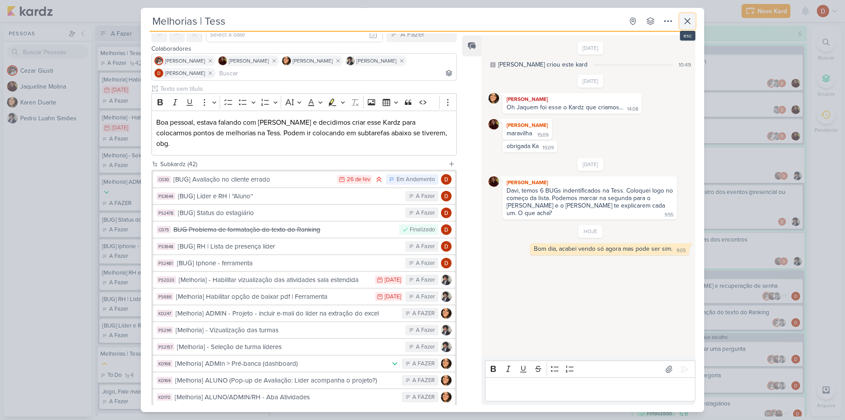
click at [686, 26] on icon at bounding box center [688, 21] width 11 height 11
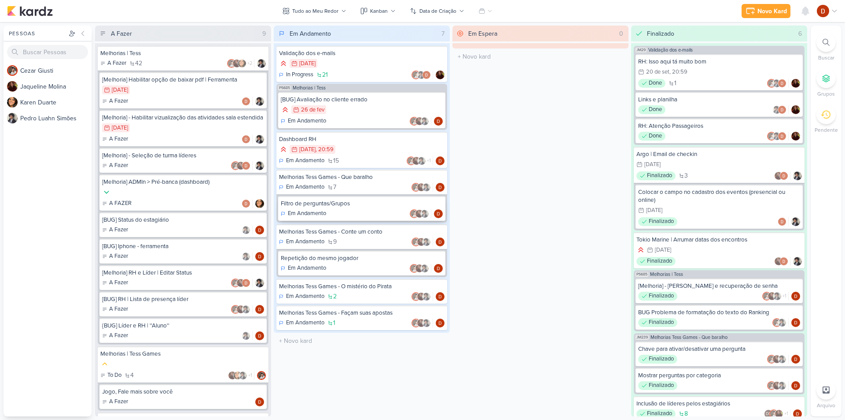
click at [353, 211] on div "Em Andamento" at bounding box center [362, 213] width 162 height 9
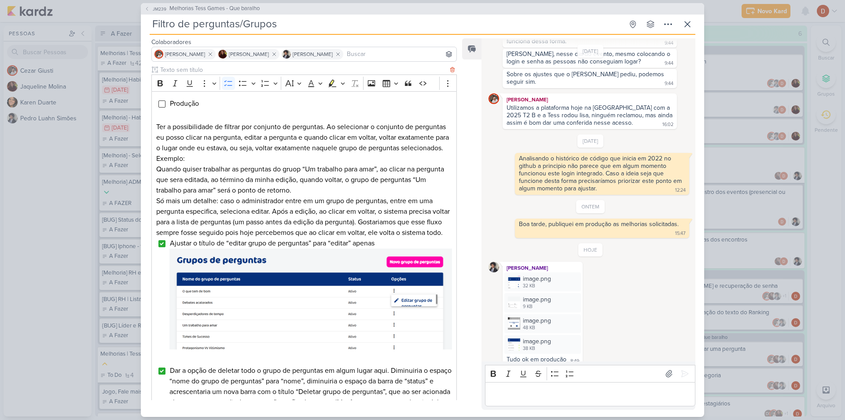
scroll to position [0, 0]
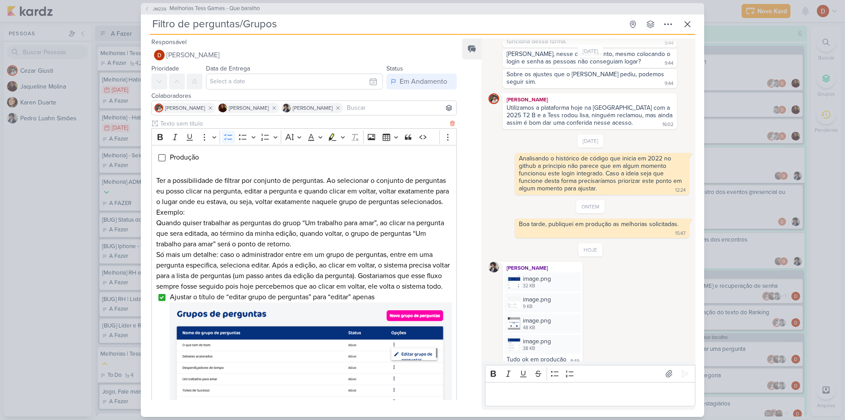
click at [233, 157] on li "Produção" at bounding box center [311, 157] width 283 height 11
click at [228, 169] on p "Editor editing area: main" at bounding box center [304, 170] width 296 height 11
click at [229, 177] on p "Ter a possibilidade de filtrar por conjunto de perguntas. Ao selecionar o conju…" at bounding box center [304, 196] width 296 height 42
click at [225, 205] on p "Ter a possibilidade de filtrar por conjunto de perguntas. Ao selecionar o conju…" at bounding box center [304, 196] width 296 height 42
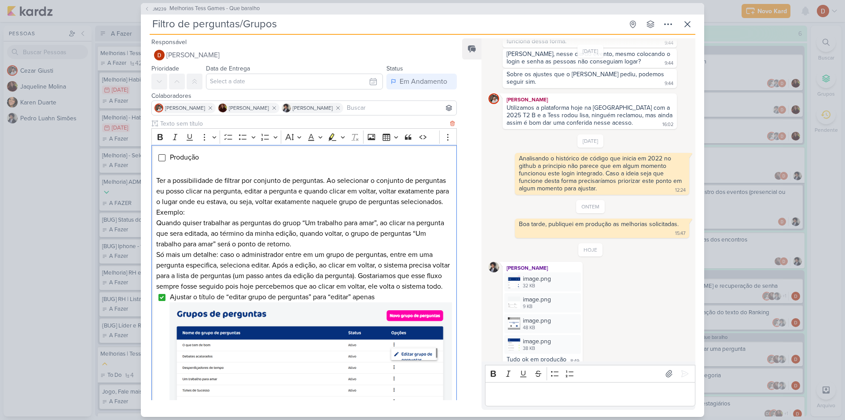
click at [225, 216] on p "Ter a possibilidade de filtrar por conjunto de perguntas. Ao selecionar o conju…" at bounding box center [304, 196] width 296 height 42
drag, startPoint x: 540, startPoint y: 218, endPoint x: 685, endPoint y: 218, distance: 144.4
click at [685, 218] on div "Boa tarde, publiquei em produção as melhorias solicitadas. 15:47 15:47" at bounding box center [602, 227] width 174 height 19
click at [671, 220] on div "Boa tarde, publiquei em produção as melhorias solicitadas." at bounding box center [599, 223] width 160 height 7
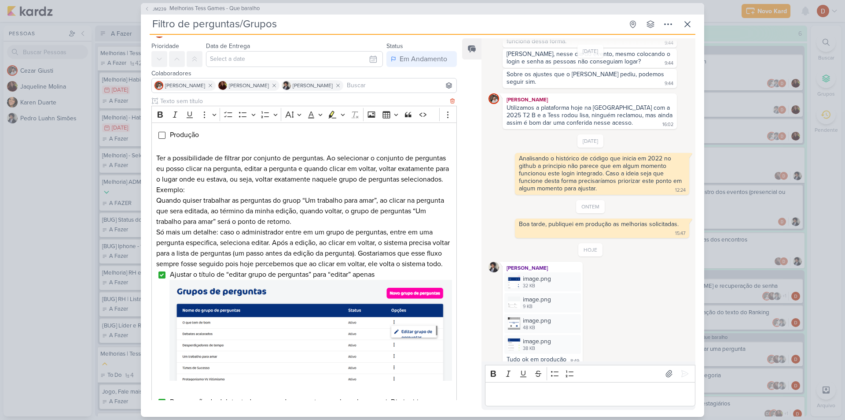
scroll to position [44, 0]
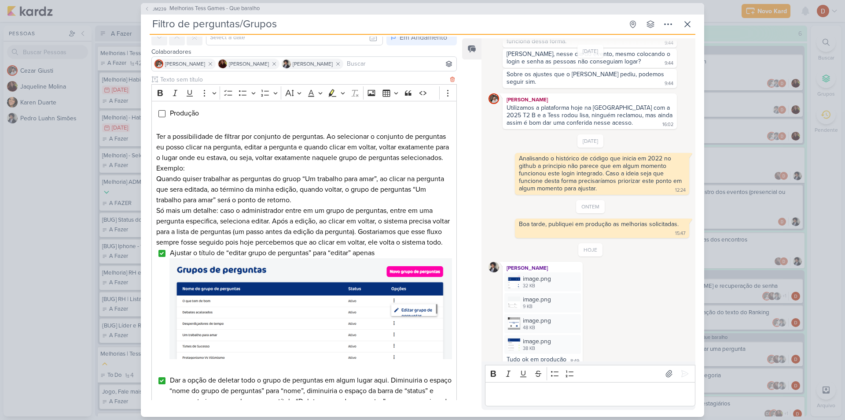
click at [228, 149] on p "Ter a possibilidade de filtrar por conjunto de perguntas. Ao selecionar o conju…" at bounding box center [304, 152] width 296 height 42
click at [237, 175] on p "Quando quiser trabalhar as perguntas do gruop “Um trabalho para amar”, ao clica…" at bounding box center [304, 189] width 296 height 32
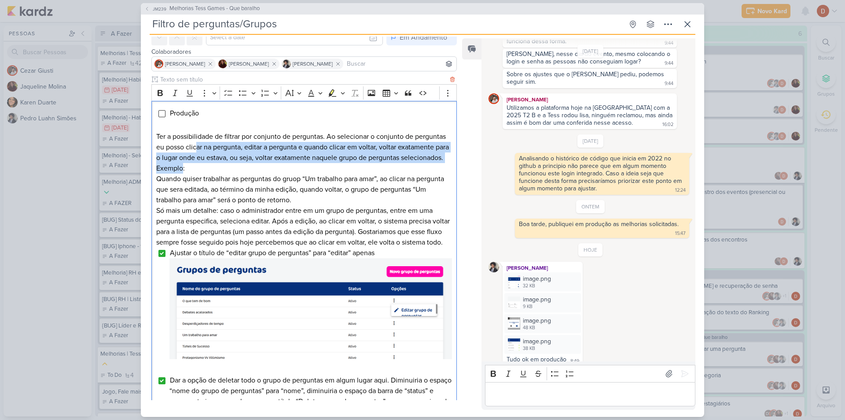
drag, startPoint x: 227, startPoint y: 168, endPoint x: 196, endPoint y: 144, distance: 38.9
click at [196, 144] on p "Ter a possibilidade de filtrar por conjunto de perguntas. Ao selecionar o conju…" at bounding box center [304, 152] width 296 height 42
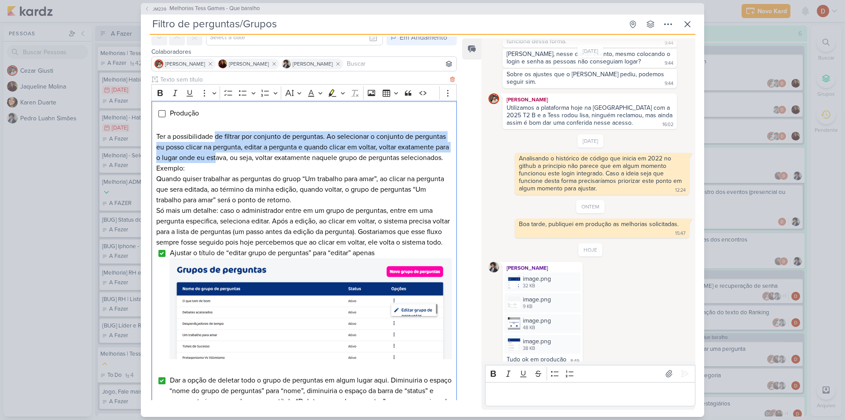
drag, startPoint x: 218, startPoint y: 131, endPoint x: 232, endPoint y: 155, distance: 28.6
click at [232, 155] on p "Ter a possibilidade de filtrar por conjunto de perguntas. Ao selecionar o conju…" at bounding box center [304, 152] width 296 height 42
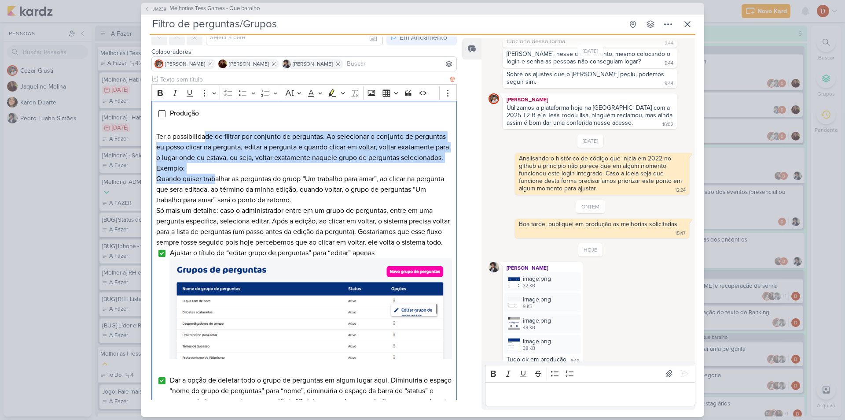
drag, startPoint x: 216, startPoint y: 175, endPoint x: 206, endPoint y: 136, distance: 40.5
click at [206, 136] on div "Produção Ter a possibilidade de filtrar por conjunto de perguntas. Ao seleciona…" at bounding box center [304, 416] width 306 height 631
click at [206, 136] on p "Ter a possibilidade de filtrar por conjunto de perguntas. Ao selecionar o conju…" at bounding box center [304, 152] width 296 height 42
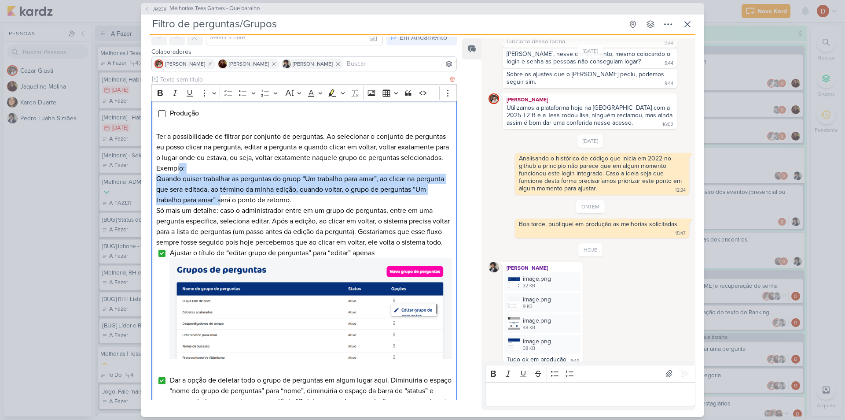
drag, startPoint x: 238, startPoint y: 203, endPoint x: 224, endPoint y: 170, distance: 35.3
click at [224, 170] on div "Produção Ter a possibilidade de filtrar por conjunto de perguntas. Ao seleciona…" at bounding box center [304, 416] width 306 height 631
click at [224, 170] on p "Ter a possibilidade de filtrar por conjunto de perguntas. Ao selecionar o conju…" at bounding box center [304, 152] width 296 height 42
drag, startPoint x: 244, startPoint y: 208, endPoint x: 236, endPoint y: 173, distance: 35.3
click at [236, 173] on div "Produção Ter a possibilidade de filtrar por conjunto de perguntas. Ao seleciona…" at bounding box center [304, 416] width 306 height 631
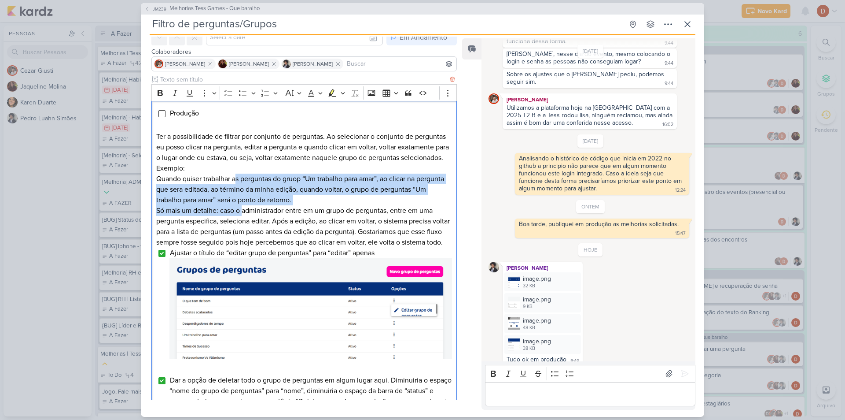
click at [236, 173] on p "Quando quiser trabalhar as perguntas do gruop “Um trabalho para amar”, ao clica…" at bounding box center [304, 189] width 296 height 32
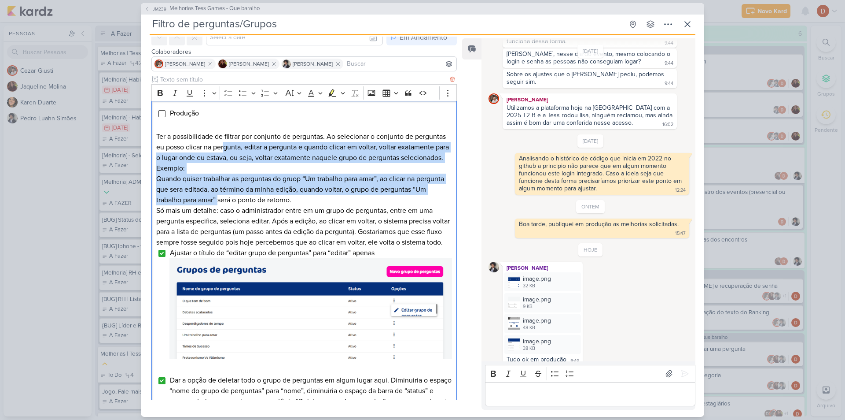
drag, startPoint x: 235, startPoint y: 198, endPoint x: 224, endPoint y: 143, distance: 56.7
click at [224, 143] on div "Produção Ter a possibilidade de filtrar por conjunto de perguntas. Ao seleciona…" at bounding box center [304, 416] width 306 height 631
click at [224, 143] on p "Ter a possibilidade de filtrar por conjunto de perguntas. Ao selecionar o conju…" at bounding box center [304, 152] width 296 height 42
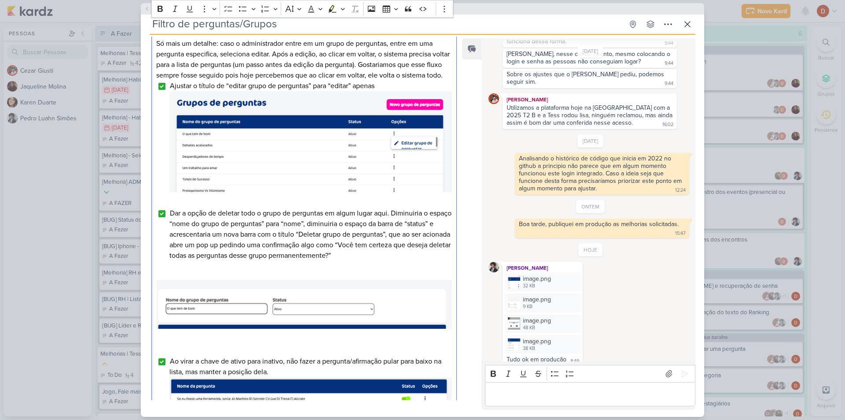
scroll to position [88, 0]
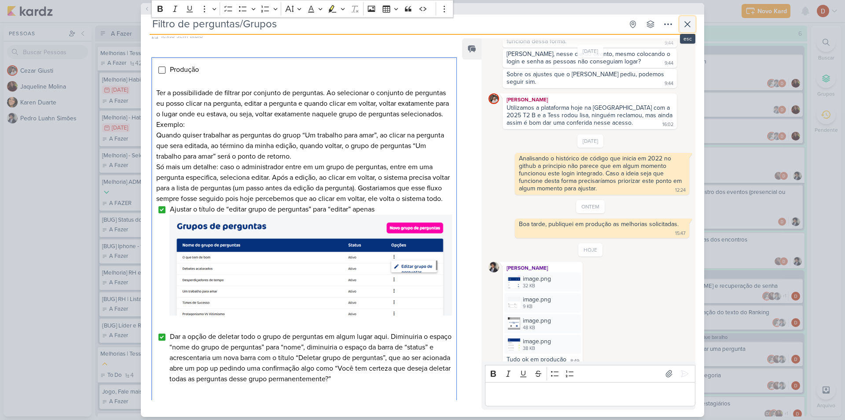
click at [684, 17] on button at bounding box center [688, 24] width 16 height 16
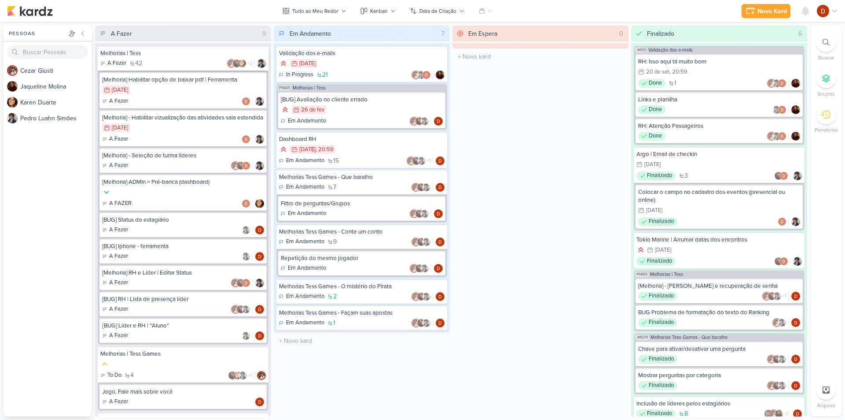
click at [177, 59] on div "A Fazer 42 +2" at bounding box center [183, 63] width 166 height 9
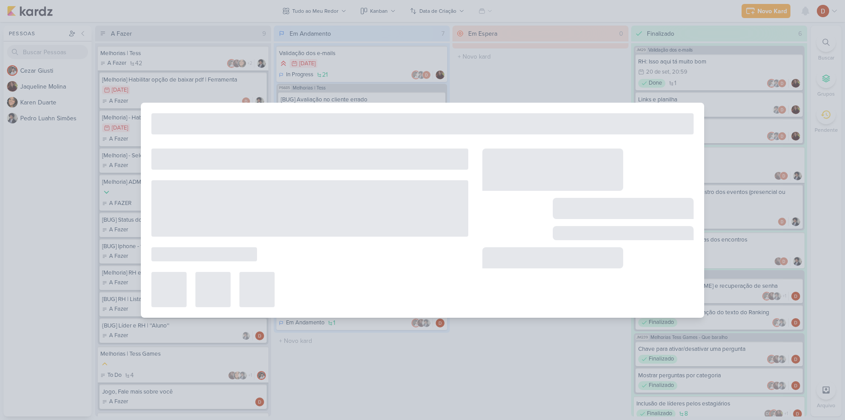
type input "Melhorias | Tess"
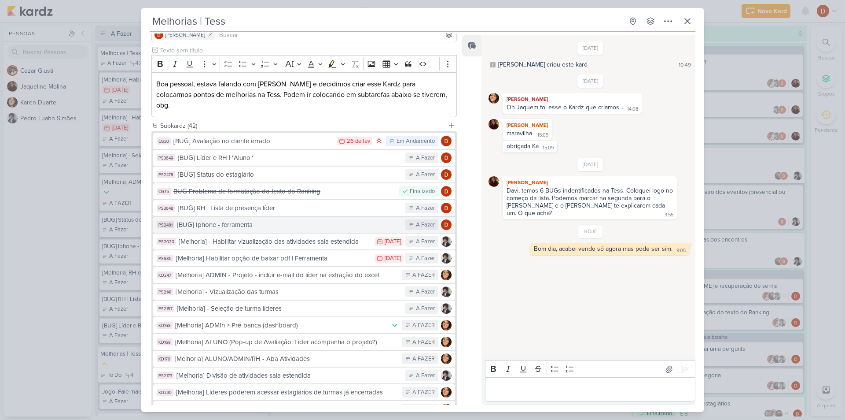
scroll to position [132, 0]
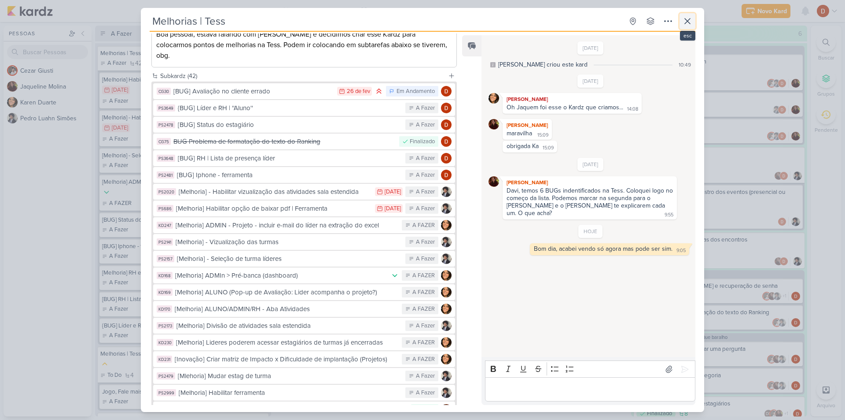
click at [683, 24] on icon at bounding box center [688, 21] width 11 height 11
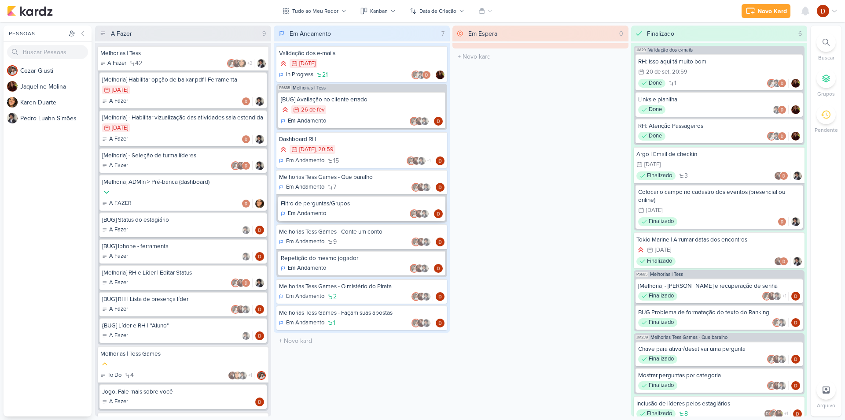
click at [351, 201] on div "Filtro de perguntas/Grupos" at bounding box center [362, 203] width 162 height 8
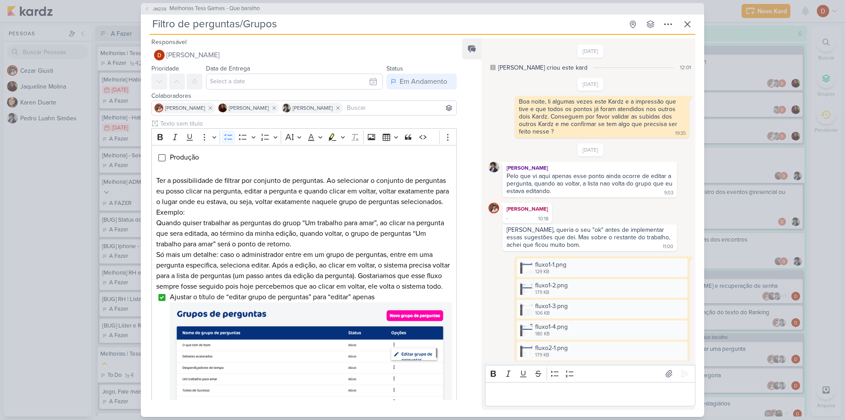
scroll to position [858, 0]
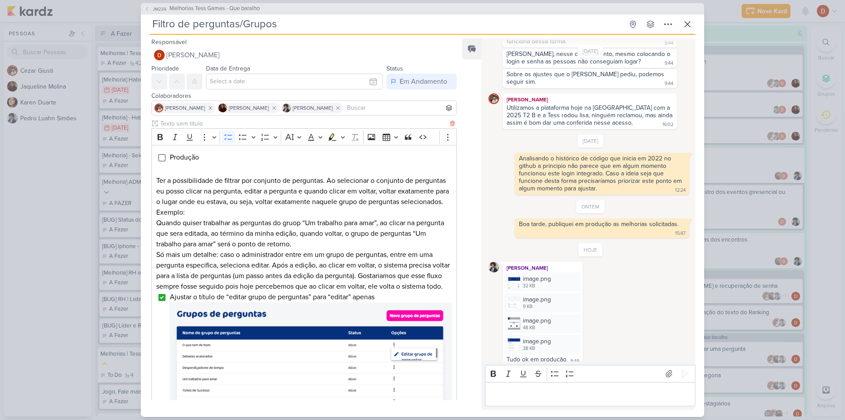
click at [160, 159] on input "Editor editing area: main" at bounding box center [162, 157] width 7 height 7
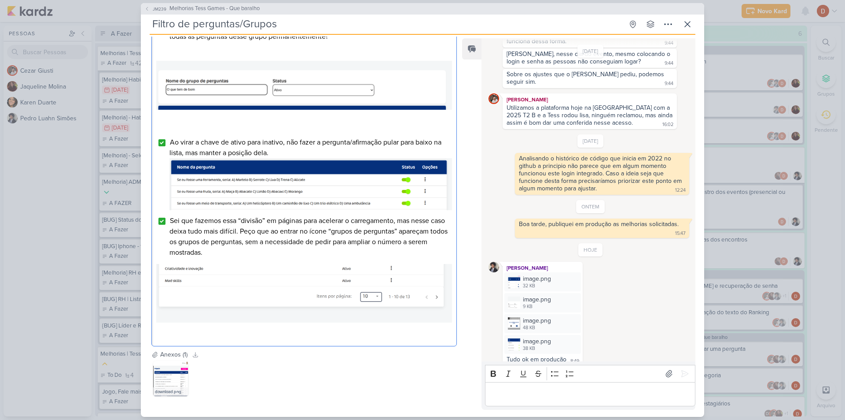
scroll to position [484, 0]
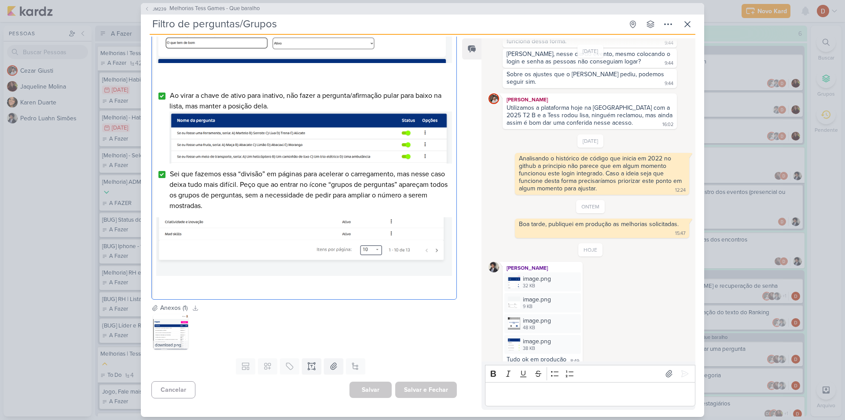
click at [366, 384] on div "Salvar Salvar e Fechar Ctrl + Enter" at bounding box center [403, 389] width 107 height 16
click at [371, 389] on button "Salvar" at bounding box center [371, 389] width 42 height 17
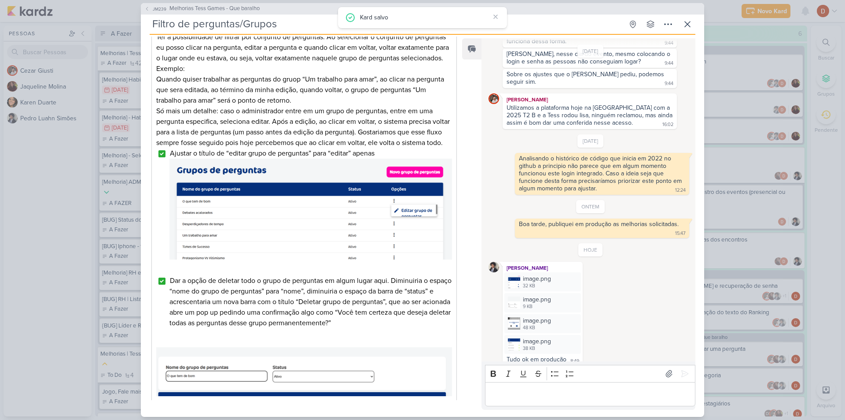
scroll to position [132, 0]
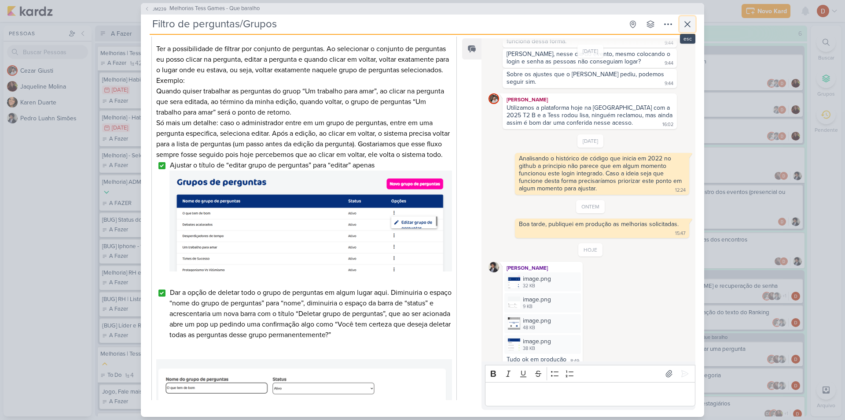
click at [690, 25] on icon at bounding box center [688, 24] width 11 height 11
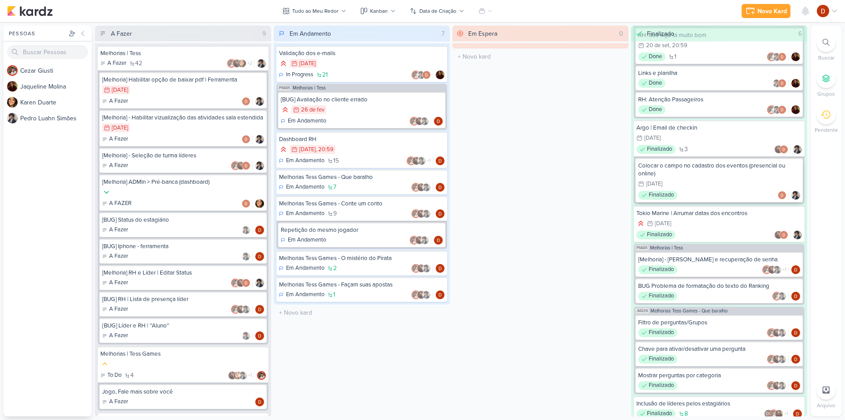
scroll to position [50, 0]
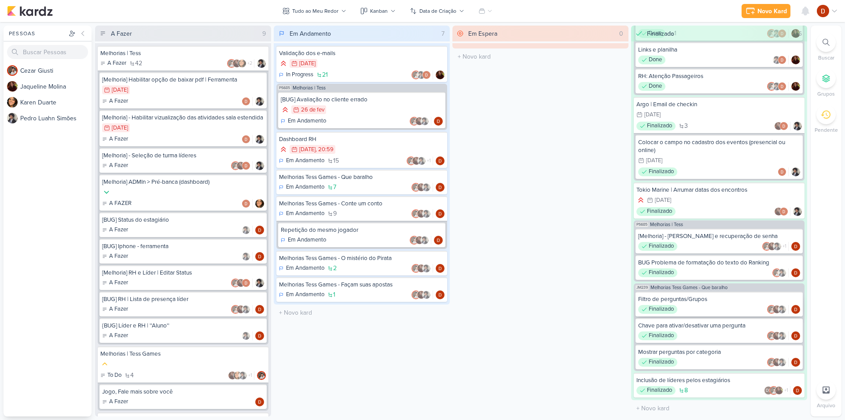
click at [712, 302] on div "Filtro de perguntas/Grupos" at bounding box center [720, 299] width 162 height 8
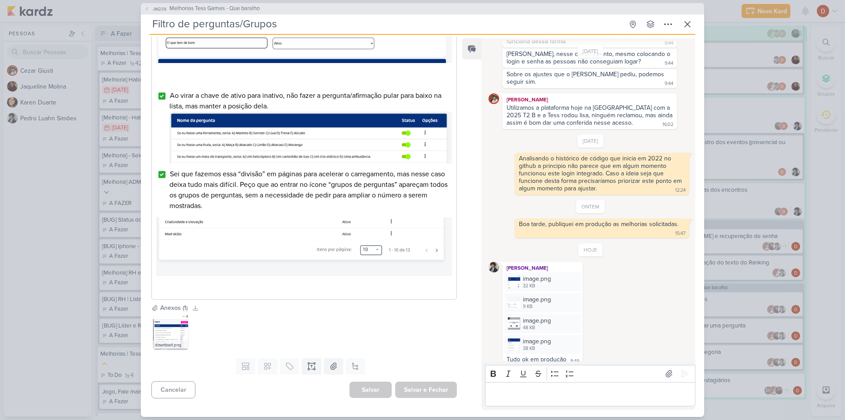
scroll to position [484, 0]
click at [692, 21] on icon at bounding box center [688, 24] width 11 height 11
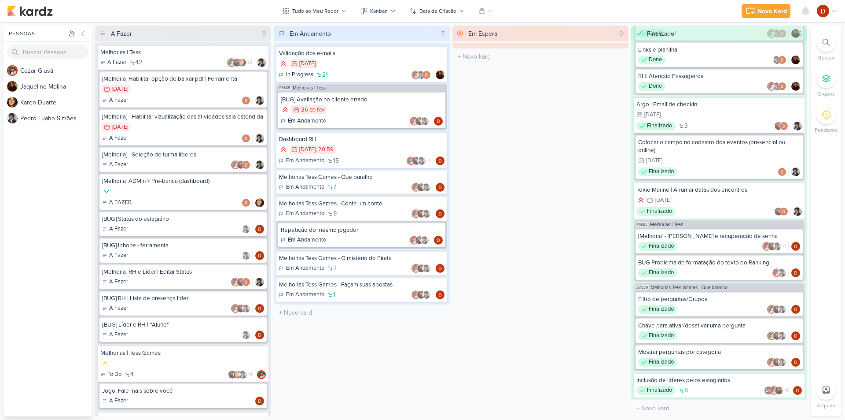
scroll to position [0, 0]
click at [706, 270] on div "Finalizado" at bounding box center [720, 272] width 162 height 9
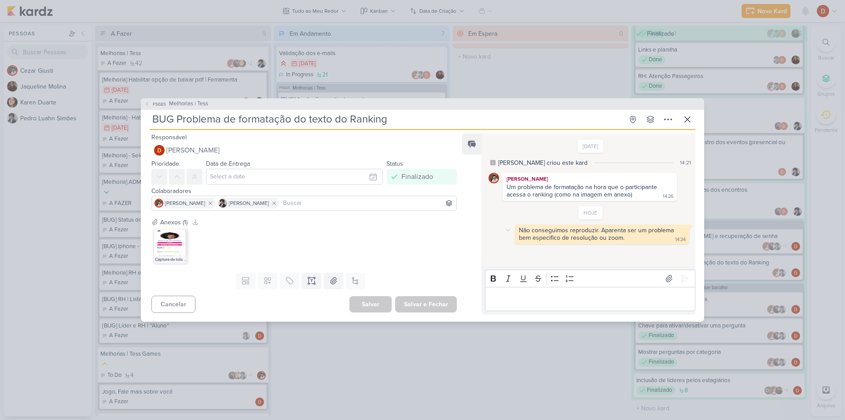
click at [587, 233] on div "Não conseguimos reproduzir. Aparenta ser um problema bem especifico de resoluçã…" at bounding box center [597, 233] width 157 height 15
click at [587, 237] on div "Não conseguimos reproduzir. Aparenta ser um problema bem especifico de resoluçã…" at bounding box center [597, 233] width 157 height 15
click at [605, 238] on div "Não conseguimos reproduzir. Aparenta ser um problema bem especifico de resoluçã…" at bounding box center [597, 233] width 157 height 15
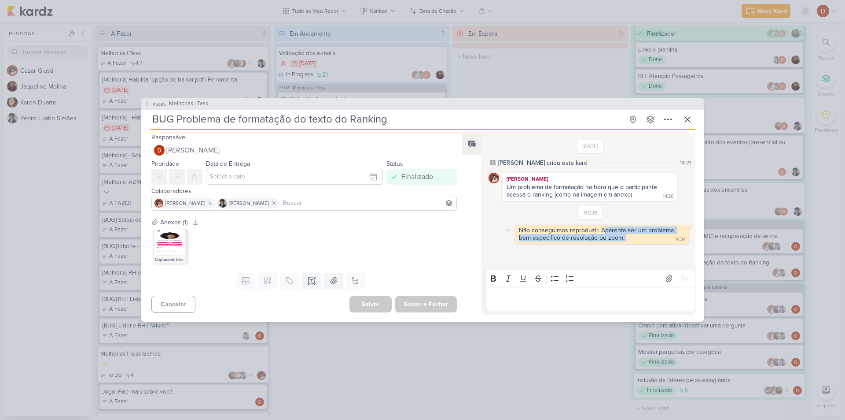
drag, startPoint x: 632, startPoint y: 237, endPoint x: 603, endPoint y: 231, distance: 29.7
click at [603, 231] on div "Não conseguimos reproduzir. Aparenta ser um problema bem especifico de resoluçã…" at bounding box center [602, 234] width 171 height 16
click at [603, 231] on div "Não conseguimos reproduzir. Aparenta ser um problema bem especifico de resoluçã…" at bounding box center [597, 233] width 157 height 15
click at [685, 113] on button at bounding box center [688, 119] width 16 height 16
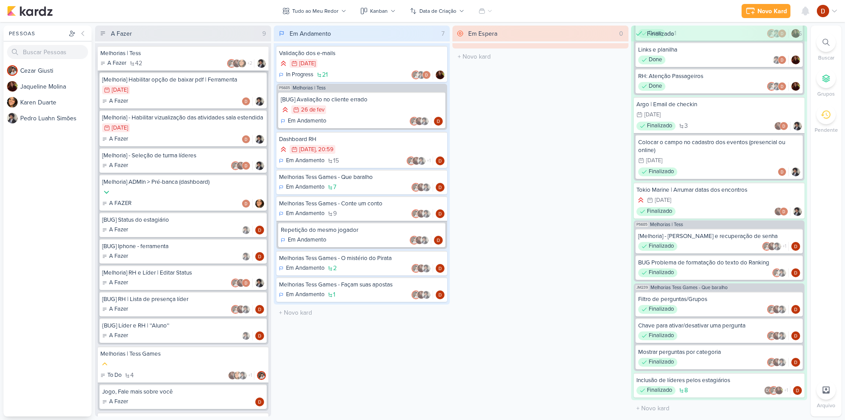
click at [174, 55] on div "Melhorias | Tess" at bounding box center [183, 53] width 166 height 8
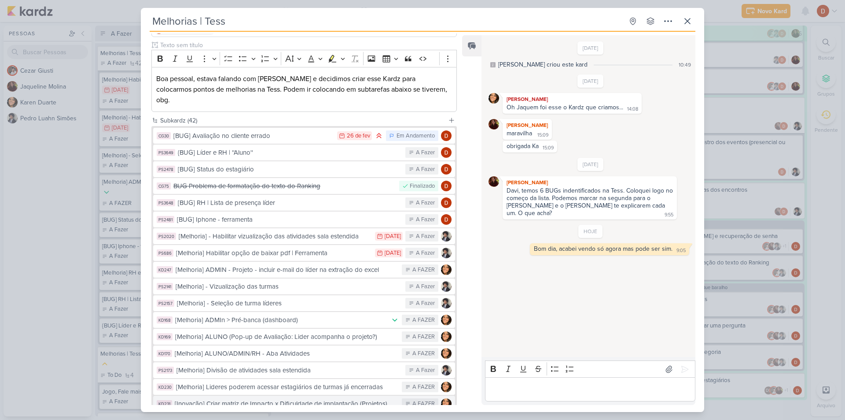
scroll to position [88, 0]
click at [693, 18] on icon at bounding box center [688, 21] width 11 height 11
